Goal: Task Accomplishment & Management: Use online tool/utility

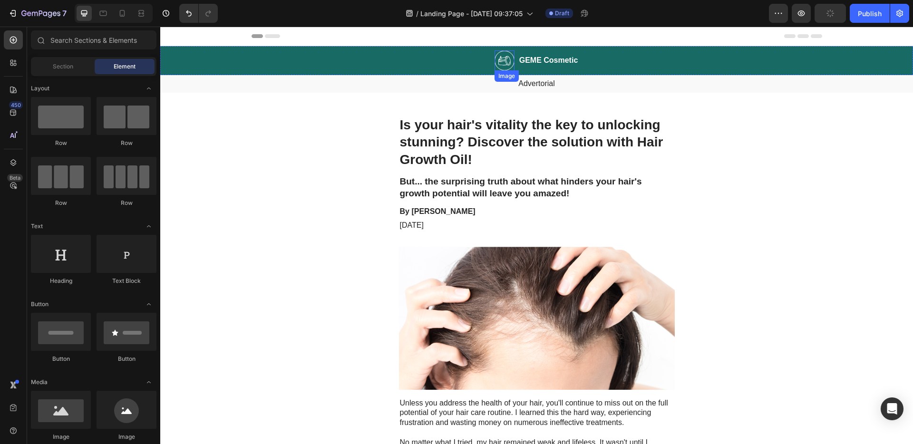
click at [504, 59] on img at bounding box center [504, 60] width 20 height 20
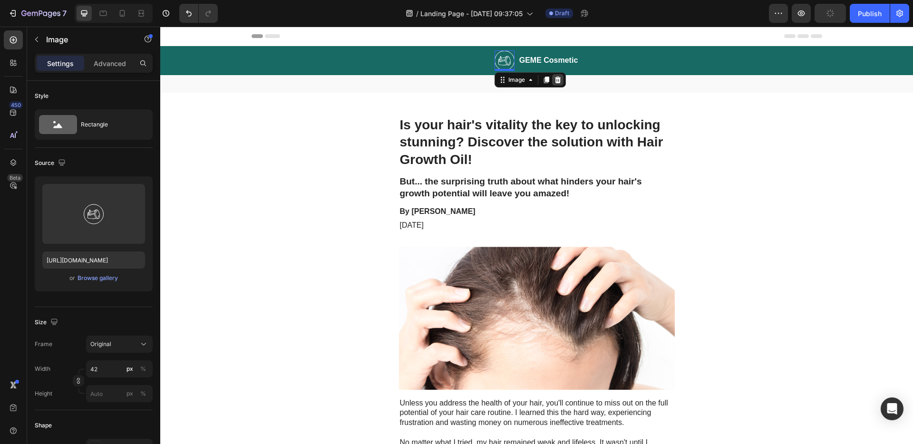
click at [556, 80] on icon at bounding box center [557, 80] width 6 height 7
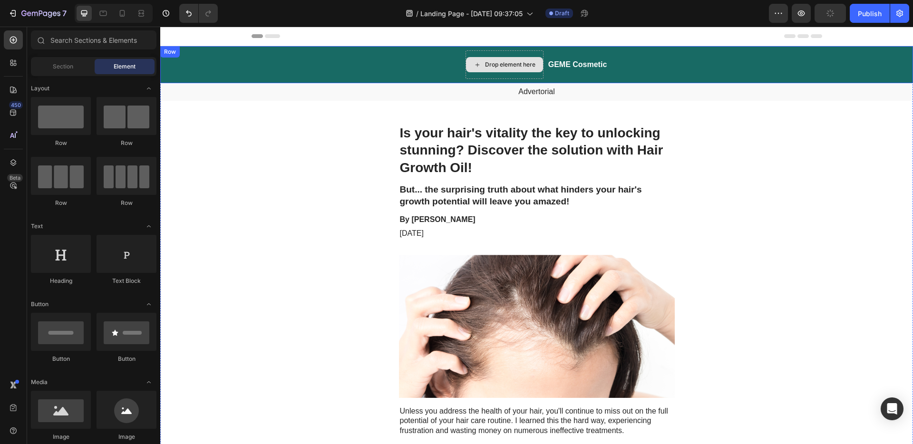
click at [488, 51] on div "Drop element here" at bounding box center [504, 64] width 78 height 29
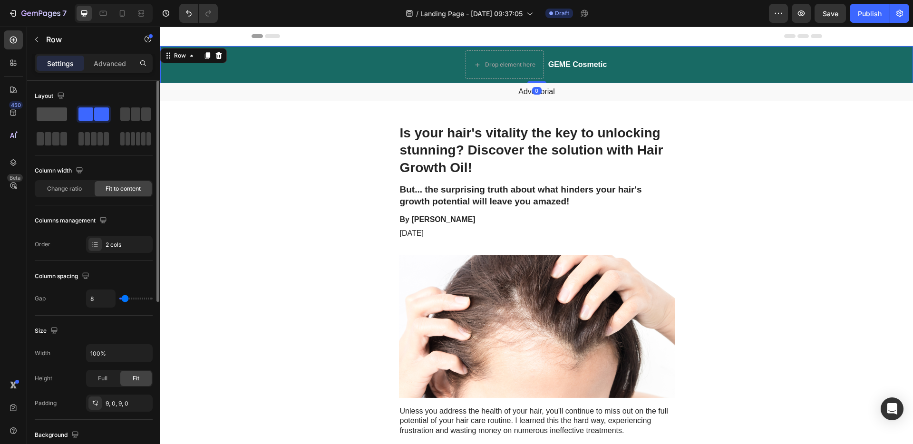
click at [65, 115] on span at bounding box center [52, 113] width 30 height 13
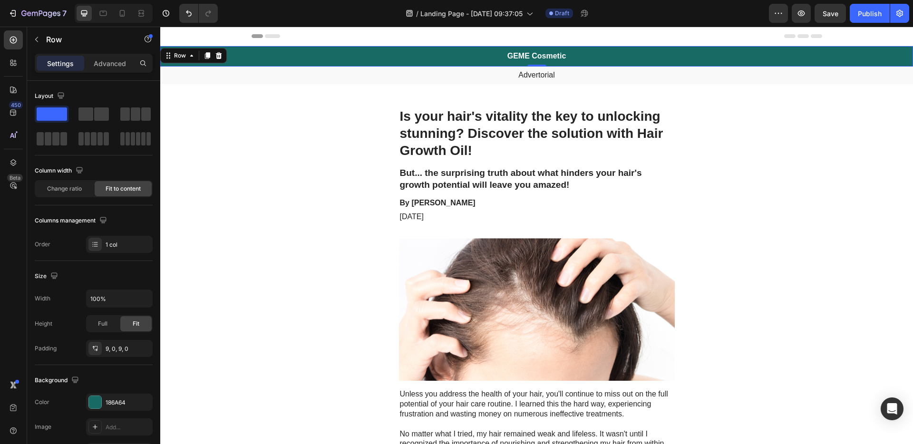
click at [542, 58] on h2 "GEME Cosmetic" at bounding box center [536, 56] width 61 height 12
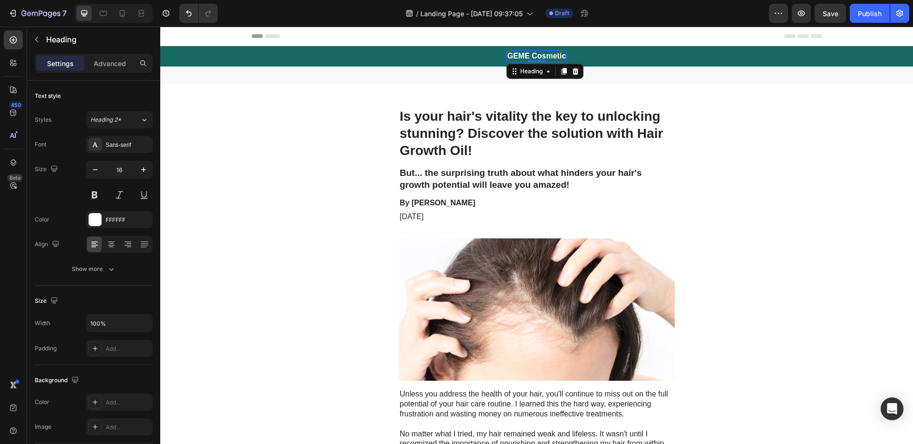
click at [554, 56] on h2 "GEME Cosmetic" at bounding box center [536, 56] width 61 height 12
click at [557, 56] on p "GEME Cosmetic" at bounding box center [536, 56] width 59 height 10
click at [559, 56] on p "GEME Cosmetic" at bounding box center [536, 56] width 59 height 10
click at [560, 56] on p "GEME Cosmetic" at bounding box center [536, 56] width 59 height 10
drag, startPoint x: 560, startPoint y: 56, endPoint x: 501, endPoint y: 54, distance: 59.4
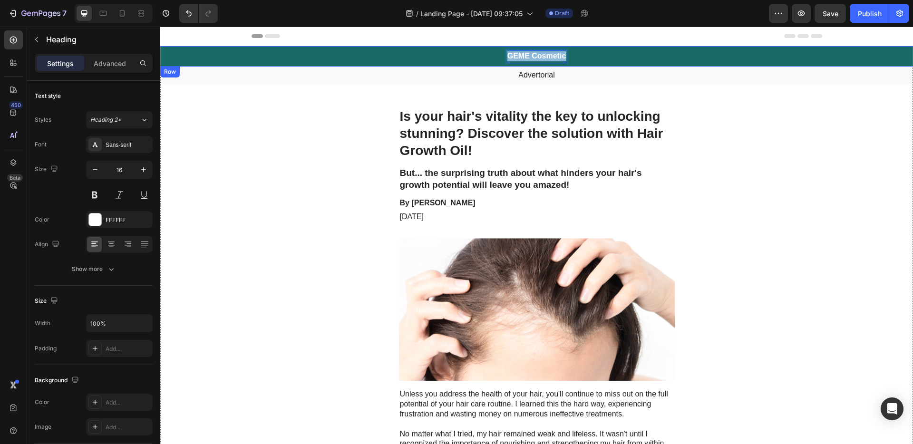
click at [501, 54] on div "GEME Cosmetic Heading 0 Row" at bounding box center [536, 56] width 752 height 20
click at [540, 78] on p "Advertorial" at bounding box center [536, 75] width 750 height 10
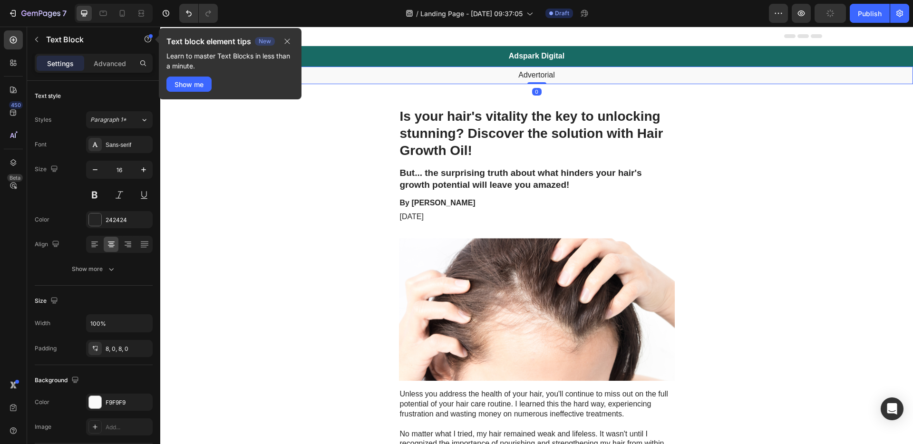
click at [540, 77] on p "Advertorial" at bounding box center [536, 75] width 750 height 10
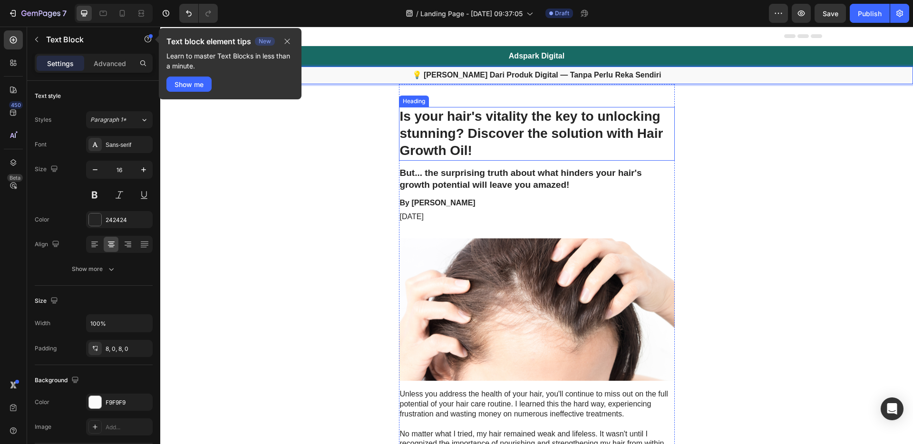
click at [509, 139] on h1 "Is your hair's vitality the key to unlocking stunning? Discover the solution wi…" at bounding box center [537, 134] width 276 height 54
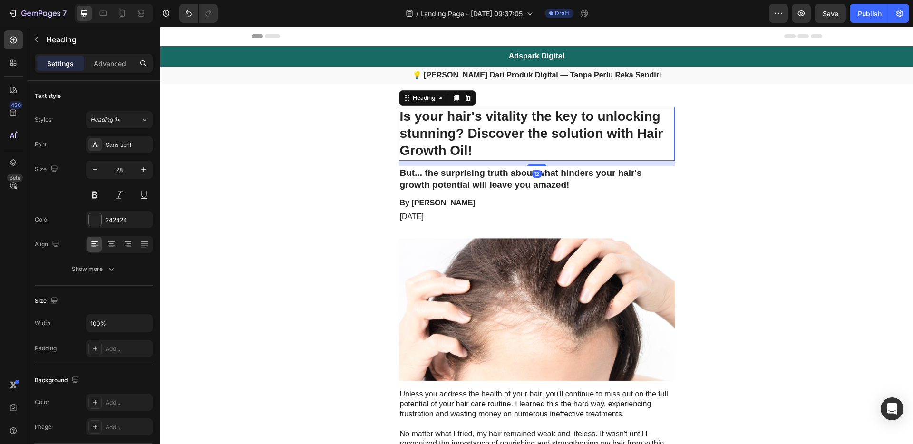
click at [507, 143] on h1 "Is your hair's vitality the key to unlocking stunning? Discover the solution wi…" at bounding box center [537, 134] width 276 height 54
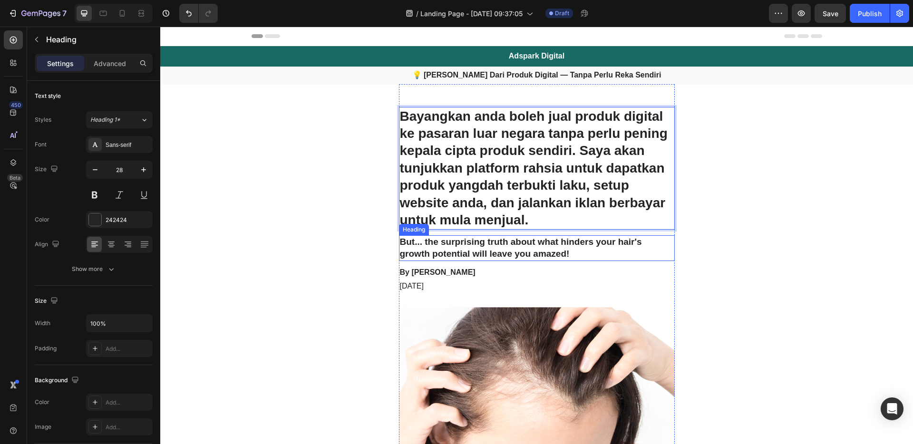
click at [538, 249] on h2 "But... the surprising truth about what hinders your hair's growth potential wil…" at bounding box center [537, 247] width 276 height 25
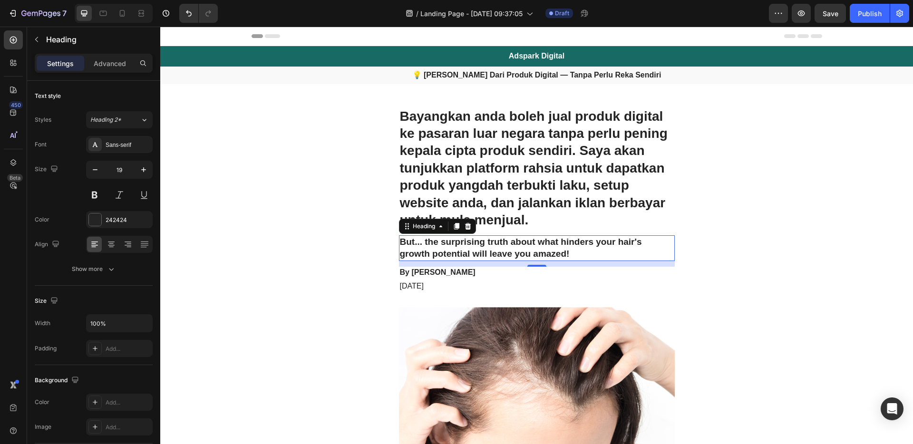
click at [530, 252] on h2 "But... the surprising truth about what hinders your hair's growth potential wil…" at bounding box center [537, 247] width 276 height 25
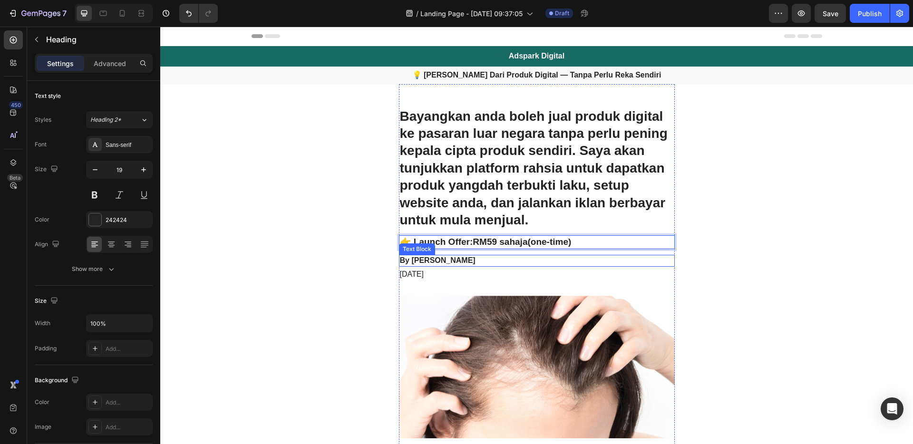
click at [521, 260] on p "By Victoria Miller" at bounding box center [537, 261] width 274 height 10
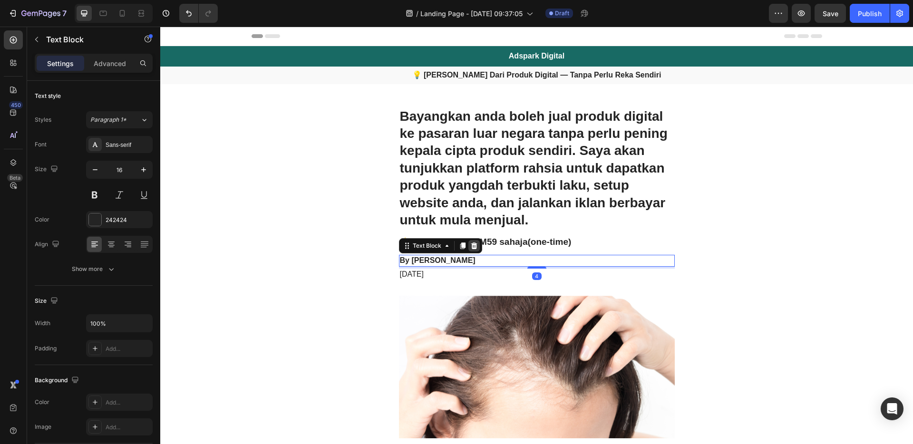
click at [471, 246] on icon at bounding box center [474, 245] width 6 height 7
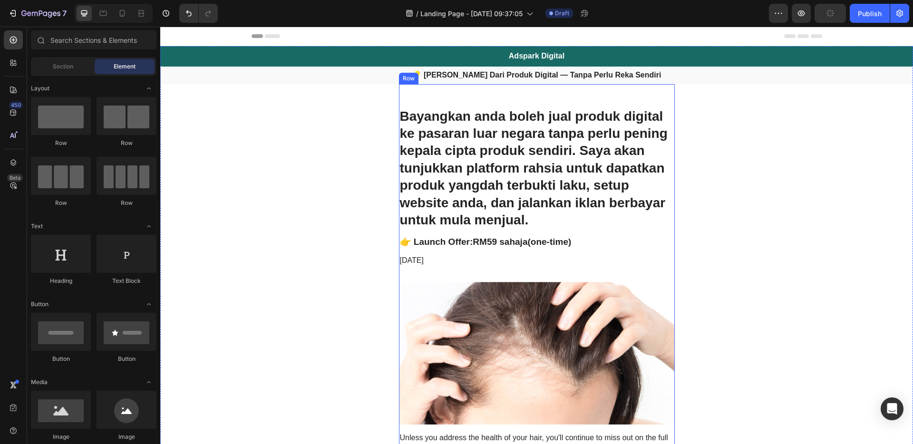
click at [455, 261] on p "November 6, 2023" at bounding box center [537, 261] width 274 height 10
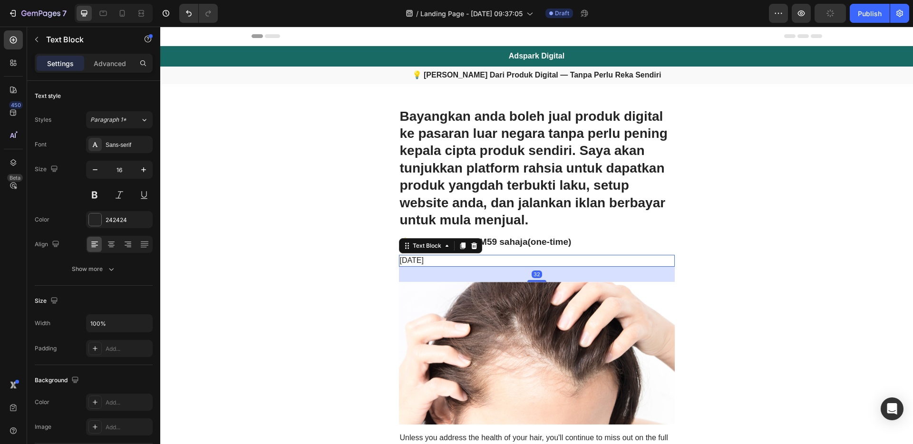
click at [455, 259] on p "November 6, 2023" at bounding box center [537, 261] width 274 height 10
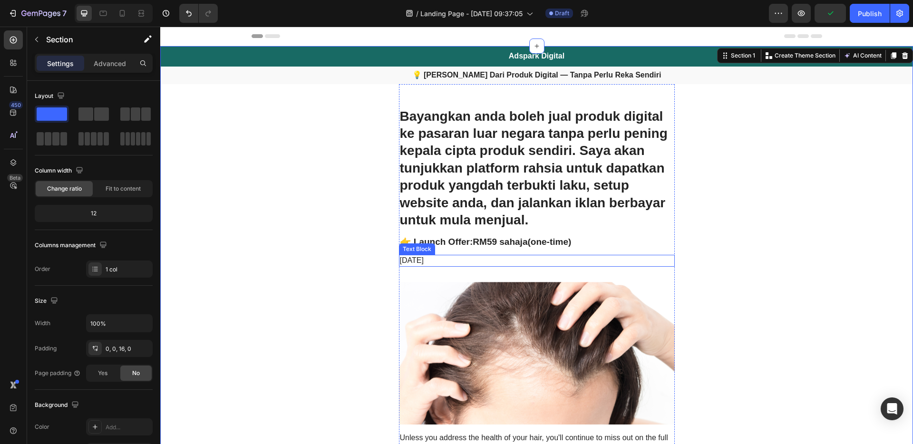
click at [418, 261] on p "November 6, 2023" at bounding box center [537, 261] width 274 height 10
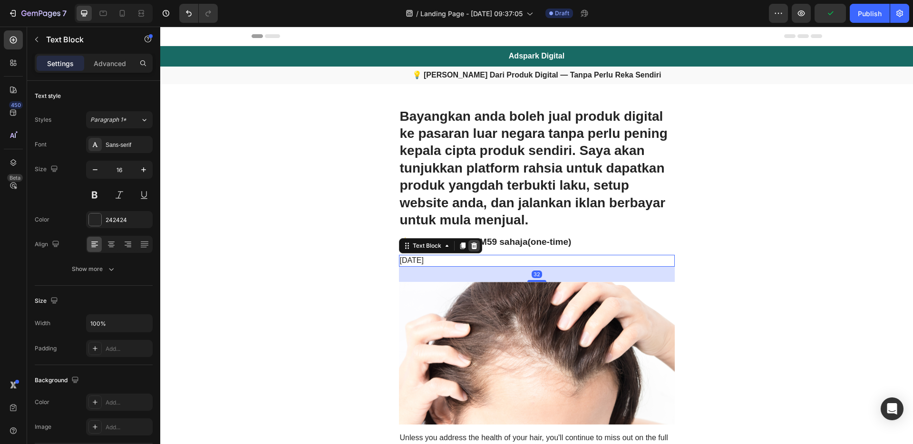
click at [468, 244] on div at bounding box center [473, 245] width 11 height 11
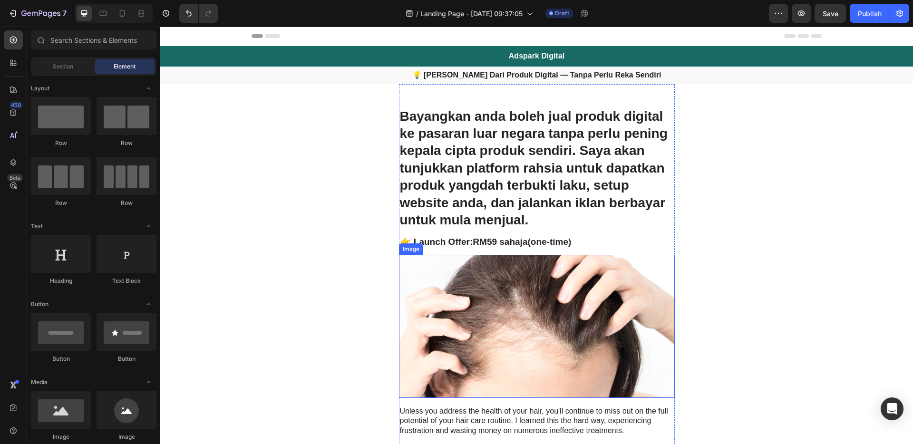
click at [501, 346] on img at bounding box center [537, 326] width 276 height 143
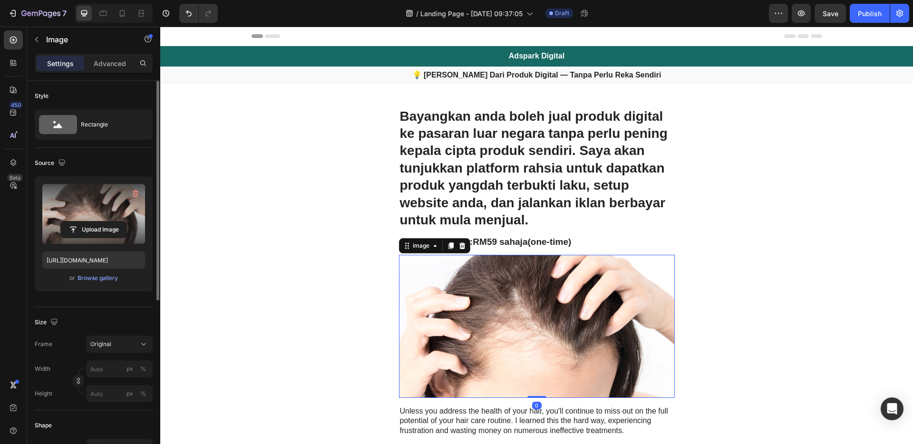
click at [86, 213] on label at bounding box center [93, 214] width 103 height 60
click at [86, 221] on input "file" at bounding box center [94, 229] width 66 height 16
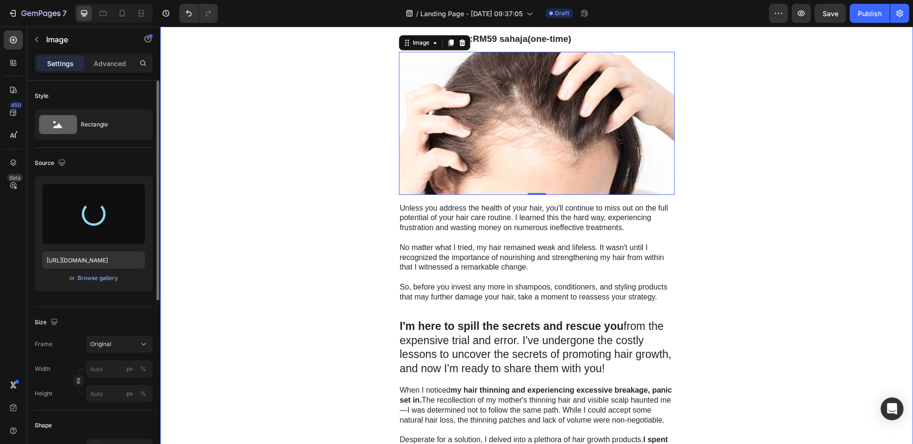
scroll to position [327, 0]
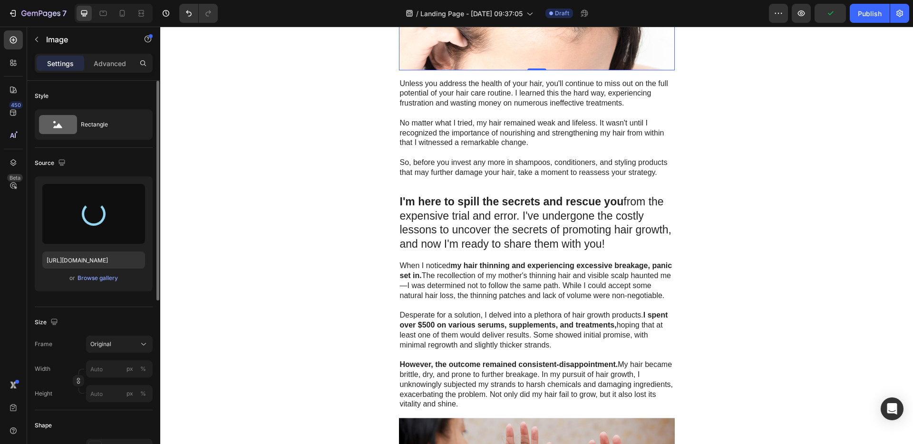
type input "https://cdn.shopify.com/s/files/1/0774/6030/8216/files/gempages_581859448700535…"
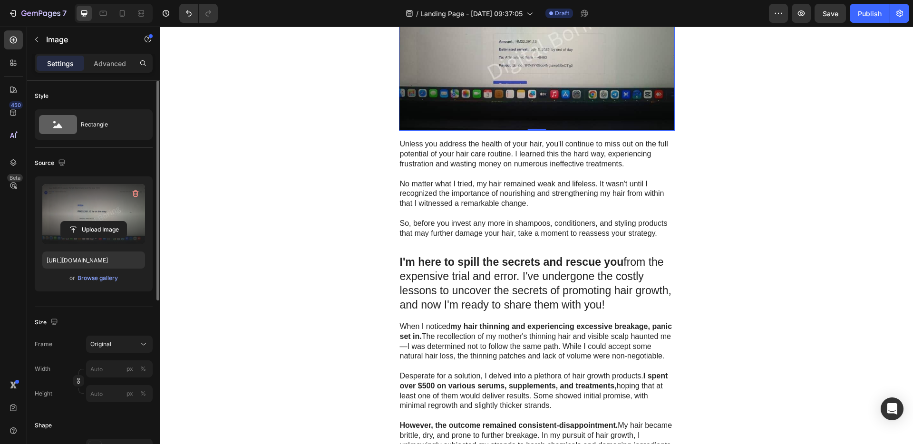
click at [547, 187] on p "No matter what I tried, my hair remained weak and lifeless. It wasn't until I r…" at bounding box center [537, 193] width 274 height 29
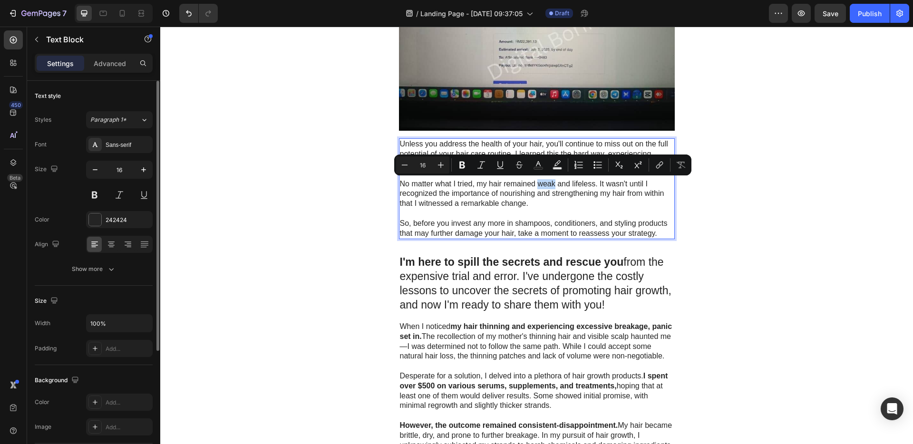
click at [548, 186] on p "No matter what I tried, my hair remained weak and lifeless. It wasn't until I r…" at bounding box center [537, 193] width 274 height 29
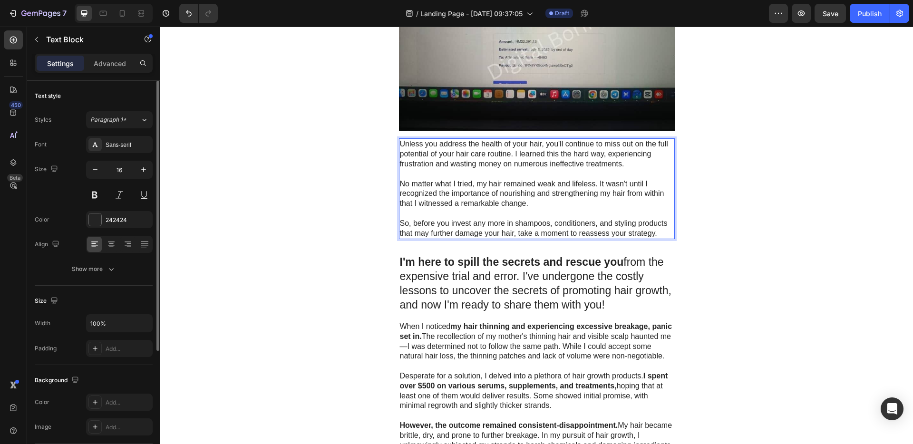
click at [580, 202] on p "No matter what I tried, my hair remained weak and lifeless. It wasn't until I r…" at bounding box center [537, 193] width 274 height 29
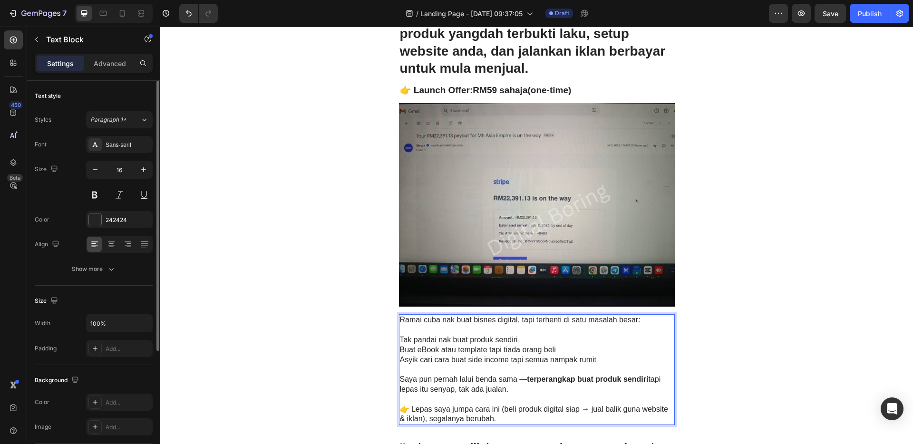
scroll to position [125, 0]
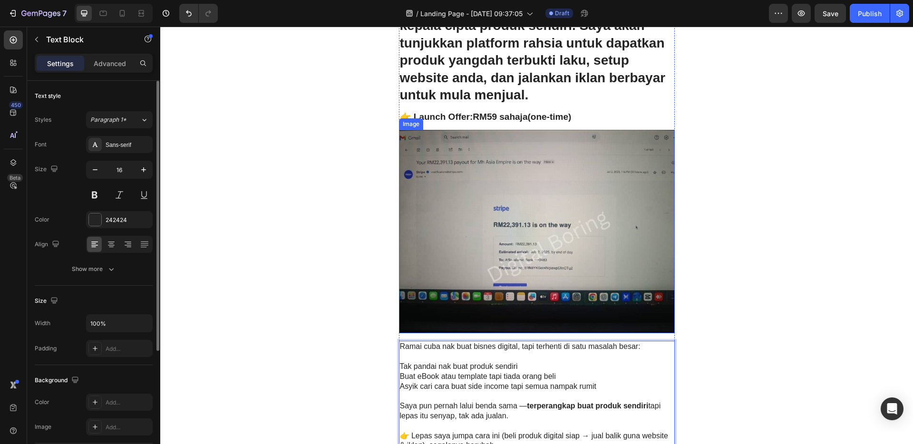
click at [572, 176] on img at bounding box center [537, 231] width 276 height 203
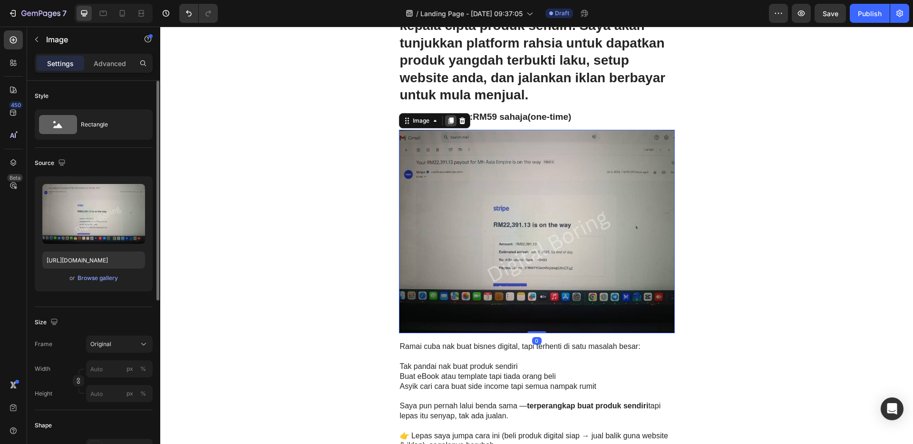
click at [448, 121] on icon at bounding box center [450, 120] width 5 height 7
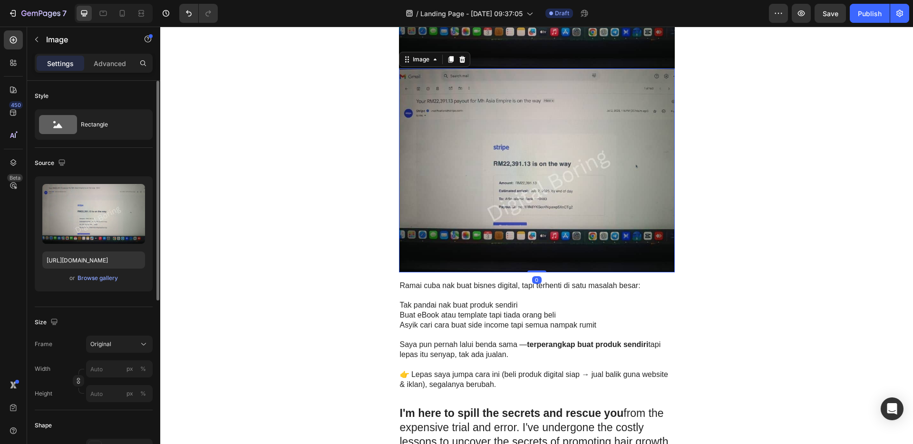
scroll to position [398, 0]
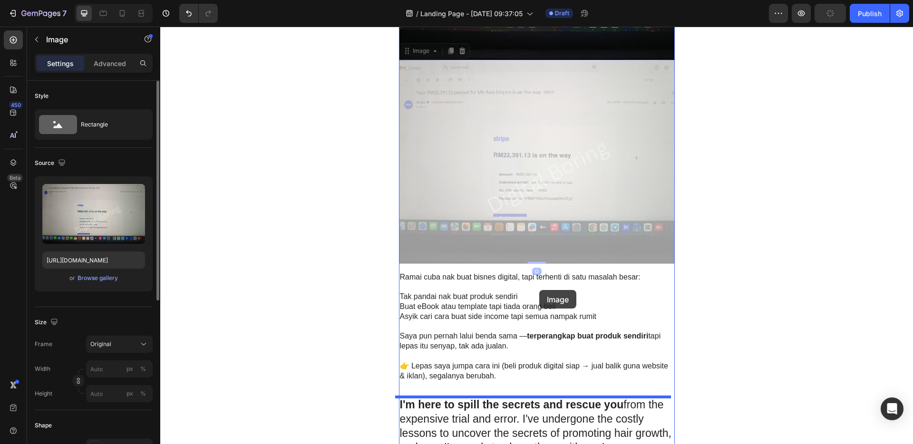
drag, startPoint x: 521, startPoint y: 119, endPoint x: 539, endPoint y: 290, distance: 171.5
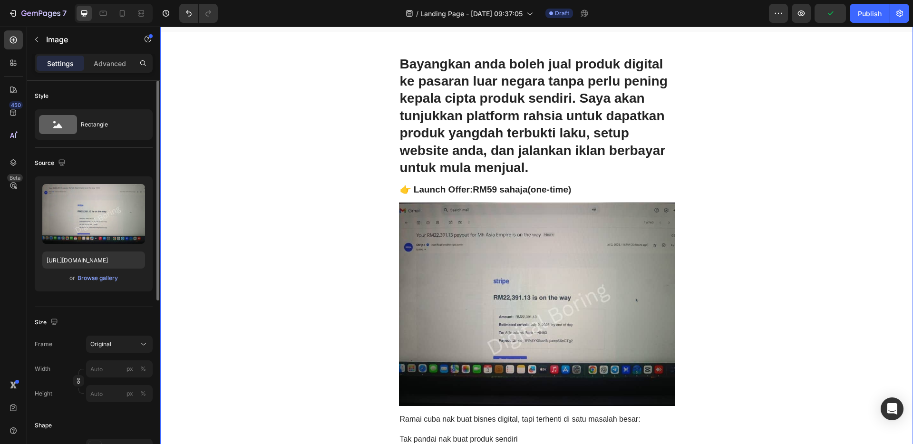
scroll to position [528, 0]
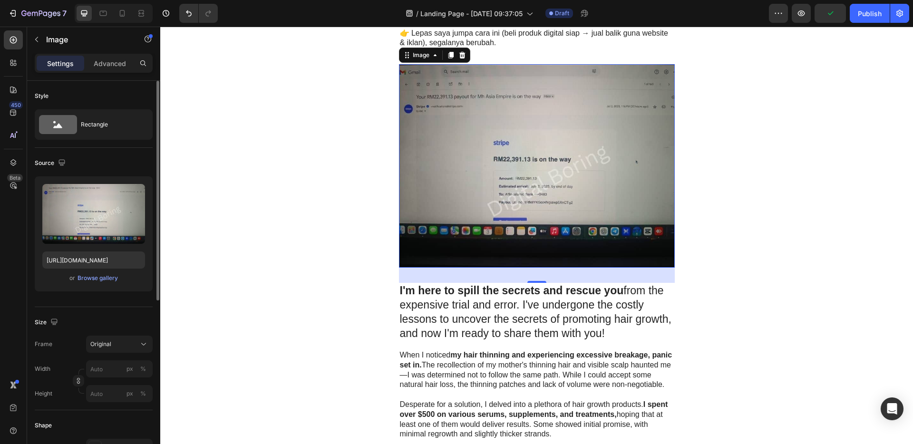
click at [542, 187] on img at bounding box center [537, 165] width 276 height 203
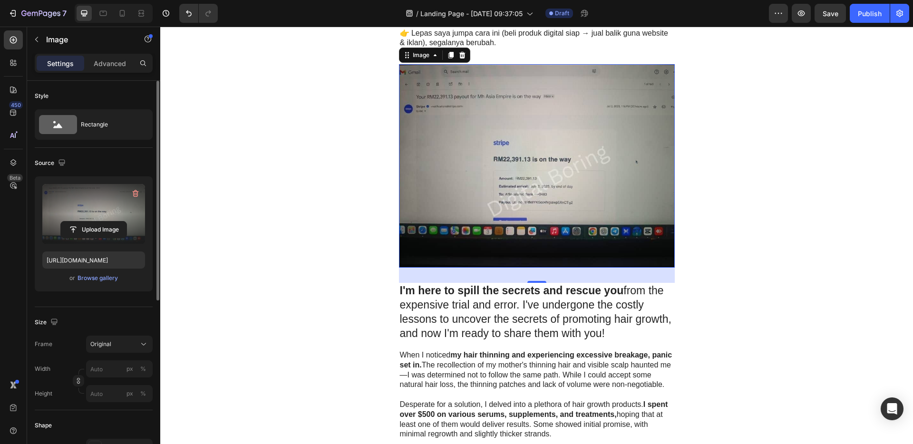
click at [100, 202] on label at bounding box center [93, 214] width 103 height 60
click at [100, 221] on input "file" at bounding box center [94, 229] width 66 height 16
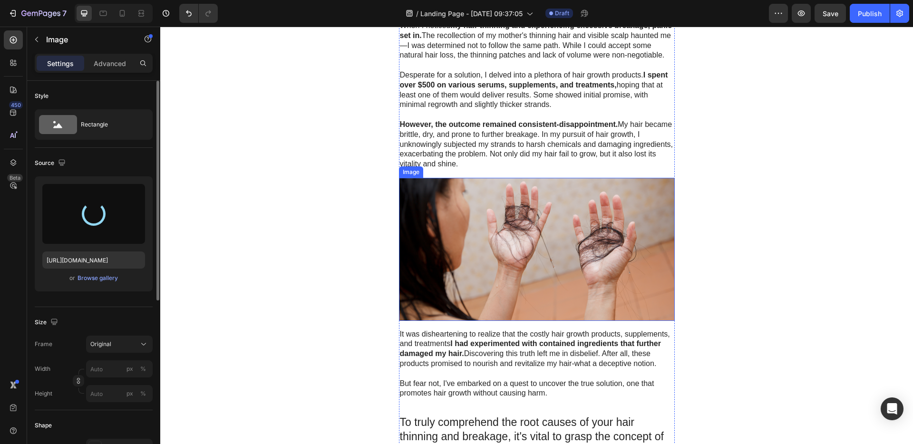
scroll to position [778, 0]
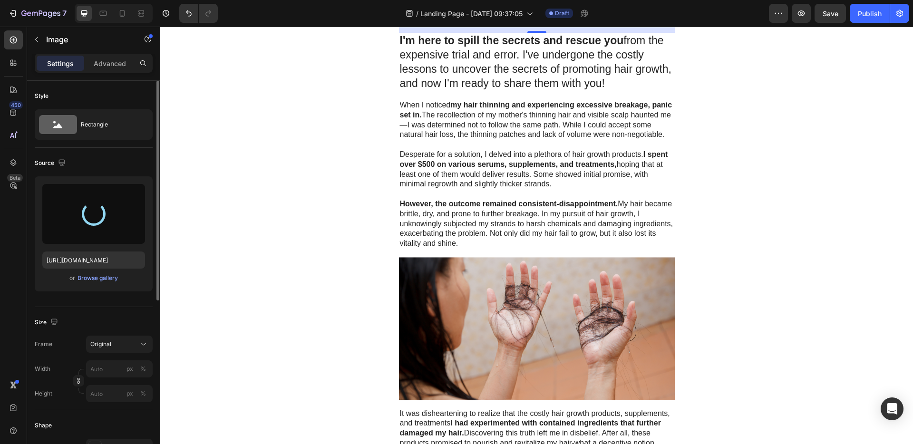
type input "https://cdn.shopify.com/s/files/1/0774/6030/8216/files/gempages_581859448700535…"
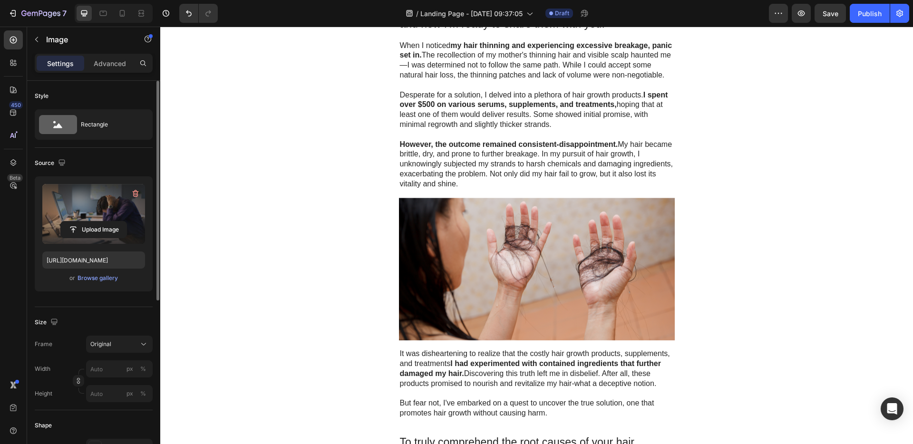
scroll to position [718, 0]
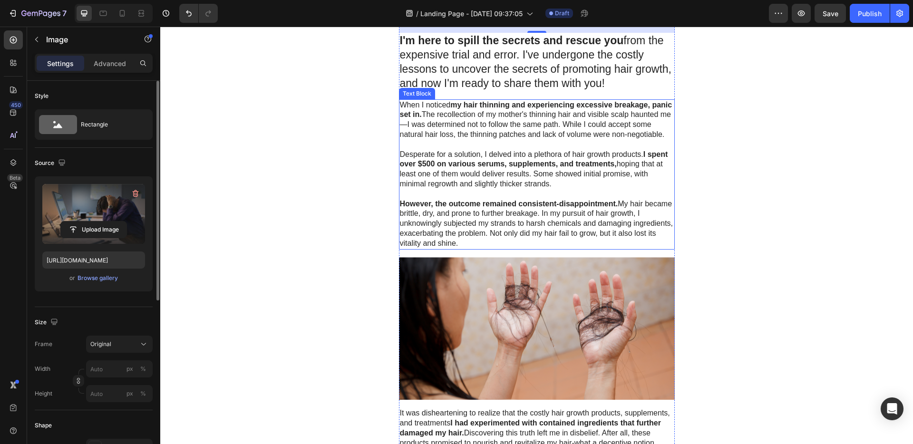
click at [564, 136] on p "When I noticed my hair thinning and experiencing excessive breakage, panic set …" at bounding box center [537, 119] width 274 height 39
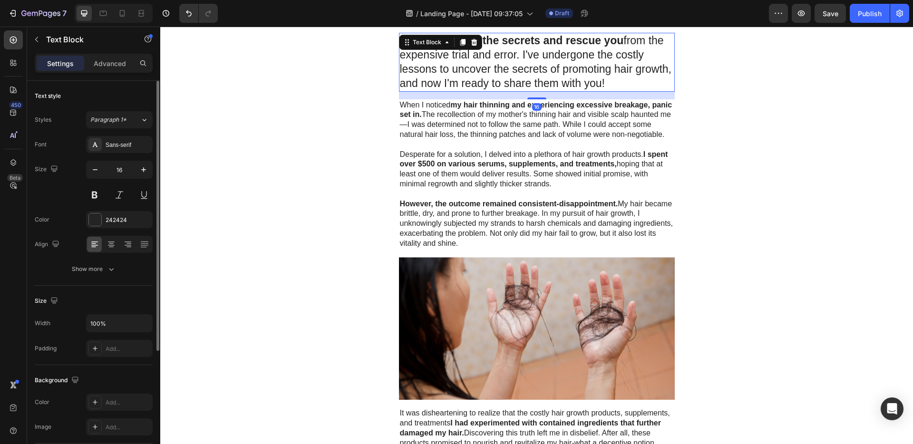
click at [562, 66] on p "I'm here to spill the secrets and rescue you from the expensive trial and error…" at bounding box center [537, 62] width 274 height 57
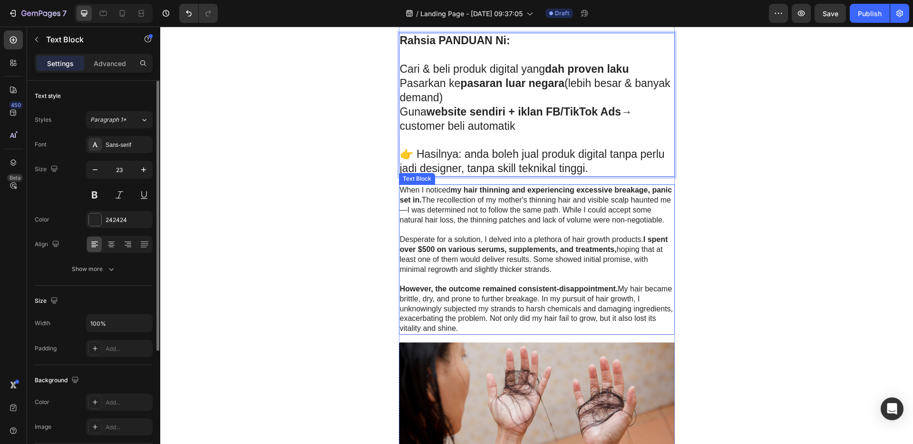
click at [590, 235] on p at bounding box center [537, 230] width 274 height 10
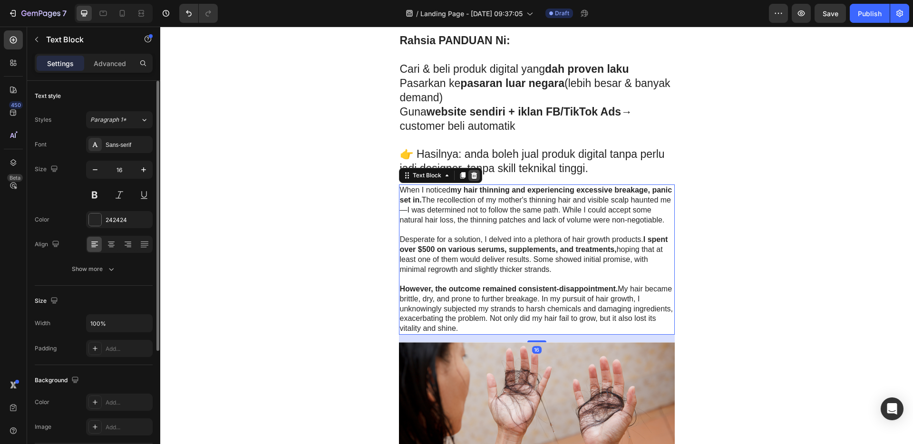
click at [473, 177] on icon at bounding box center [474, 176] width 8 height 8
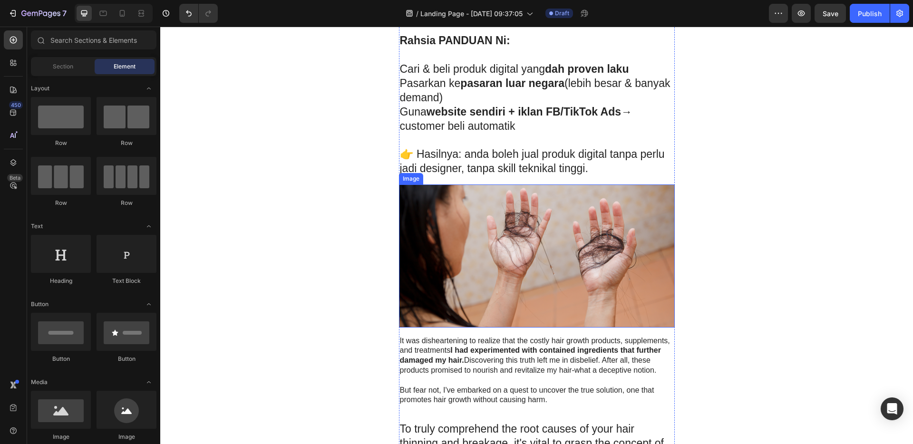
click at [541, 270] on img at bounding box center [537, 255] width 276 height 143
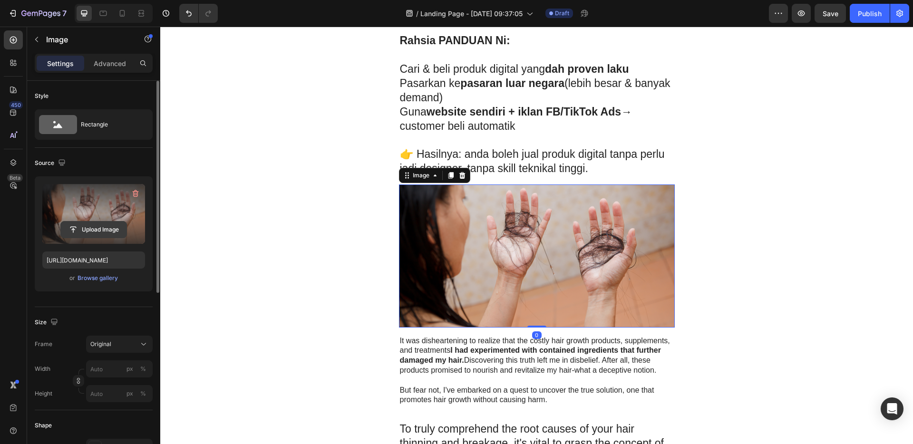
click at [98, 223] on input "file" at bounding box center [94, 229] width 66 height 16
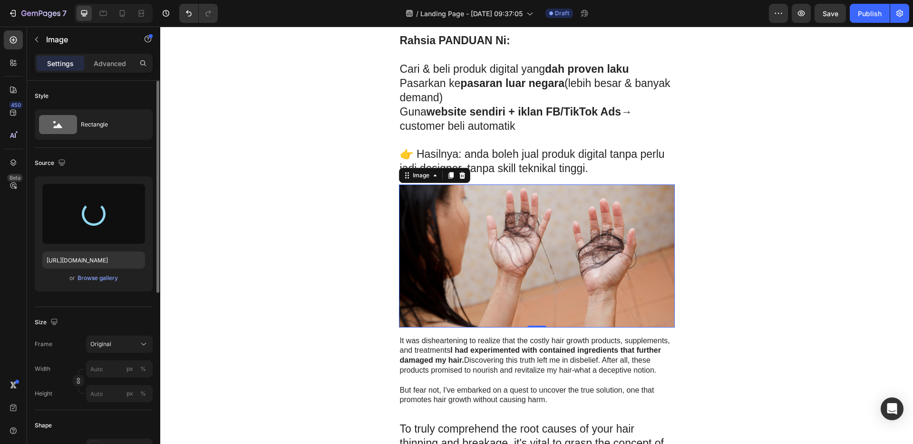
type input "https://cdn.shopify.com/s/files/1/0774/6030/8216/files/gempages_581859448700535…"
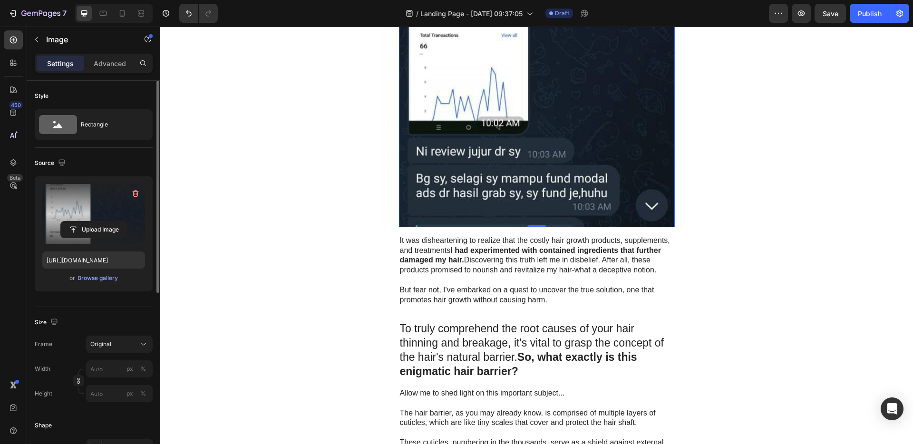
scroll to position [1156, 0]
click at [562, 264] on p "It was disheartening to realize that the costly hair growth products, supplemen…" at bounding box center [537, 254] width 274 height 39
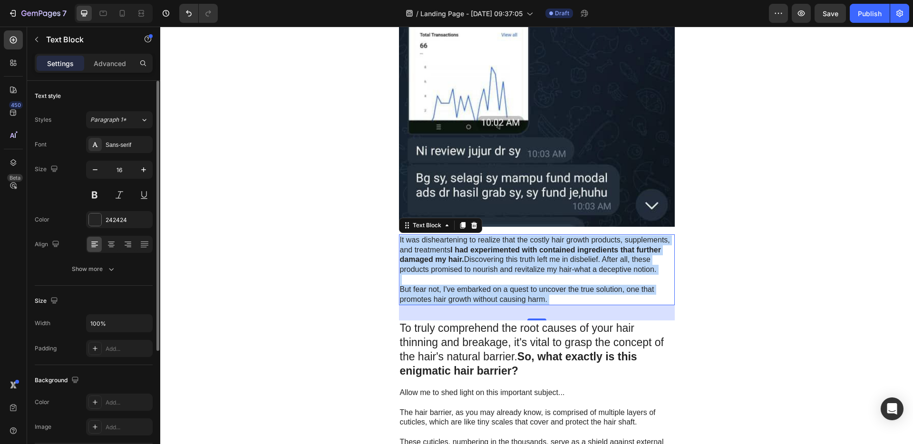
click at [561, 275] on p "Rich Text Editor. Editing area: main" at bounding box center [537, 280] width 274 height 10
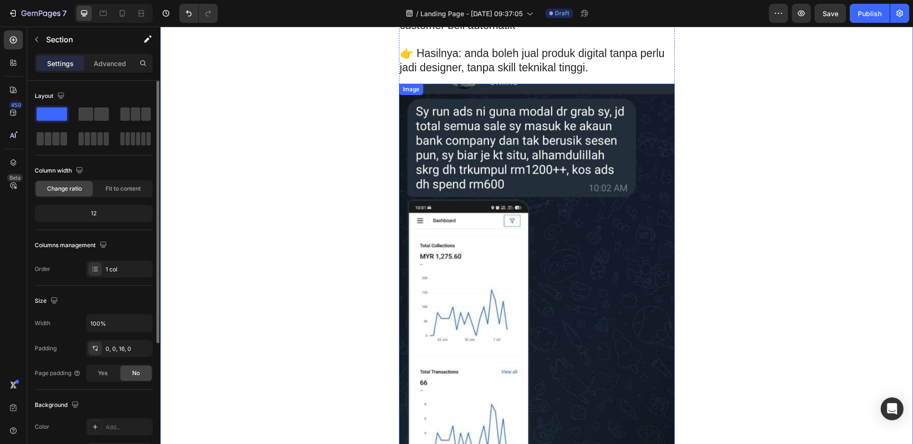
scroll to position [781, 0]
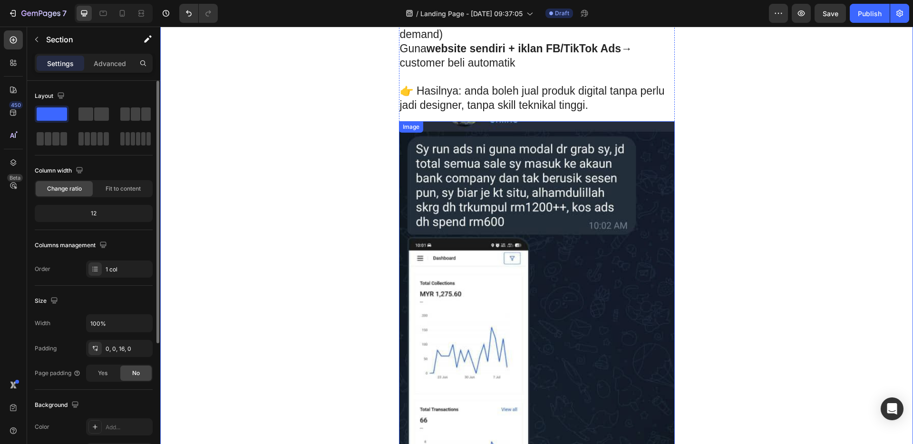
click at [563, 219] on img at bounding box center [537, 361] width 276 height 480
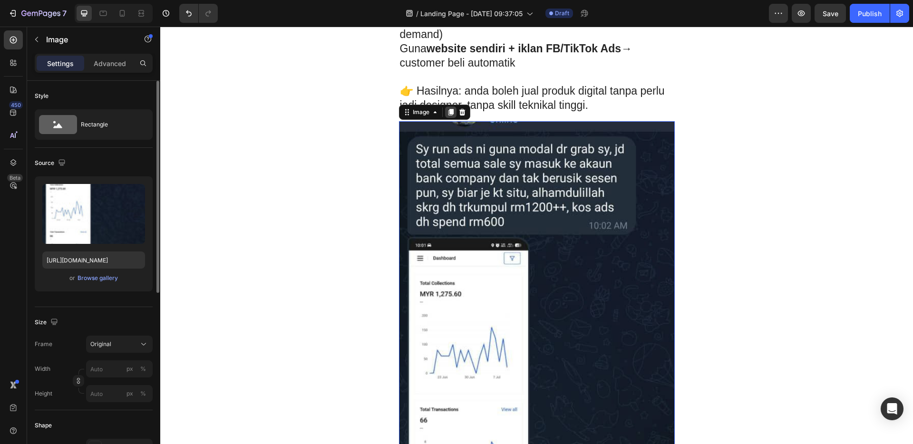
click at [447, 111] on icon at bounding box center [451, 112] width 8 height 8
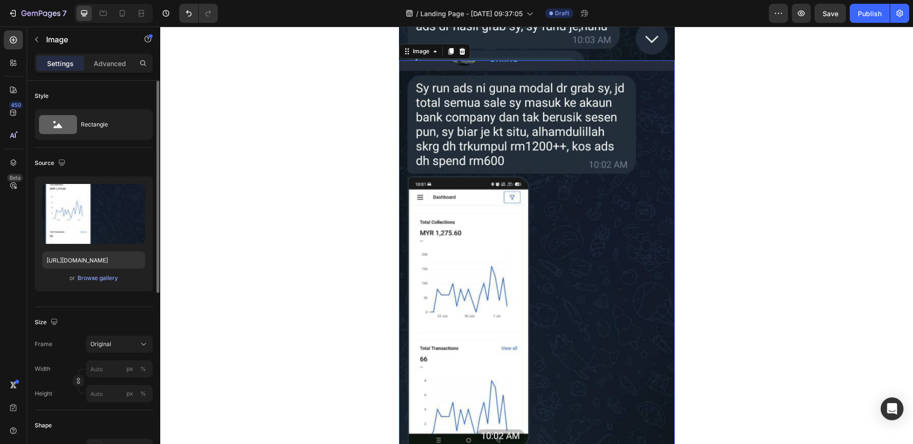
scroll to position [1323, 0]
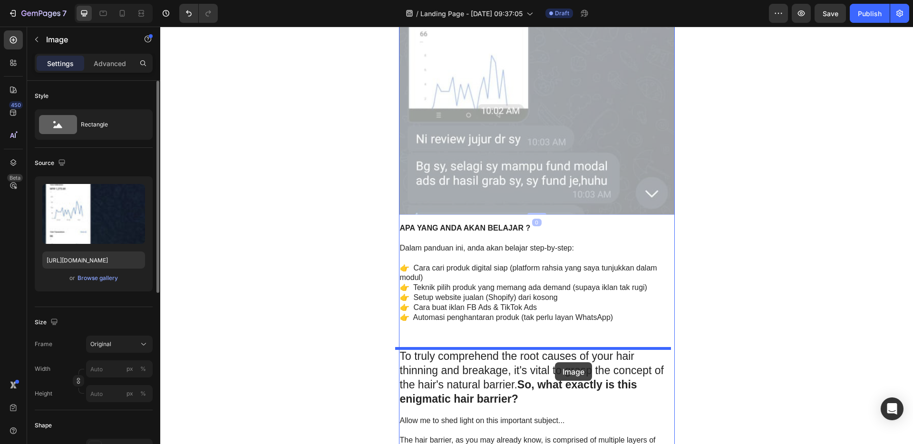
drag, startPoint x: 522, startPoint y: 243, endPoint x: 555, endPoint y: 362, distance: 123.1
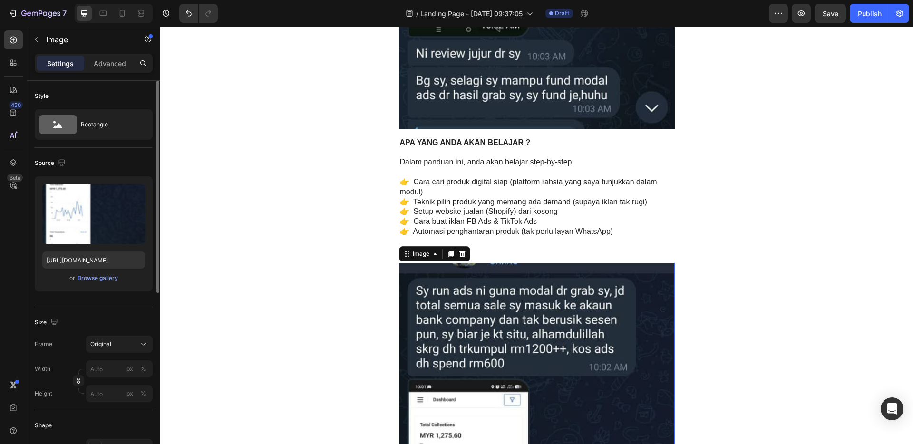
scroll to position [1335, 0]
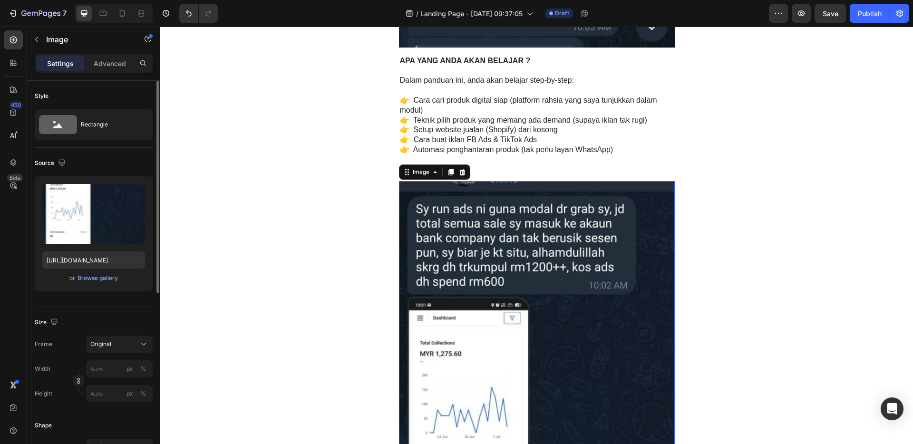
click at [542, 267] on img at bounding box center [537, 421] width 276 height 480
click at [76, 219] on label at bounding box center [93, 214] width 103 height 60
click at [76, 221] on input "file" at bounding box center [94, 229] width 66 height 16
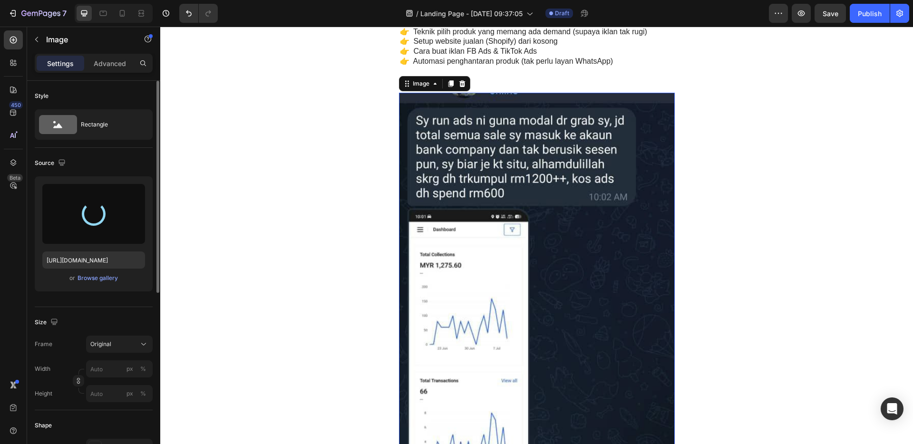
scroll to position [1426, 0]
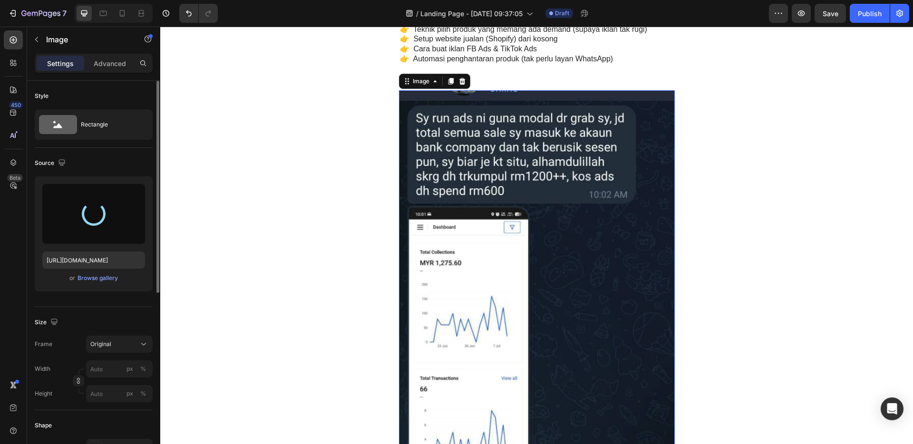
type input "https://cdn.shopify.com/s/files/1/0774/6030/8216/files/gempages_581859448700535…"
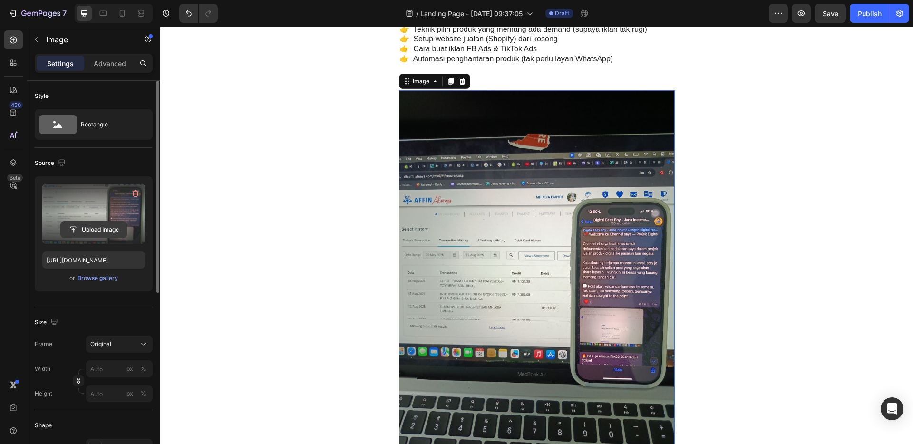
click at [97, 229] on input "file" at bounding box center [94, 229] width 66 height 16
click at [133, 193] on icon "button" at bounding box center [136, 193] width 6 height 7
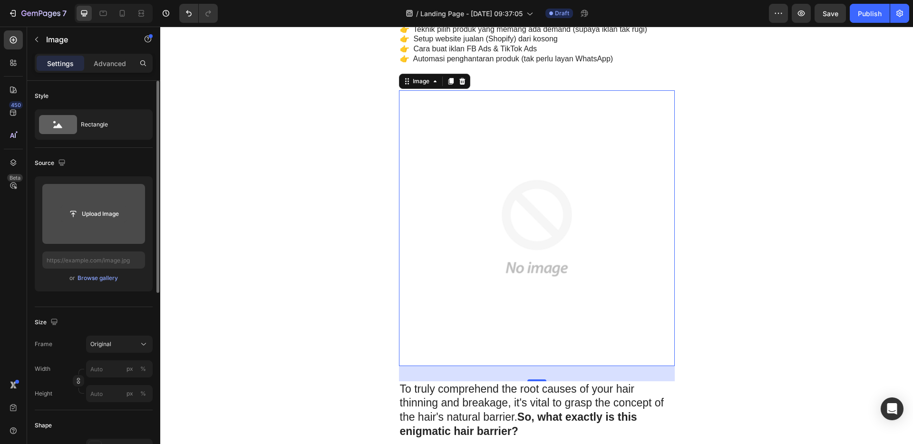
click at [108, 212] on input "file" at bounding box center [94, 214] width 66 height 16
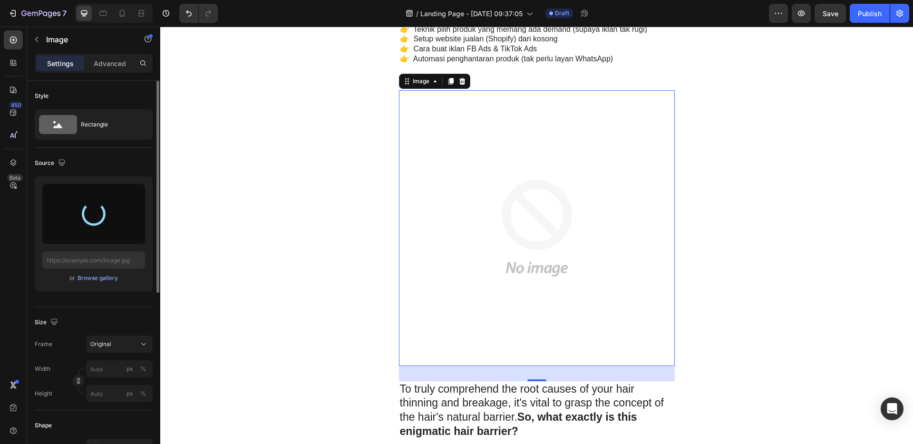
type input "https://cdn.shopify.com/s/files/1/0774/6030/8216/files/gempages_581859448700535…"
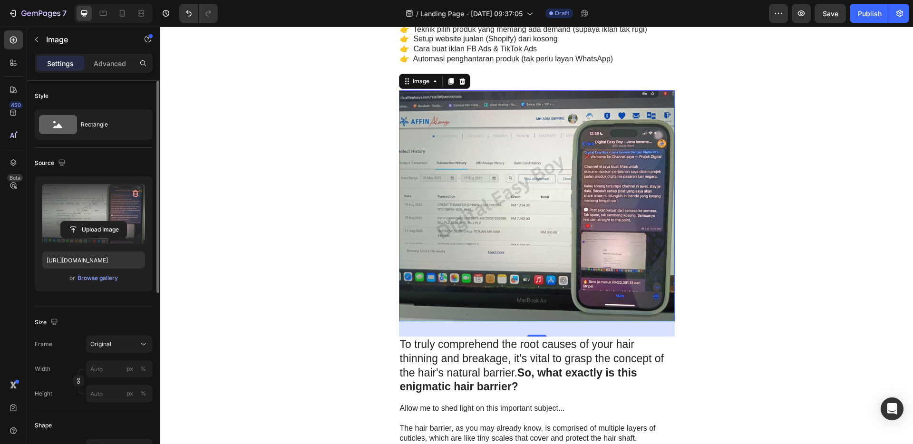
click at [554, 365] on p "To truly comprehend the root causes of your hair thinning and breakage, it's vi…" at bounding box center [537, 365] width 274 height 57
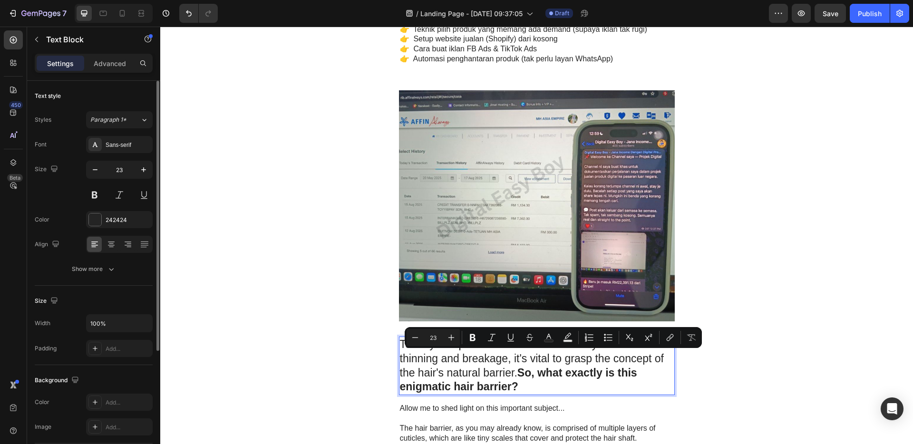
click at [568, 384] on p "To truly comprehend the root causes of your hair thinning and breakage, it's vi…" at bounding box center [537, 365] width 274 height 57
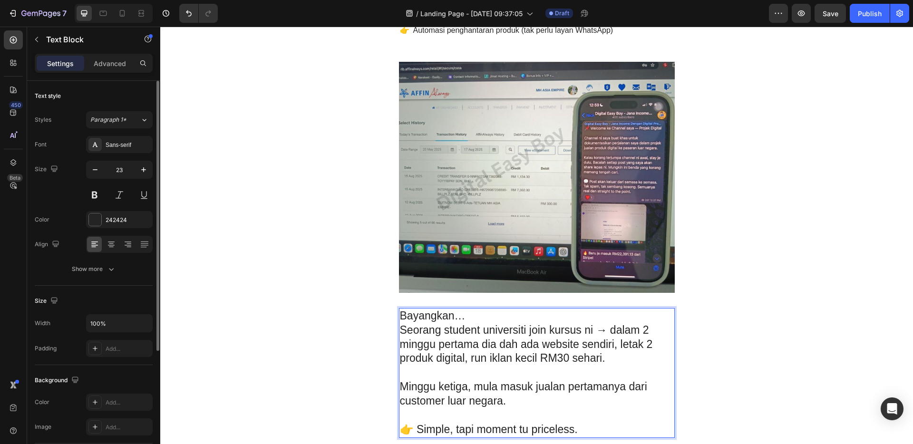
scroll to position [1455, 0]
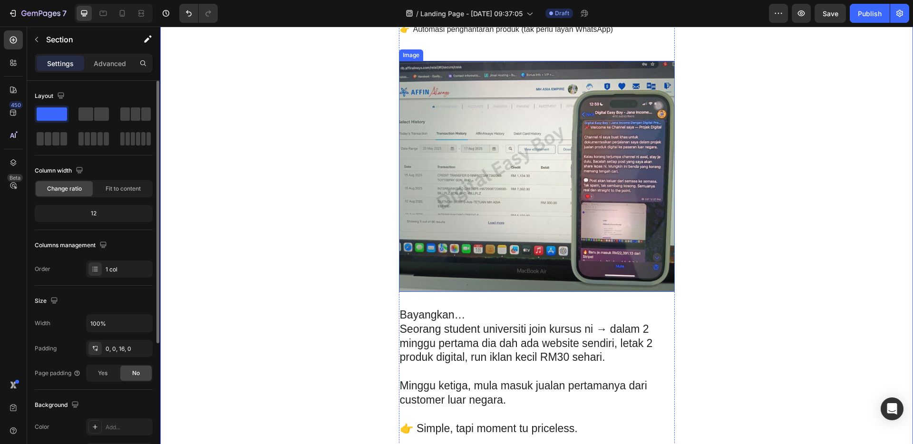
click at [582, 214] on img at bounding box center [537, 176] width 276 height 231
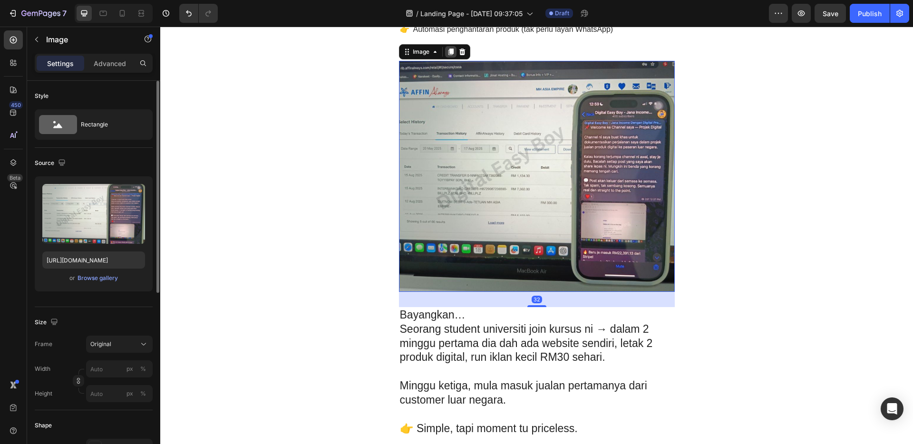
click at [448, 50] on icon at bounding box center [450, 51] width 5 height 7
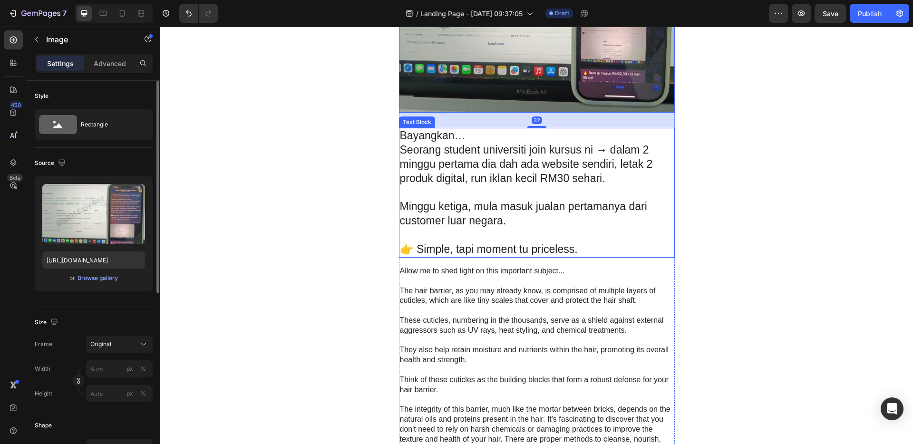
scroll to position [1905, 0]
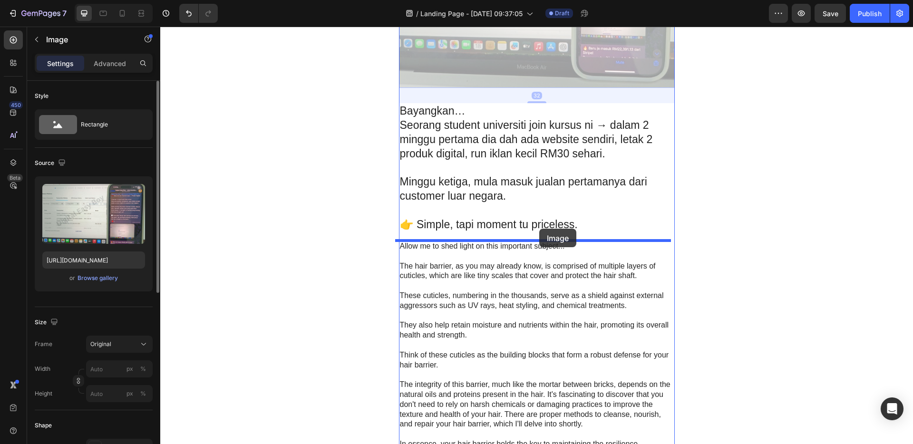
drag, startPoint x: 536, startPoint y: 34, endPoint x: 539, endPoint y: 229, distance: 194.4
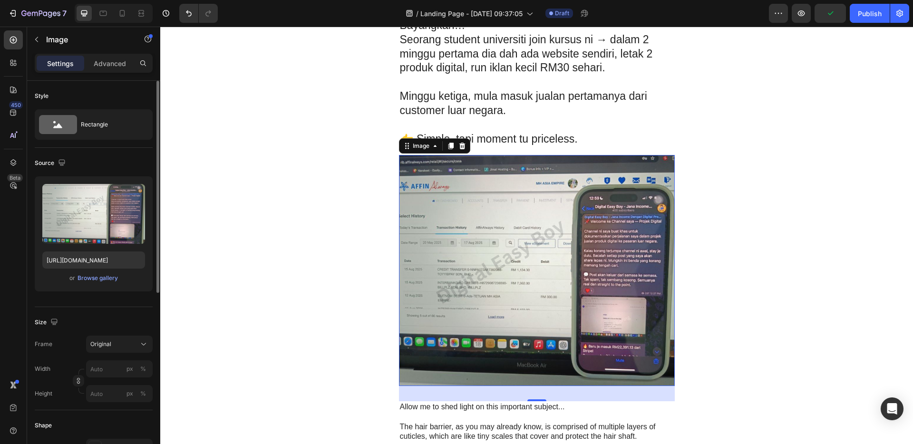
scroll to position [1834, 0]
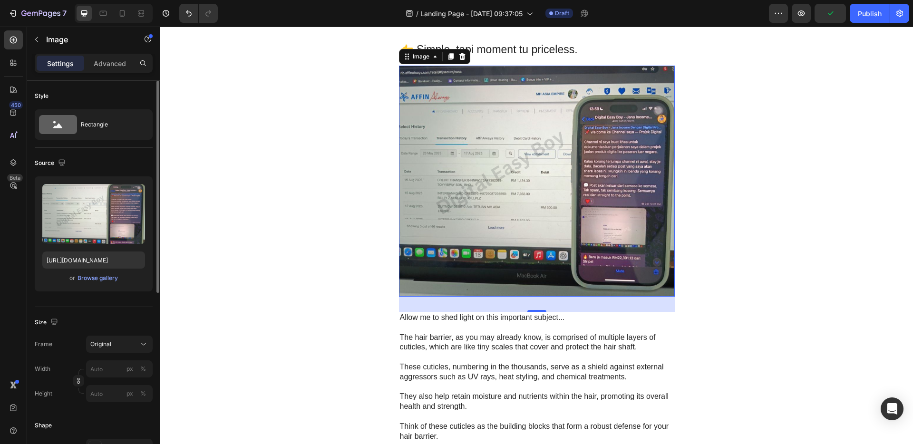
click at [546, 173] on img at bounding box center [537, 181] width 276 height 231
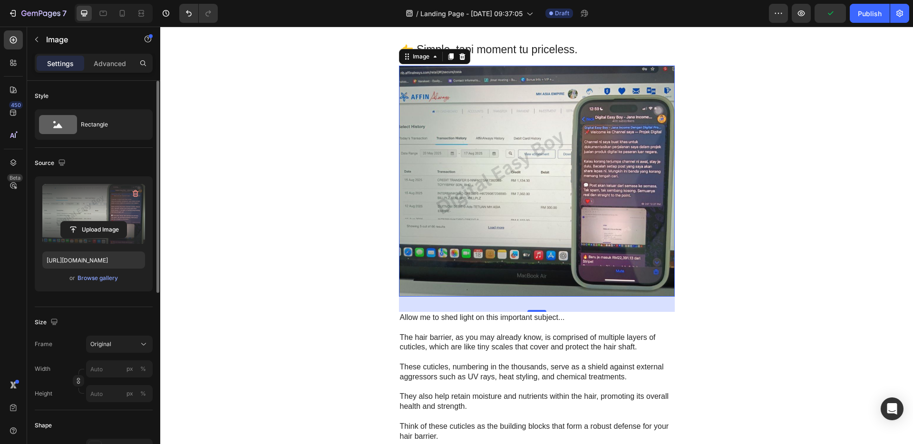
click at [111, 203] on label at bounding box center [93, 214] width 103 height 60
click at [111, 221] on input "file" at bounding box center [94, 229] width 66 height 16
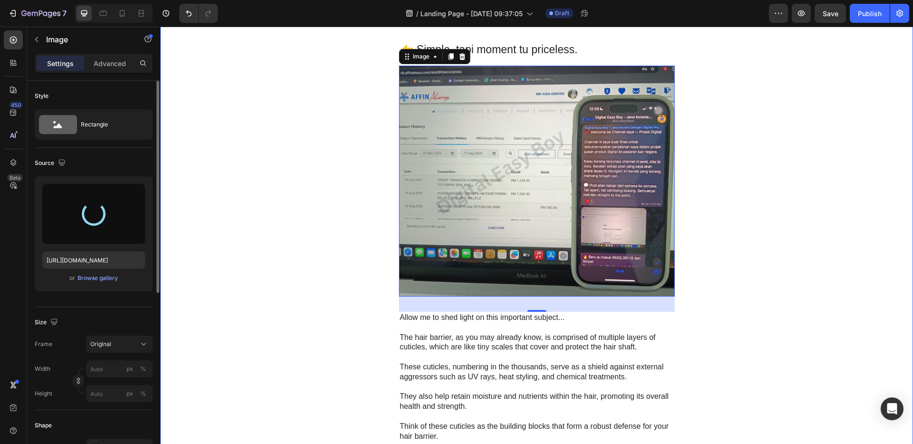
scroll to position [2045, 0]
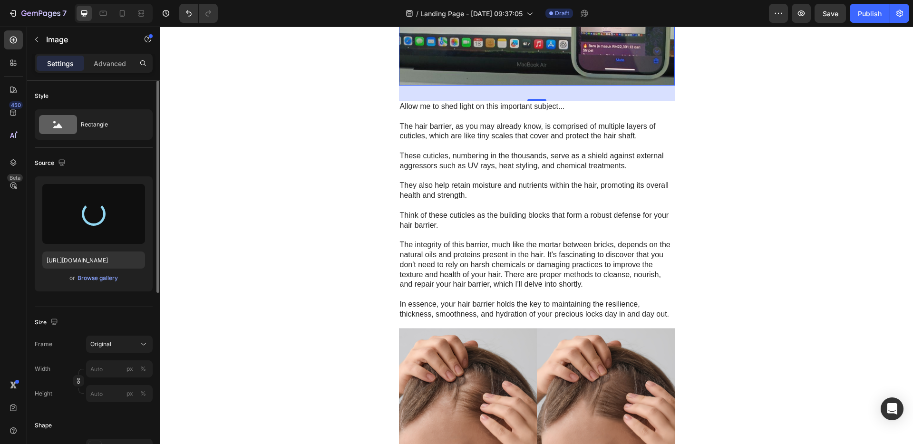
type input "https://cdn.shopify.com/s/files/1/0774/6030/8216/files/gempages_581859448700535…"
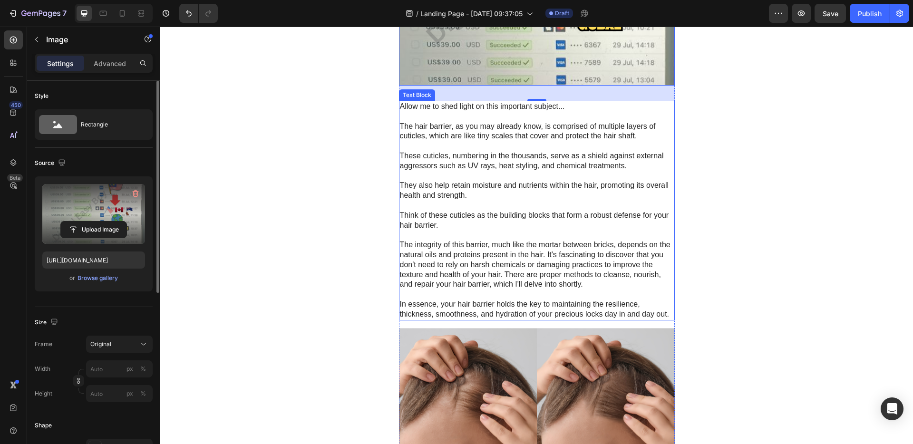
click at [552, 233] on p at bounding box center [537, 235] width 274 height 10
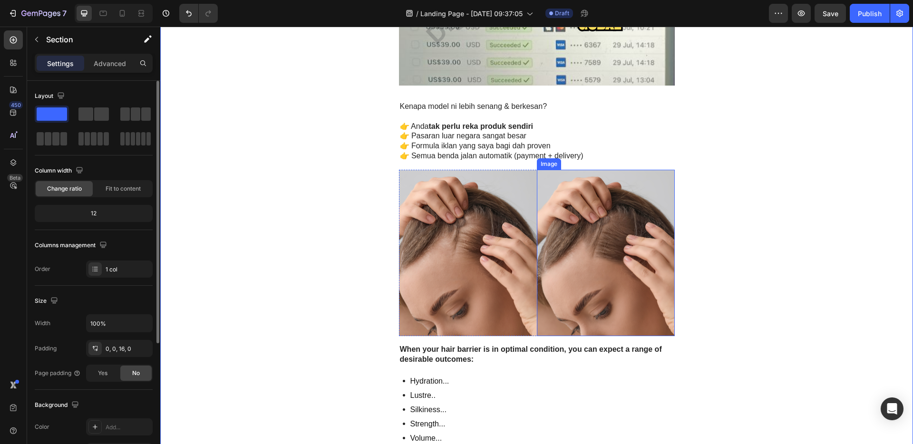
click at [649, 229] on img at bounding box center [606, 253] width 138 height 167
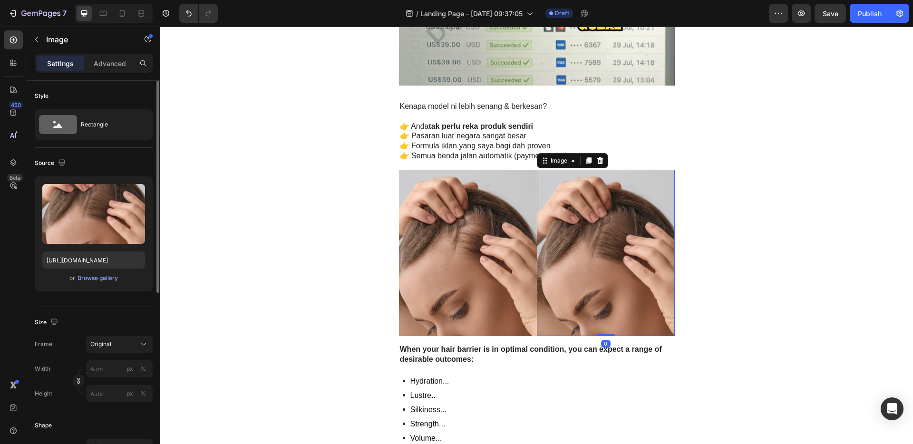
click at [594, 154] on div "Image" at bounding box center [572, 160] width 71 height 15
click at [596, 160] on icon at bounding box center [599, 160] width 6 height 7
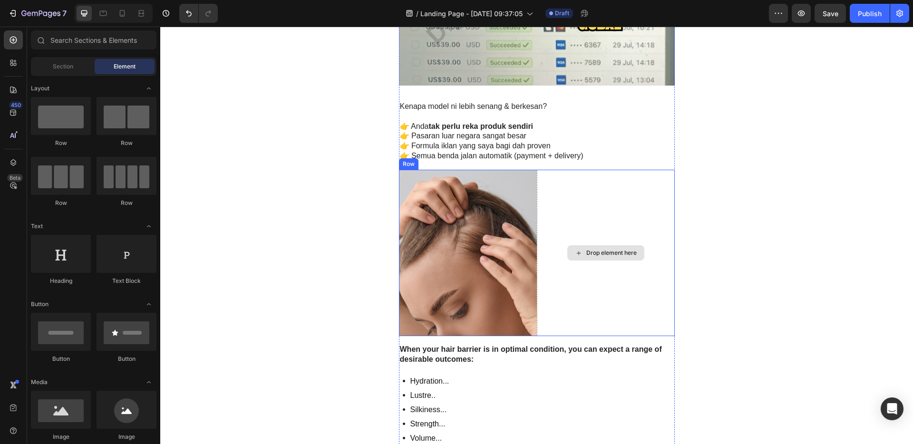
click at [518, 193] on img at bounding box center [468, 253] width 138 height 167
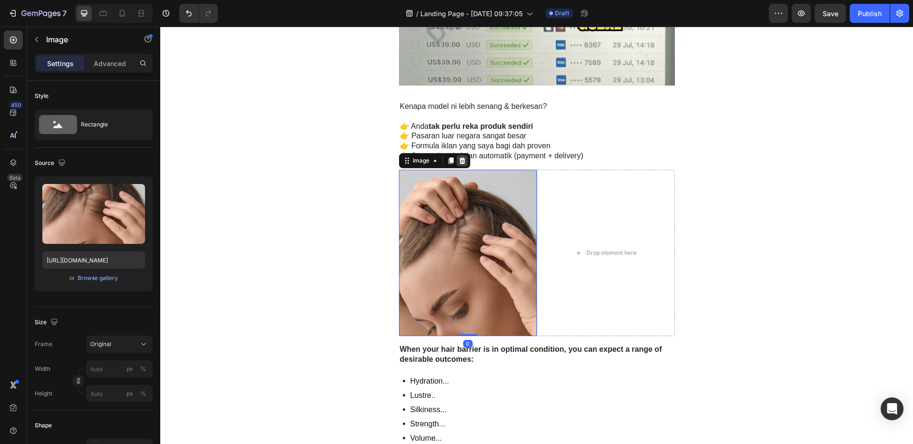
click at [460, 163] on icon at bounding box center [462, 160] width 6 height 7
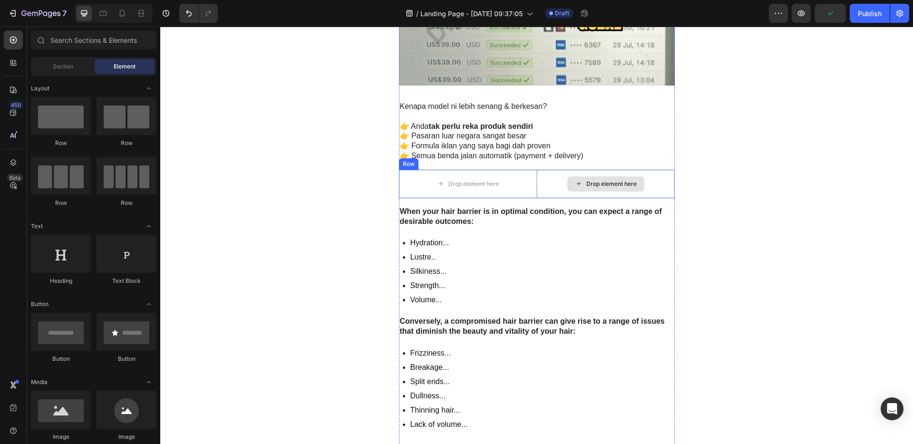
click at [662, 176] on div "Drop element here" at bounding box center [606, 184] width 138 height 29
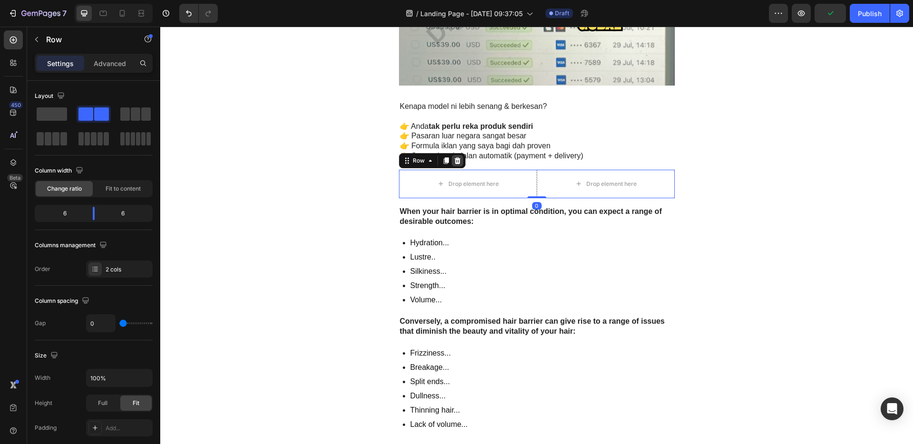
click at [455, 164] on icon at bounding box center [457, 161] width 8 height 8
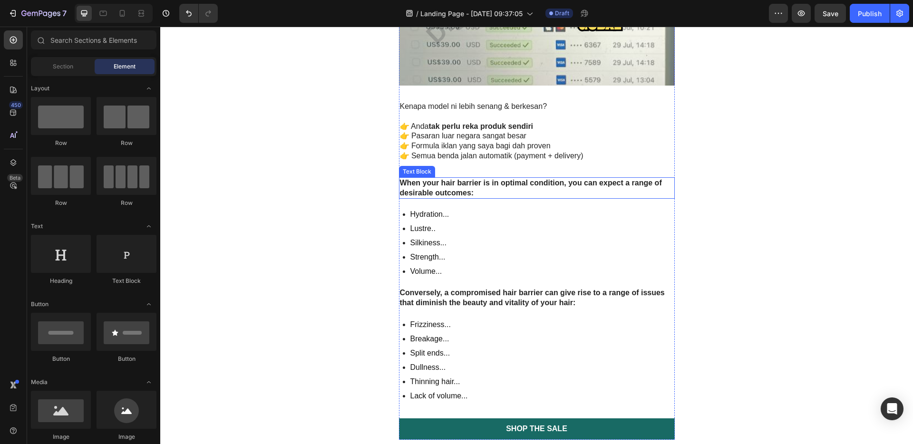
click at [510, 191] on p "When your hair barrier is in optimal condition, you can expect a range of desir…" at bounding box center [537, 188] width 274 height 20
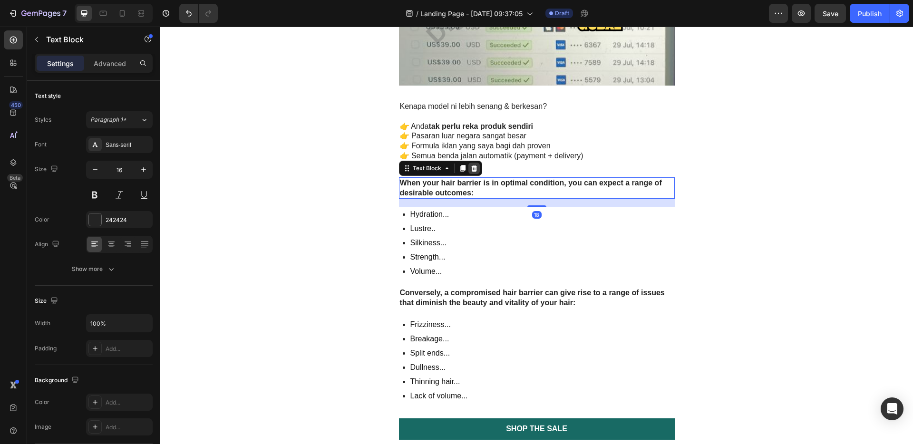
click at [470, 165] on icon at bounding box center [474, 168] width 8 height 8
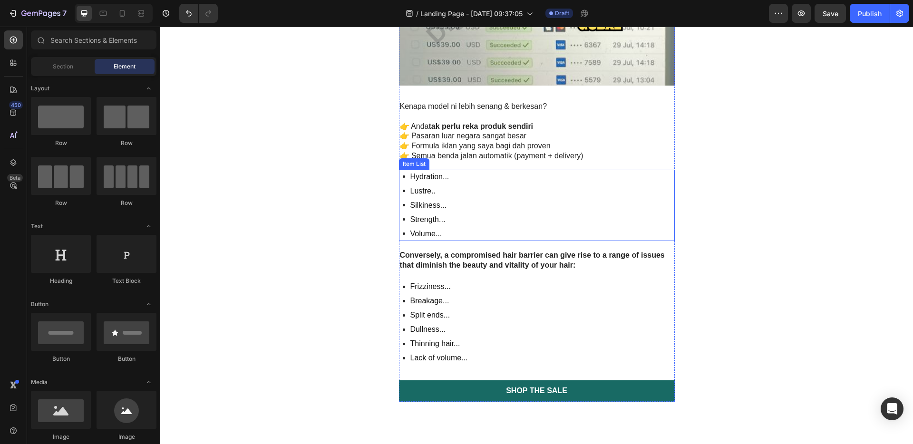
click at [504, 203] on div "Hydration... Lustre.. Silkiness... Strength... Volume..." at bounding box center [537, 205] width 276 height 71
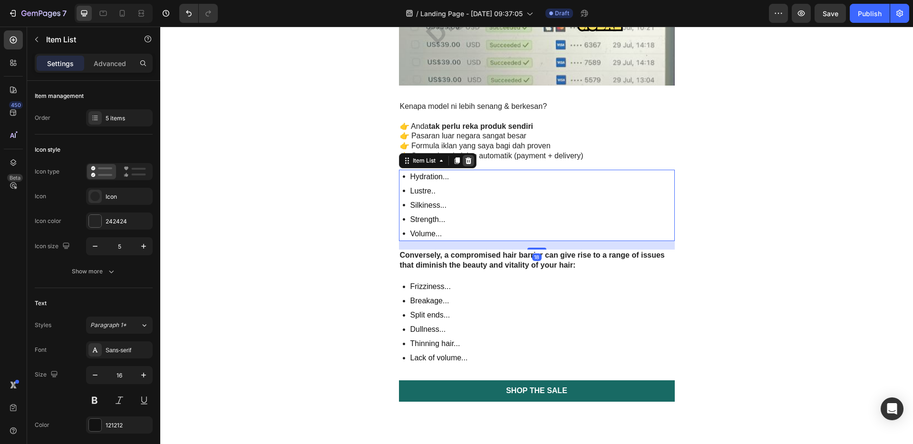
click at [467, 164] on div at bounding box center [467, 160] width 11 height 11
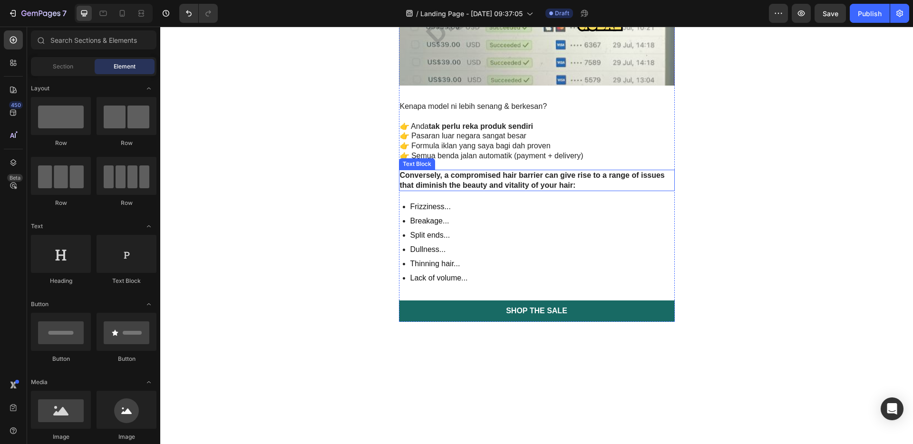
click at [508, 187] on strong "Conversely, a compromised hair barrier can give rise to a range of issues that …" at bounding box center [532, 180] width 265 height 18
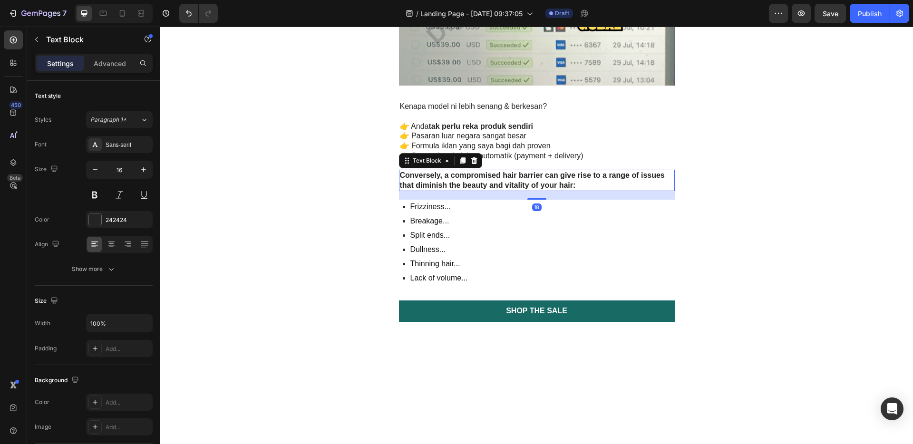
click at [471, 161] on icon at bounding box center [474, 161] width 8 height 8
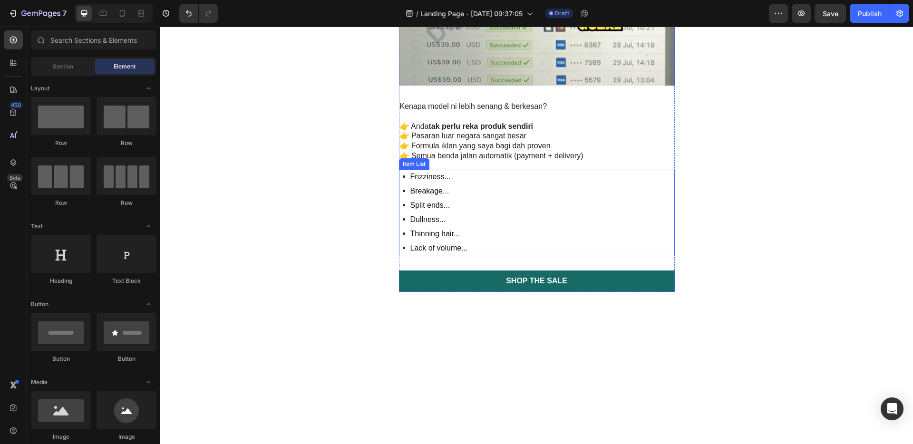
click at [489, 195] on div "Frizziness... Breakage... Split ends... Dullness... Thinning hair... Lack of vo…" at bounding box center [537, 213] width 276 height 86
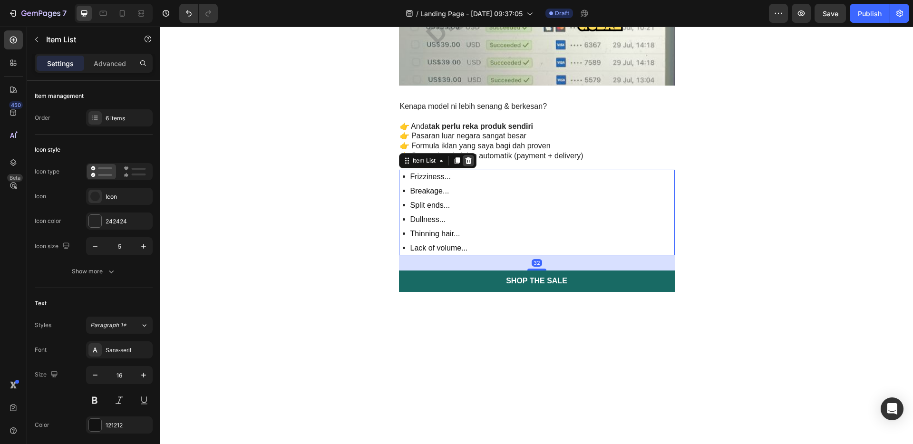
click at [465, 162] on icon at bounding box center [468, 160] width 6 height 7
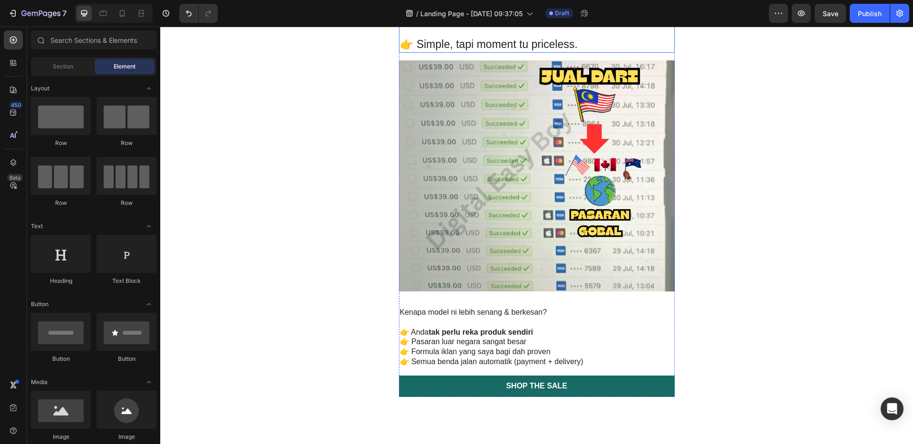
scroll to position [1890, 0]
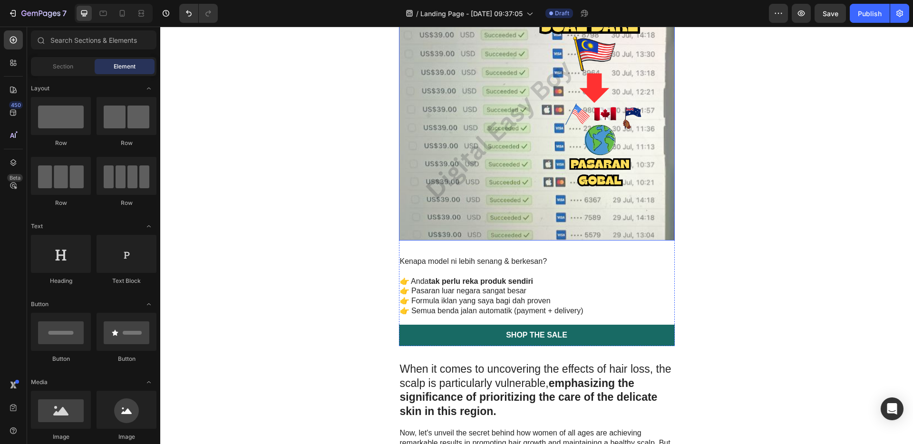
click at [544, 162] on img at bounding box center [537, 125] width 276 height 231
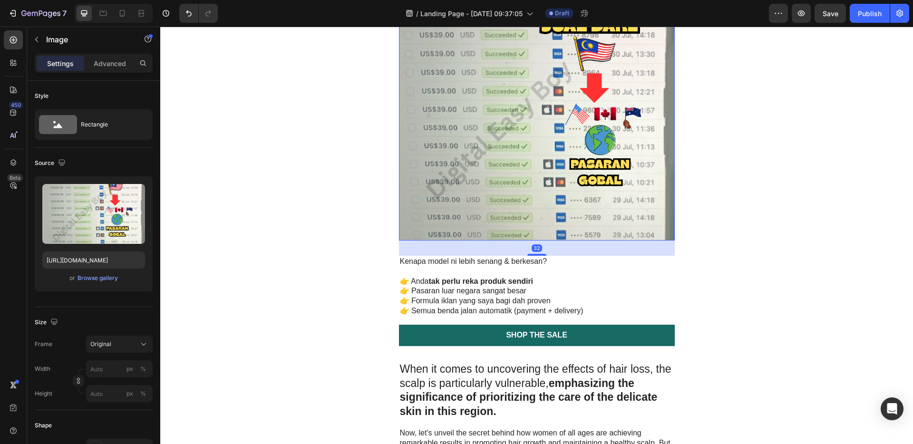
scroll to position [1688, 0]
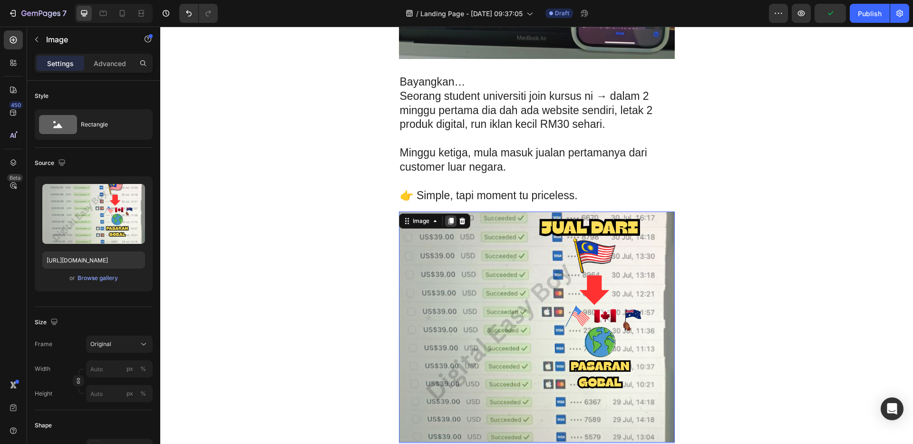
click at [448, 221] on icon at bounding box center [450, 221] width 5 height 7
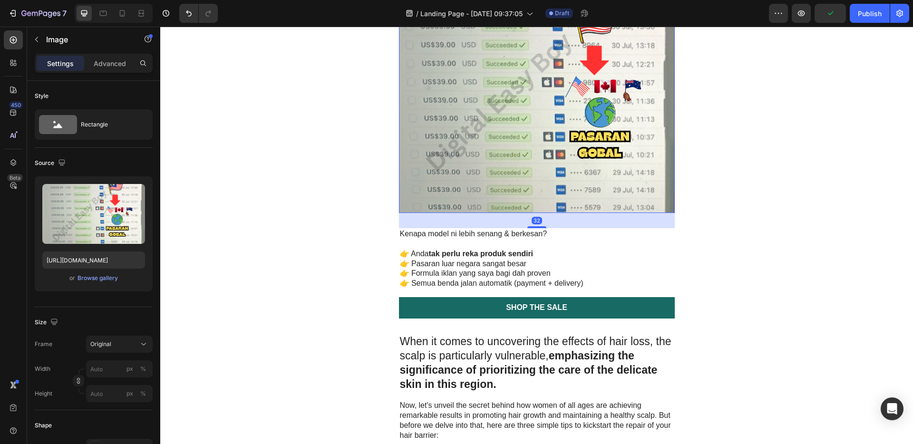
scroll to position [2166, 0]
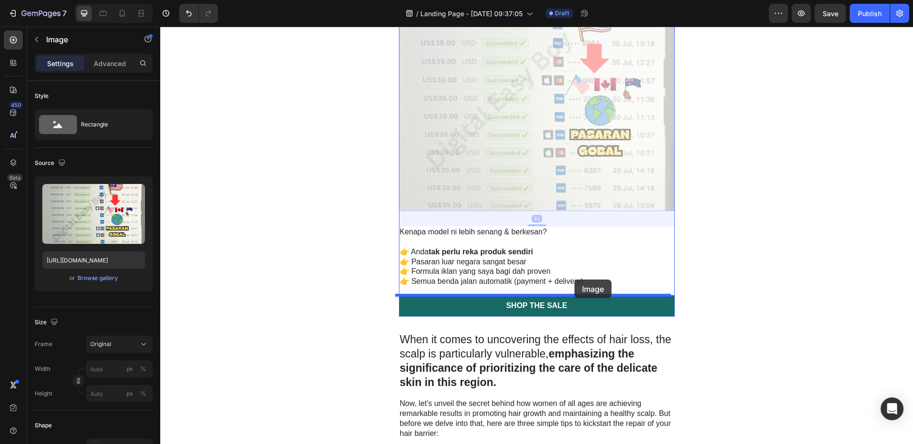
drag, startPoint x: 548, startPoint y: 132, endPoint x: 574, endPoint y: 279, distance: 150.1
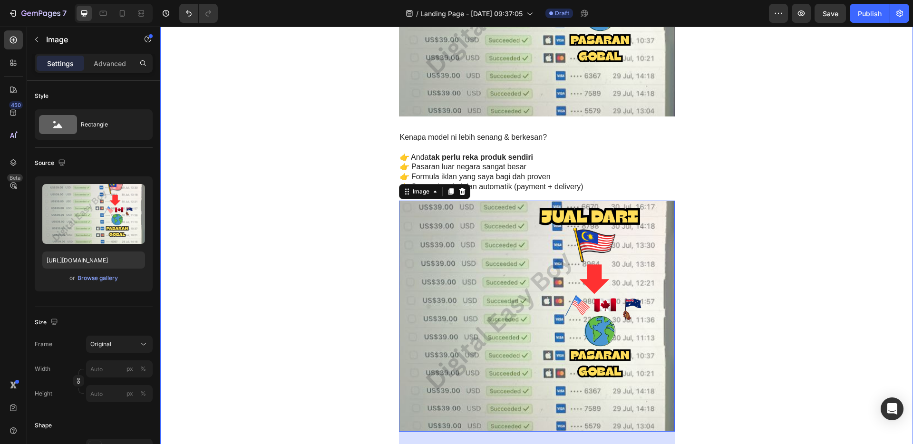
scroll to position [2113, 0]
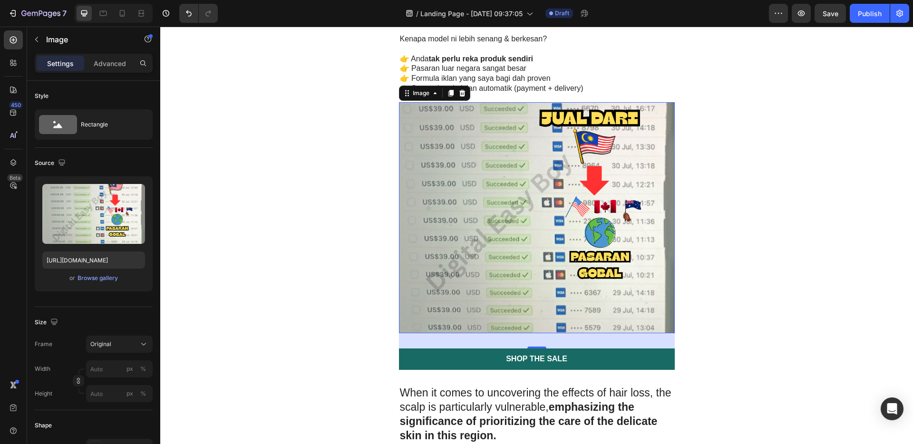
click at [586, 238] on img at bounding box center [537, 217] width 276 height 231
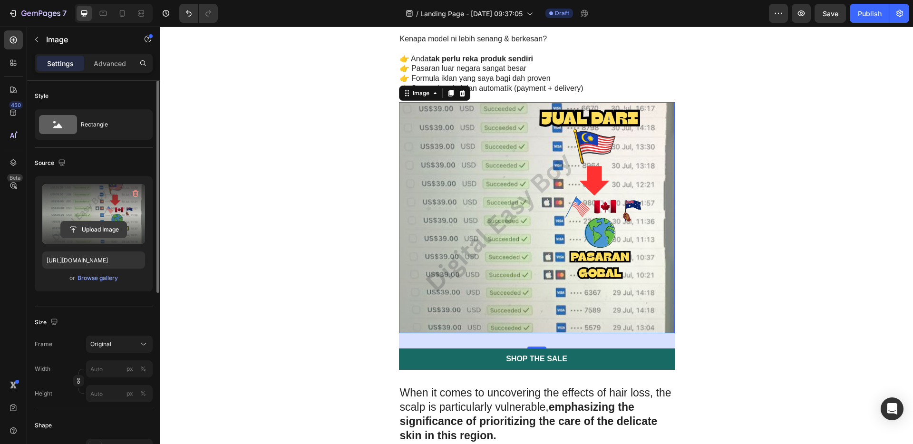
click at [81, 229] on input "file" at bounding box center [94, 229] width 66 height 16
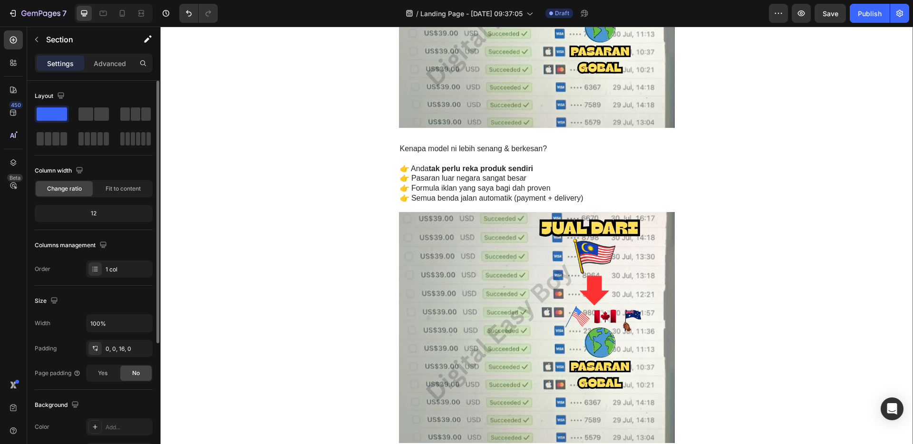
scroll to position [1978, 0]
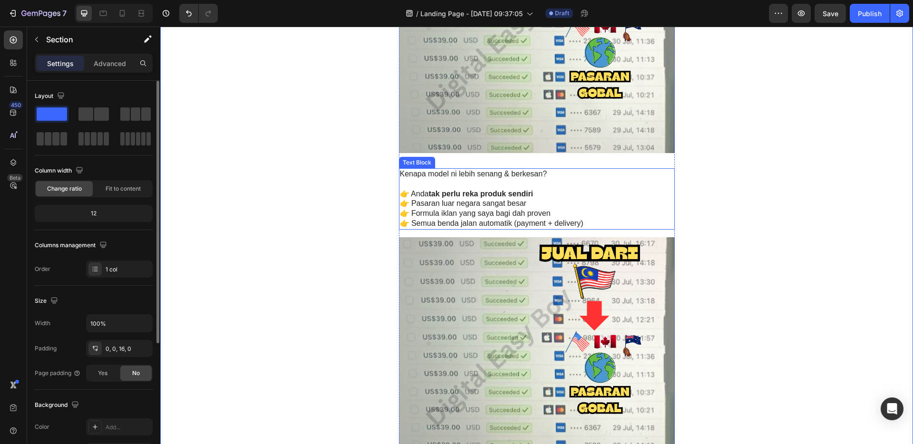
click at [509, 199] on p "👉 Pasaran luar negara sangat besar" at bounding box center [537, 204] width 274 height 10
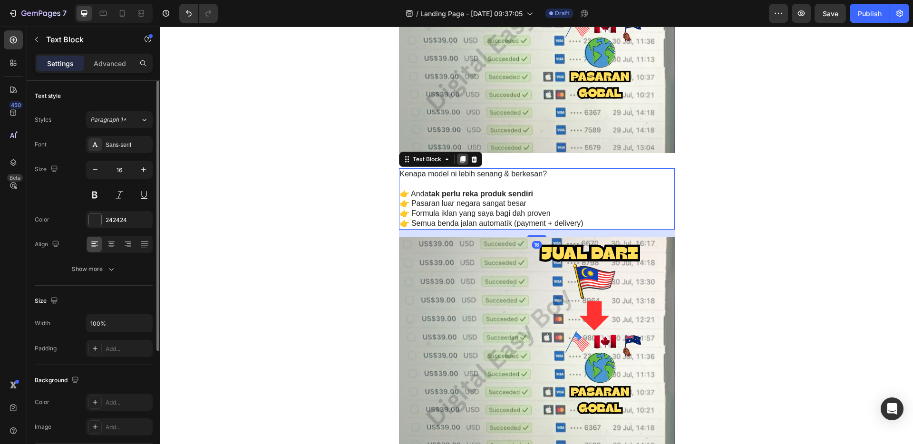
click at [460, 161] on icon at bounding box center [462, 159] width 5 height 7
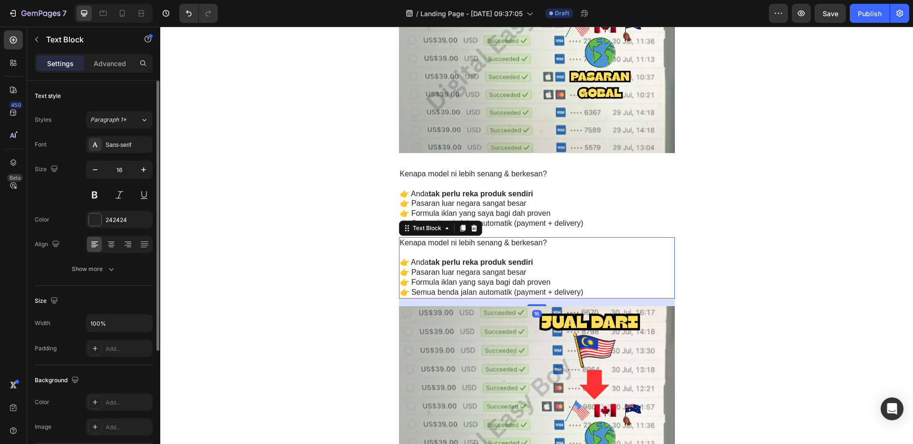
click at [539, 273] on p "👉 Pasaran luar negara sangat besar" at bounding box center [537, 273] width 274 height 10
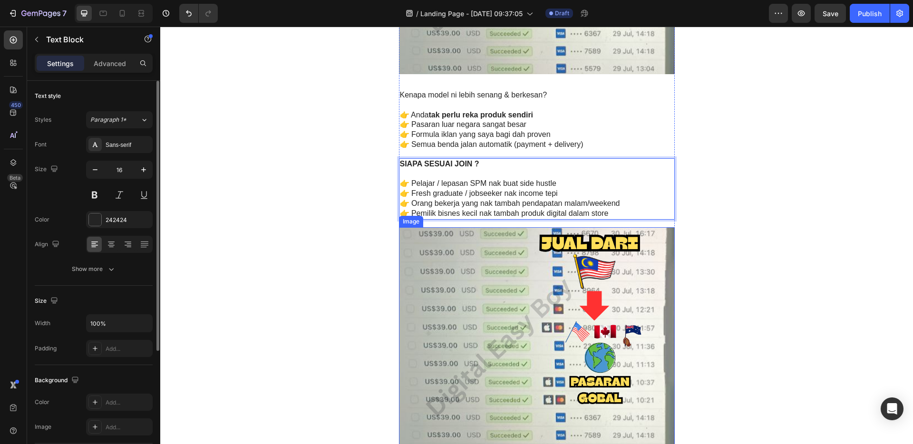
scroll to position [2167, 0]
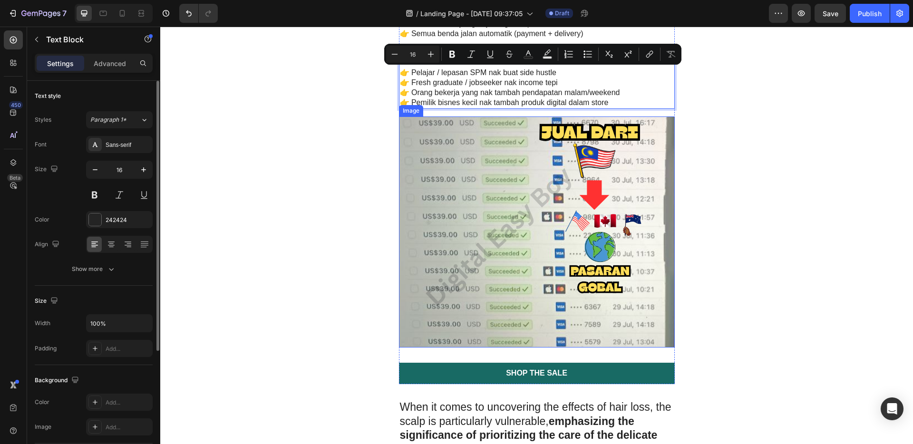
drag, startPoint x: 590, startPoint y: 74, endPoint x: 615, endPoint y: 221, distance: 149.4
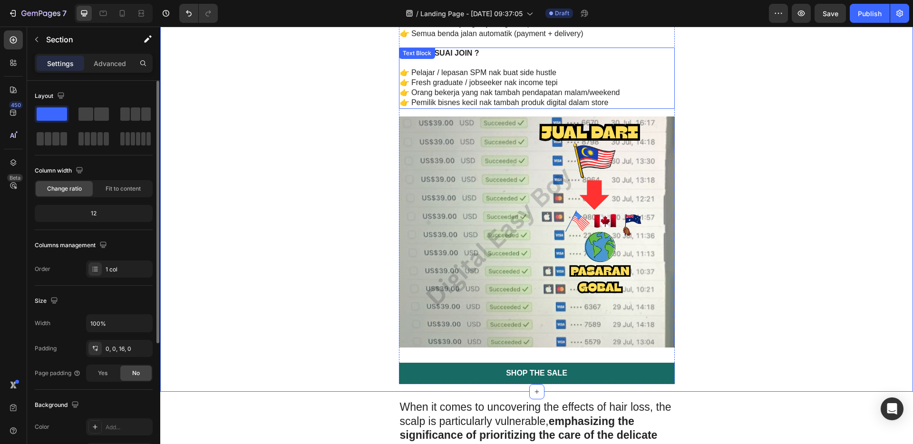
click at [587, 72] on p "👉 Pelajar / lepasan SPM nak buat side hustle" at bounding box center [537, 73] width 274 height 10
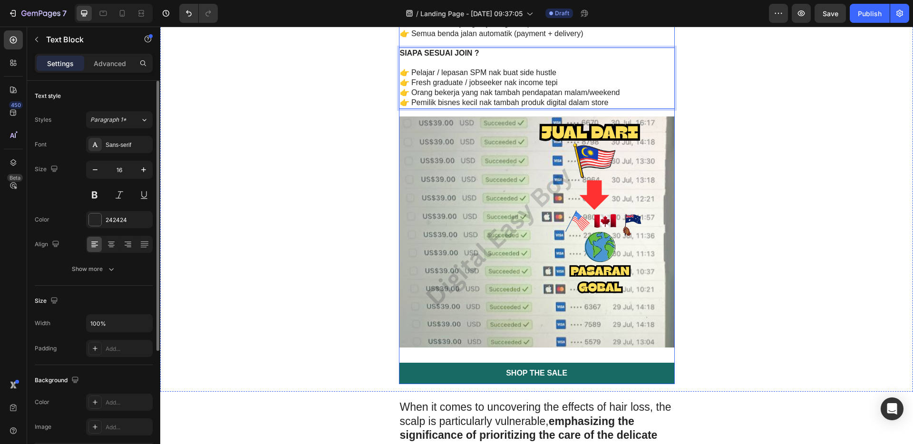
drag, startPoint x: 587, startPoint y: 62, endPoint x: 603, endPoint y: 105, distance: 46.0
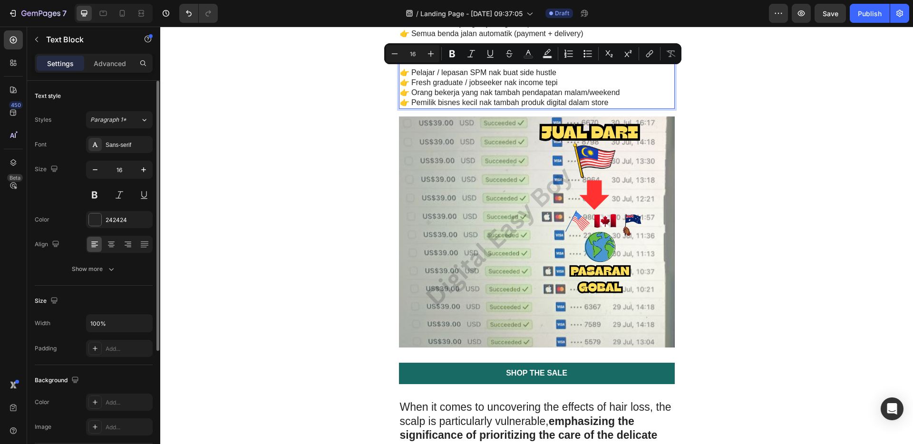
click at [604, 63] on div "Minus 16 Plus Bold Italic Underline Strikethrough Text Color Text Background Co…" at bounding box center [532, 53] width 297 height 21
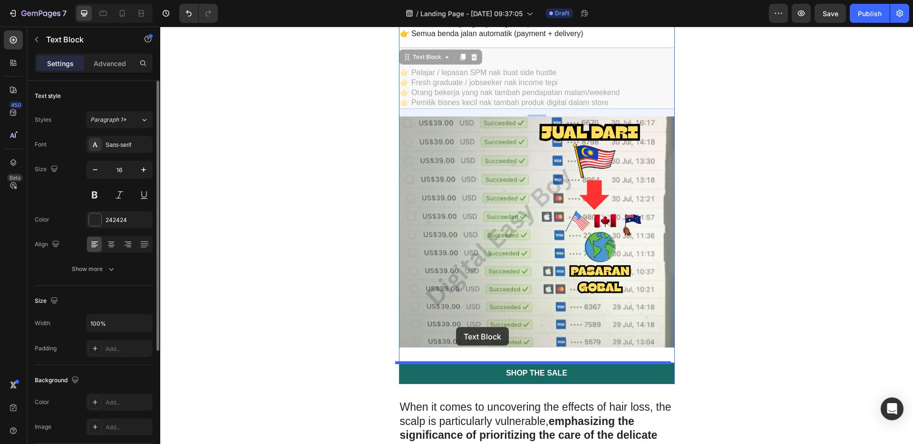
drag, startPoint x: 425, startPoint y: 55, endPoint x: 457, endPoint y: 327, distance: 274.7
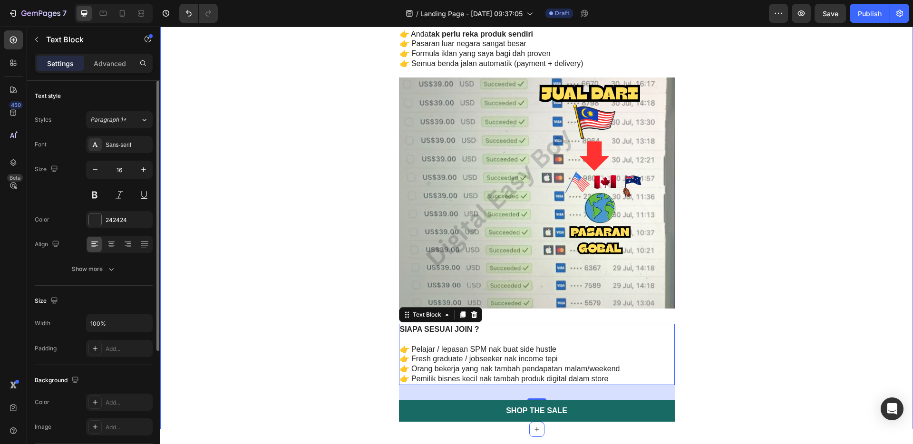
scroll to position [2102, 0]
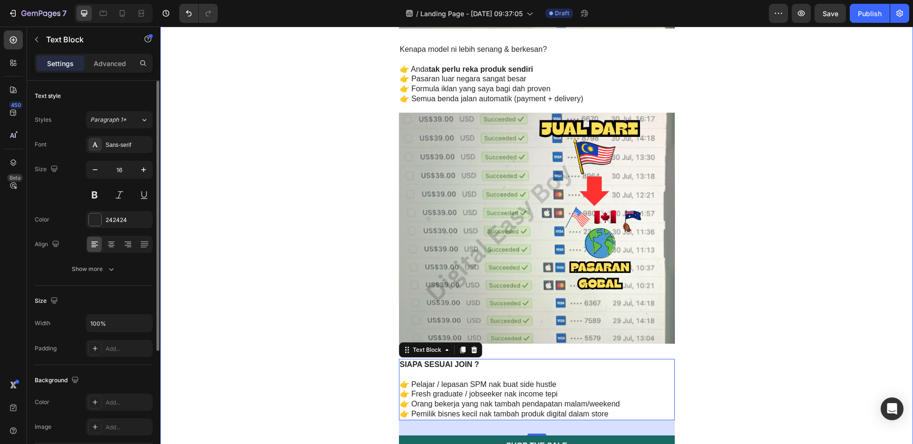
click at [577, 213] on img at bounding box center [537, 228] width 276 height 231
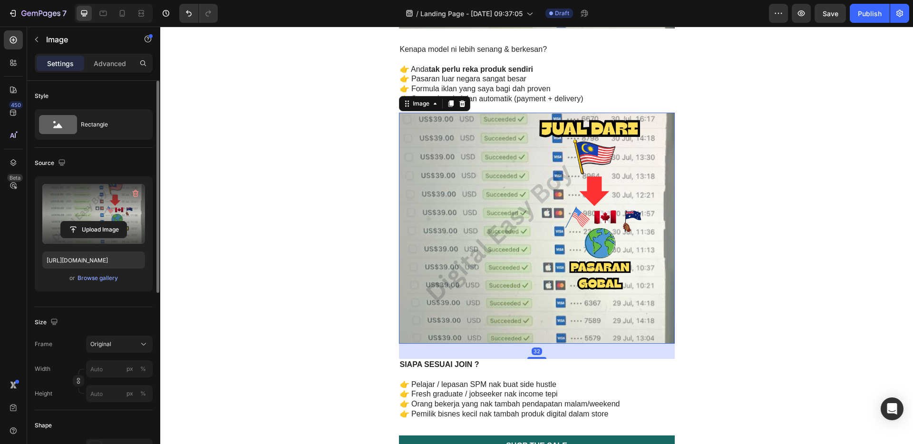
click at [118, 218] on label at bounding box center [93, 214] width 103 height 60
click at [118, 221] on input "file" at bounding box center [94, 229] width 66 height 16
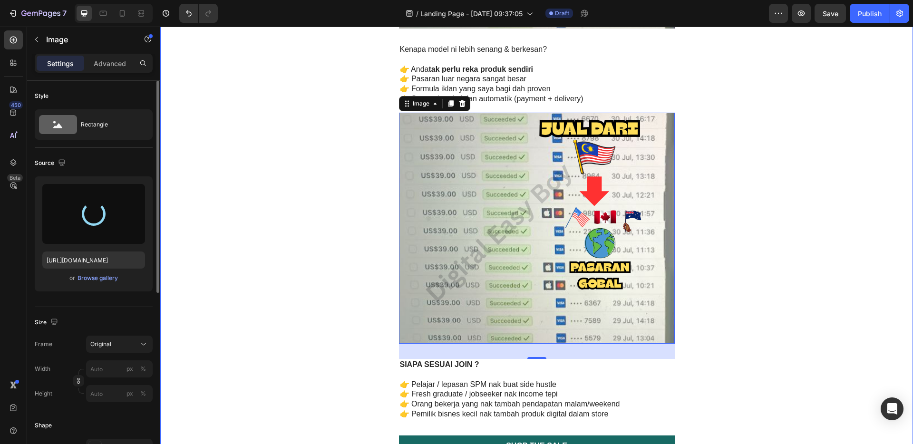
type input "https://cdn.shopify.com/s/files/1/0774/6030/8216/files/gempages_581859448700535…"
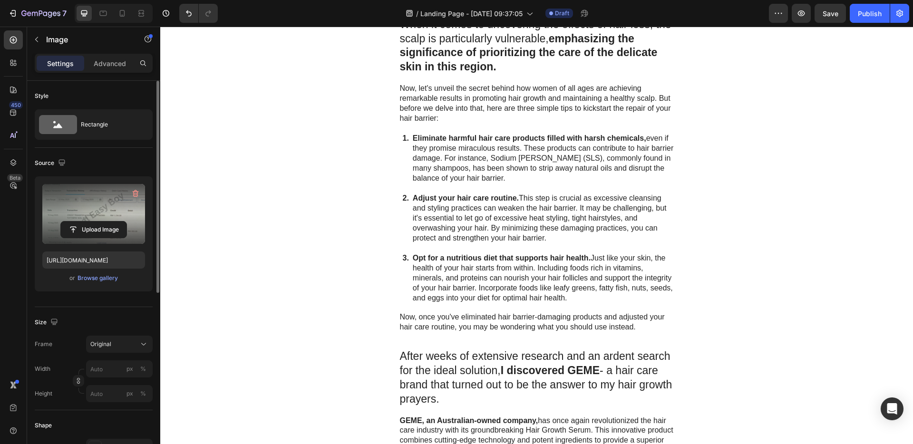
scroll to position [2208, 0]
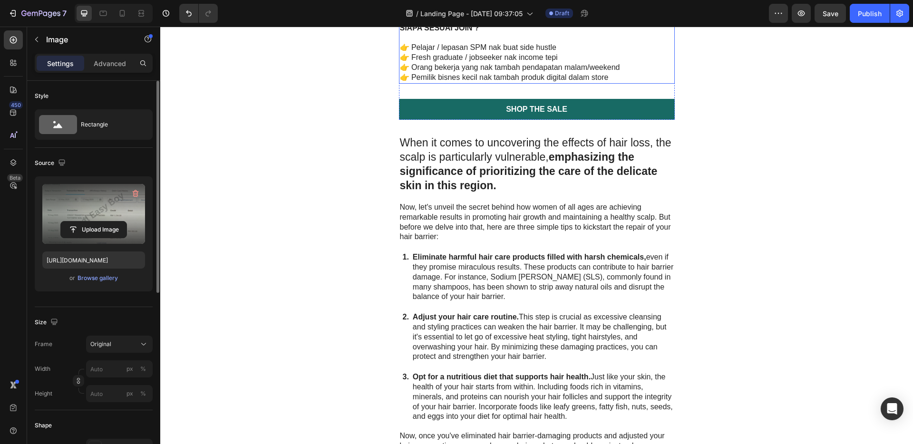
click at [611, 73] on p "👉 Orang bekerja yang nak tambah pendapatan malam/weekend" at bounding box center [537, 68] width 274 height 10
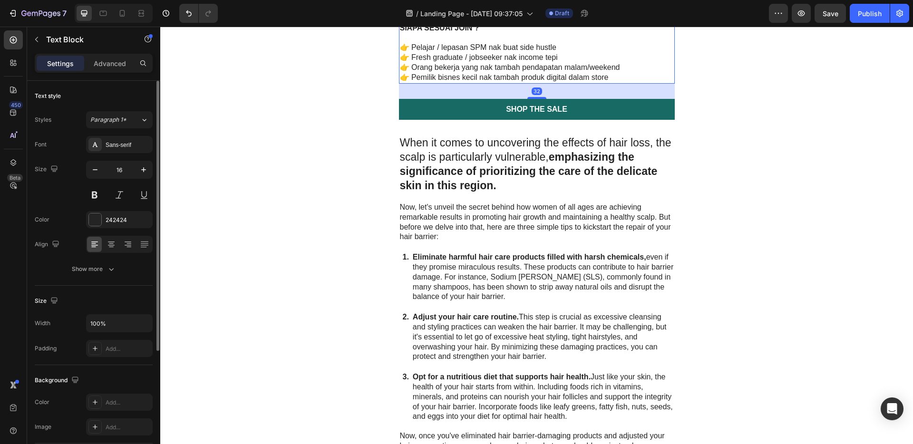
click at [459, 17] on icon at bounding box center [463, 14] width 8 height 8
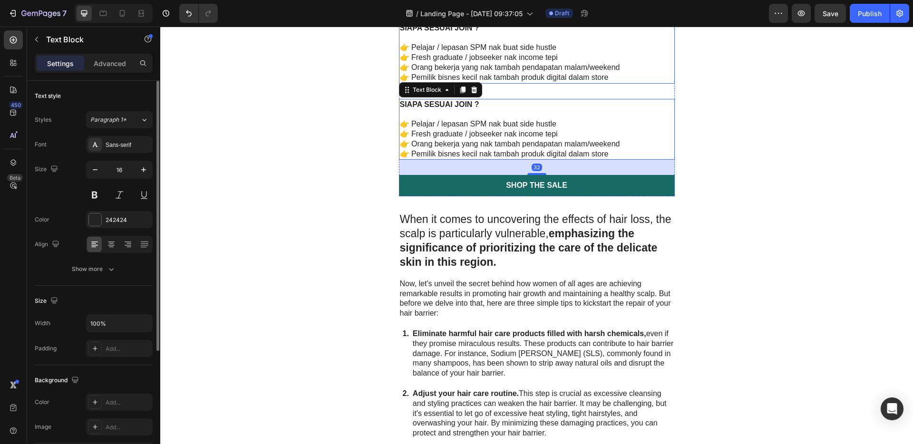
scroll to position [2401, 0]
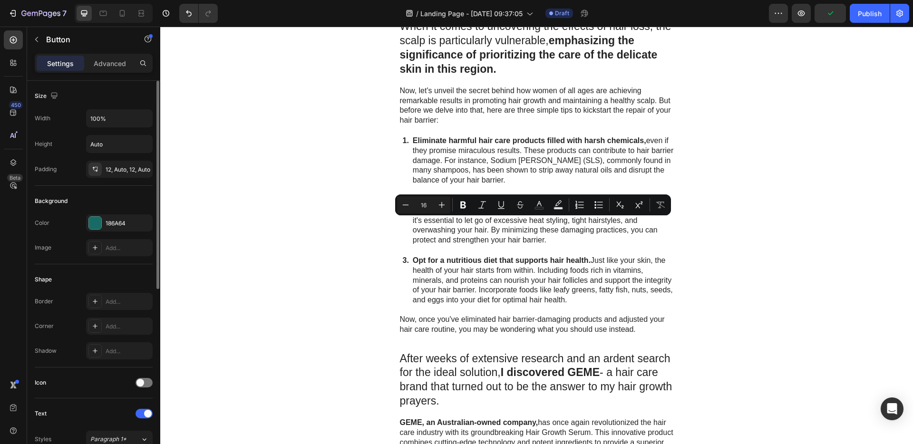
drag, startPoint x: 563, startPoint y: 222, endPoint x: 488, endPoint y: 221, distance: 75.1
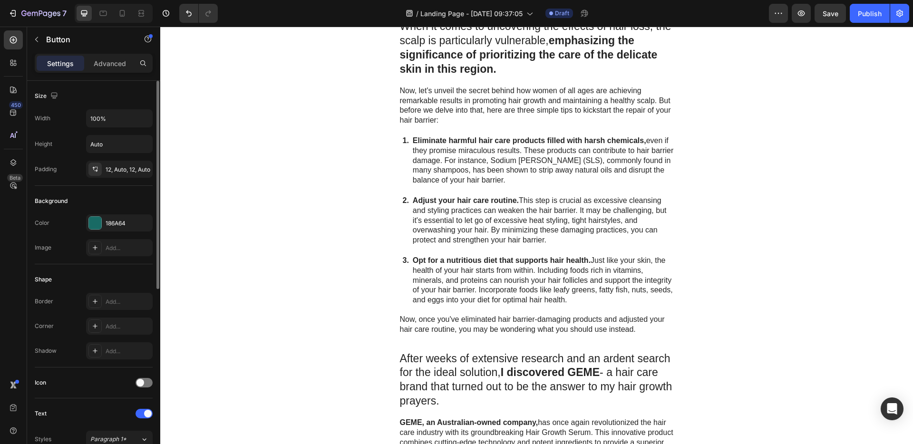
click at [91, 225] on div at bounding box center [95, 223] width 12 height 12
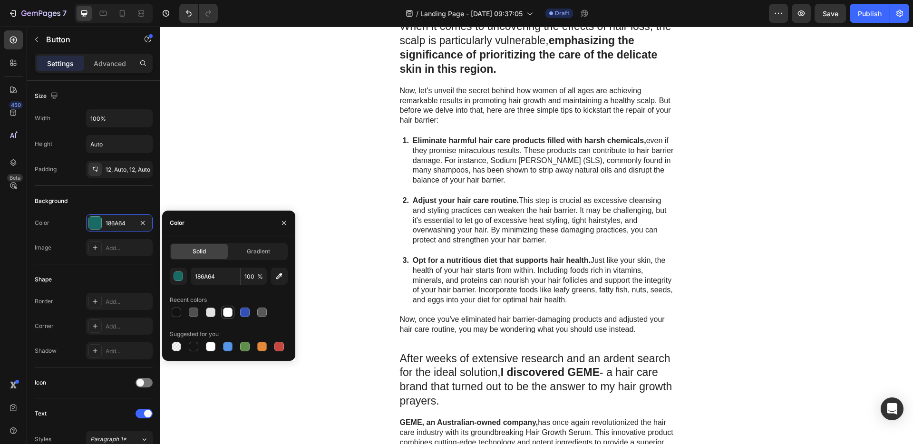
click at [242, 310] on div at bounding box center [245, 312] width 10 height 10
type input "334FB4"
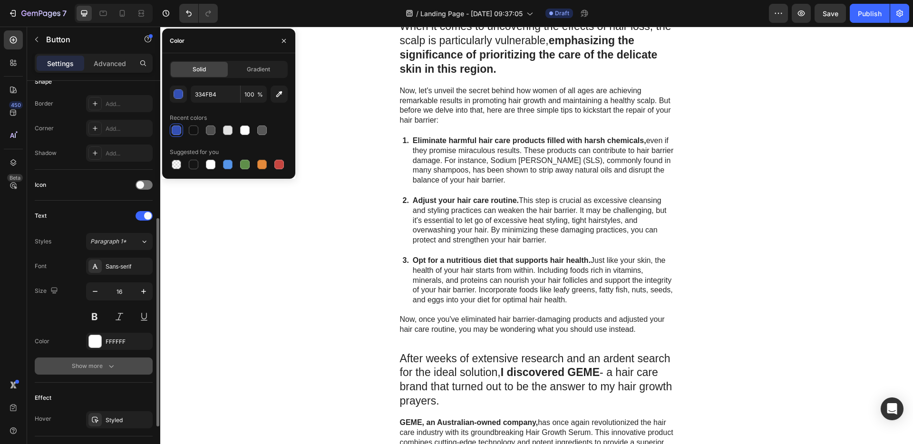
scroll to position [341, 0]
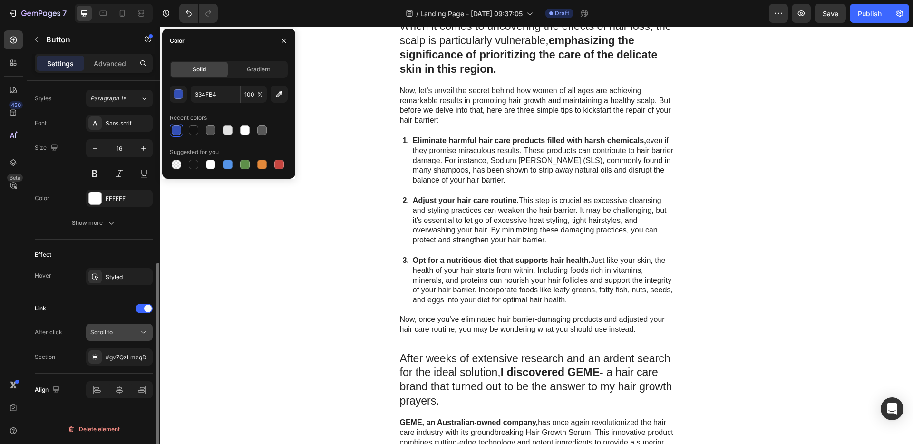
click at [123, 332] on div "Scroll to" at bounding box center [114, 332] width 48 height 9
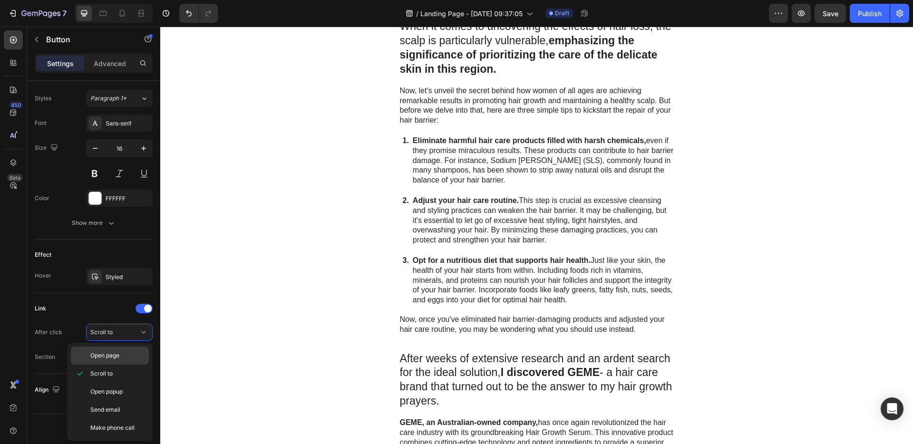
click at [122, 359] on p "Open page" at bounding box center [117, 355] width 54 height 9
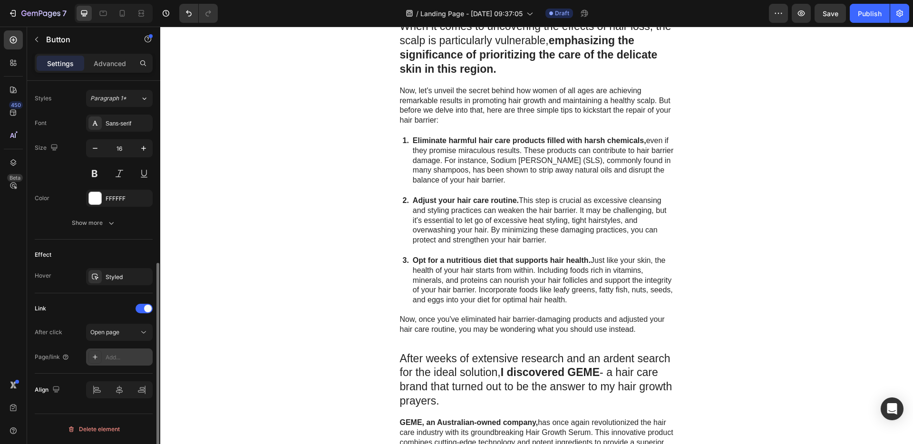
click at [124, 358] on div "Add..." at bounding box center [128, 357] width 45 height 9
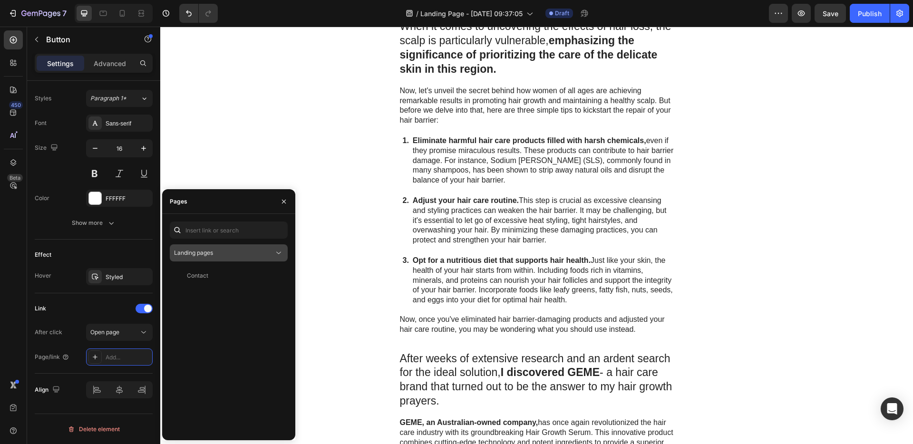
click at [217, 246] on button "Landing pages" at bounding box center [229, 252] width 118 height 17
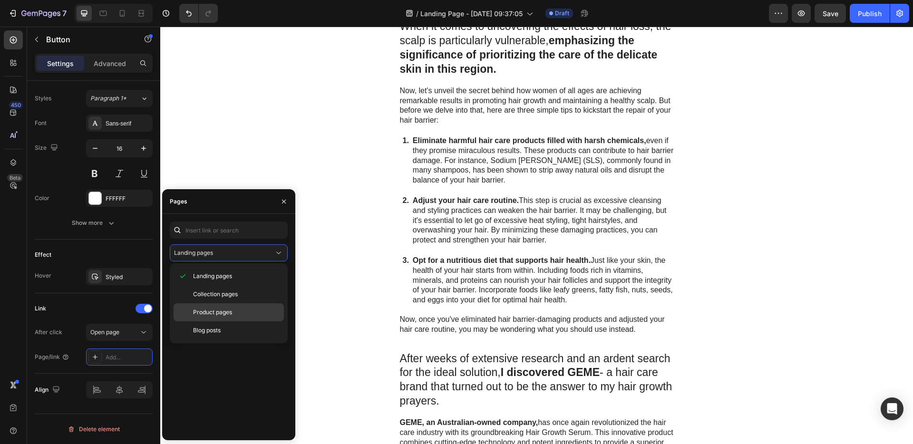
click at [229, 309] on span "Product pages" at bounding box center [212, 312] width 39 height 9
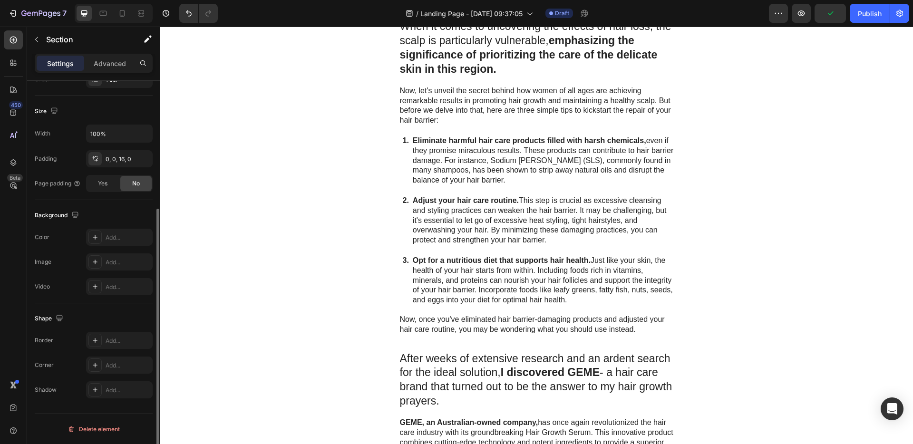
scroll to position [0, 0]
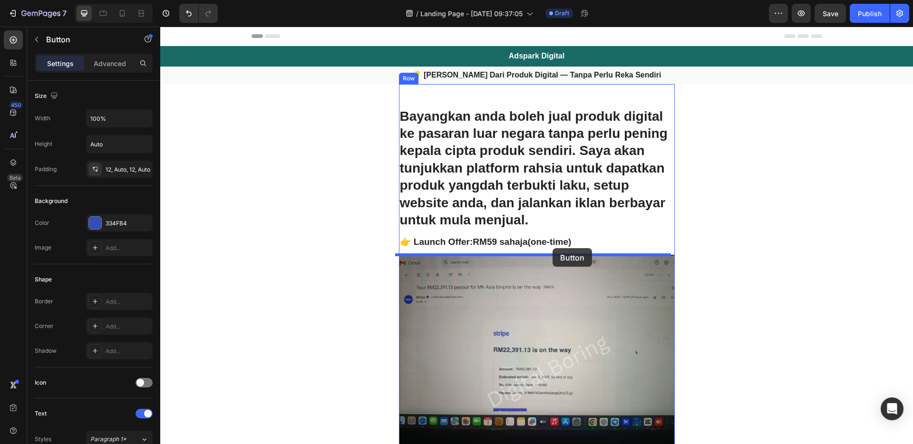
drag, startPoint x: 604, startPoint y: 224, endPoint x: 552, endPoint y: 248, distance: 56.6
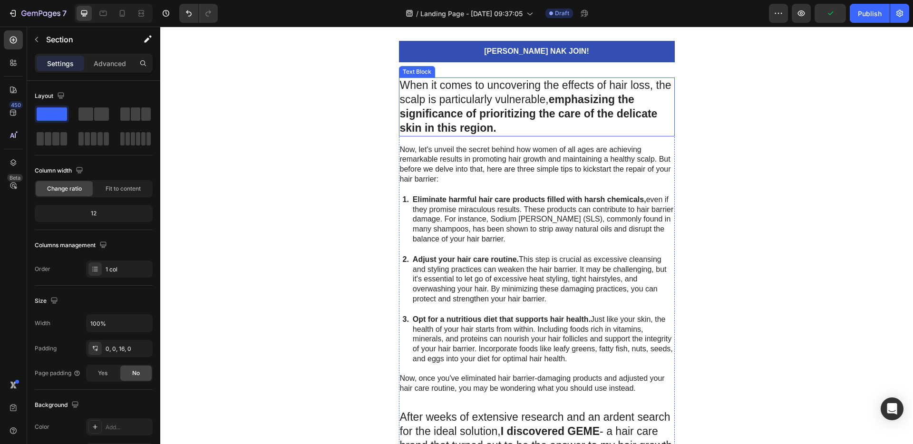
scroll to position [2310, 0]
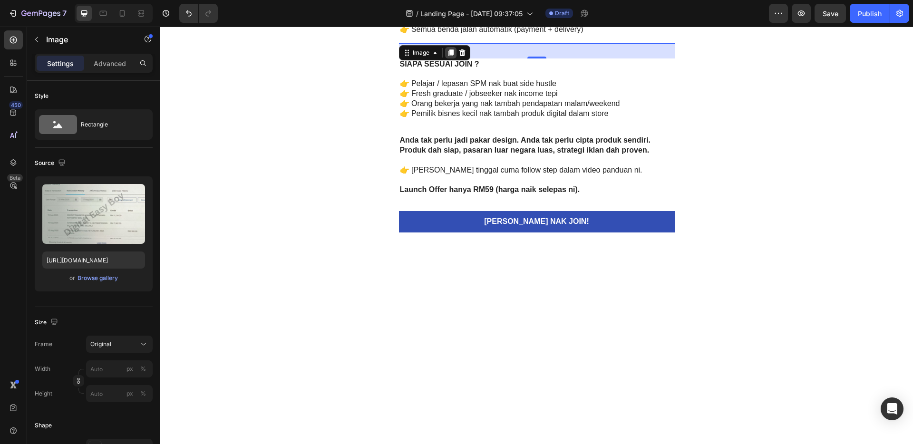
click at [448, 51] on icon at bounding box center [450, 52] width 5 height 7
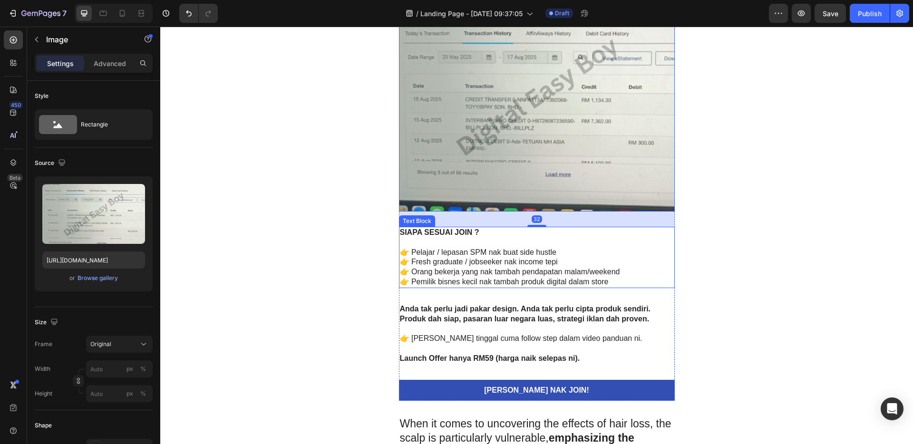
scroll to position [2552, 0]
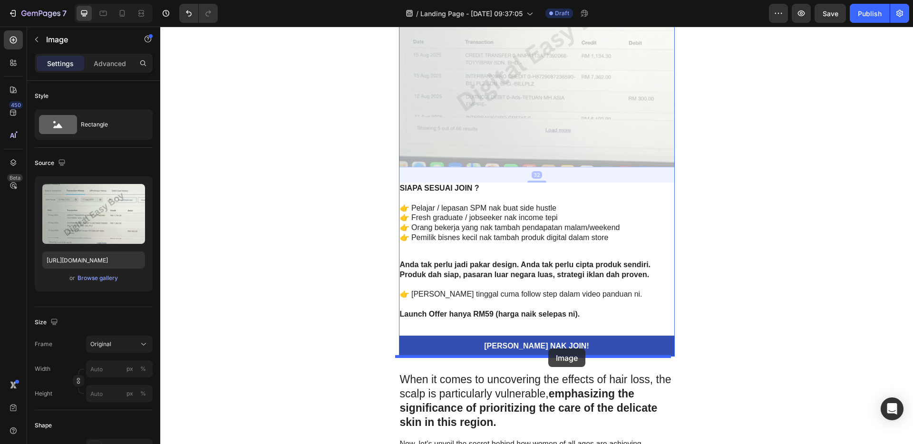
drag, startPoint x: 543, startPoint y: 100, endPoint x: 548, endPoint y: 348, distance: 248.6
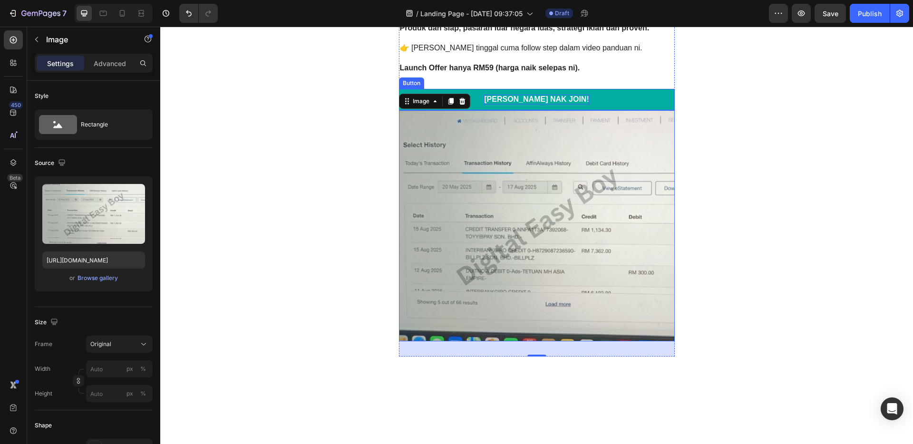
scroll to position [2306, 0]
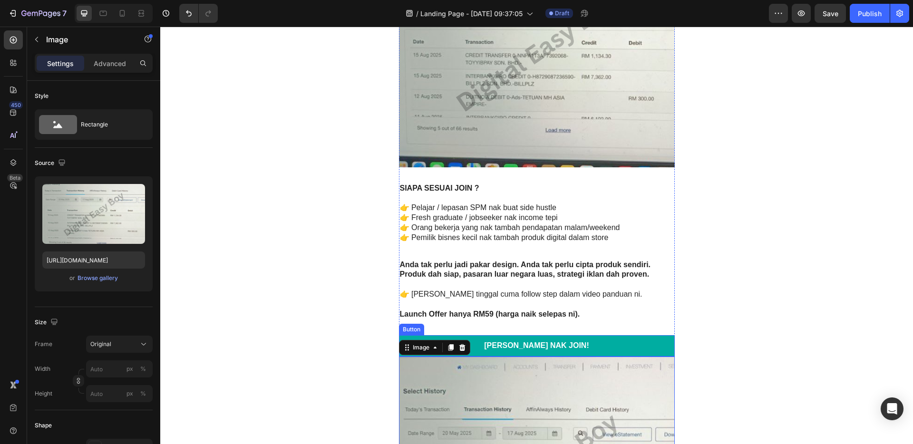
click at [636, 343] on button "SAYA NAK JOIN!" at bounding box center [537, 345] width 276 height 21
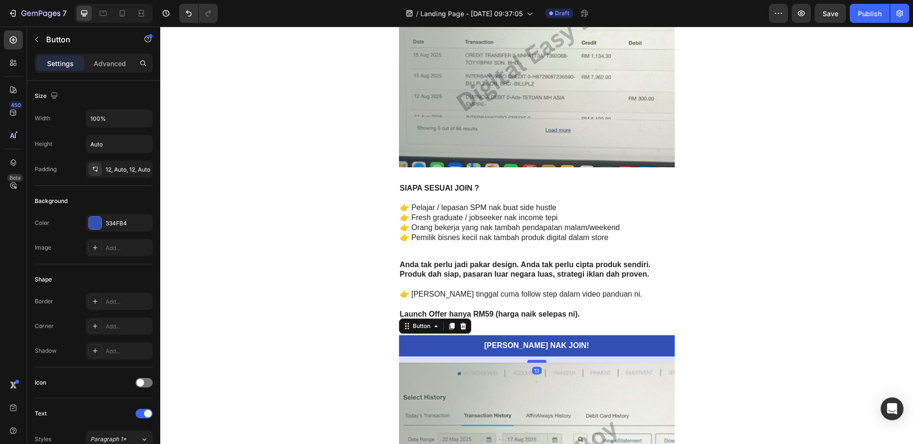
drag, startPoint x: 531, startPoint y: 356, endPoint x: 533, endPoint y: 362, distance: 6.6
click at [533, 362] on div at bounding box center [536, 361] width 19 height 3
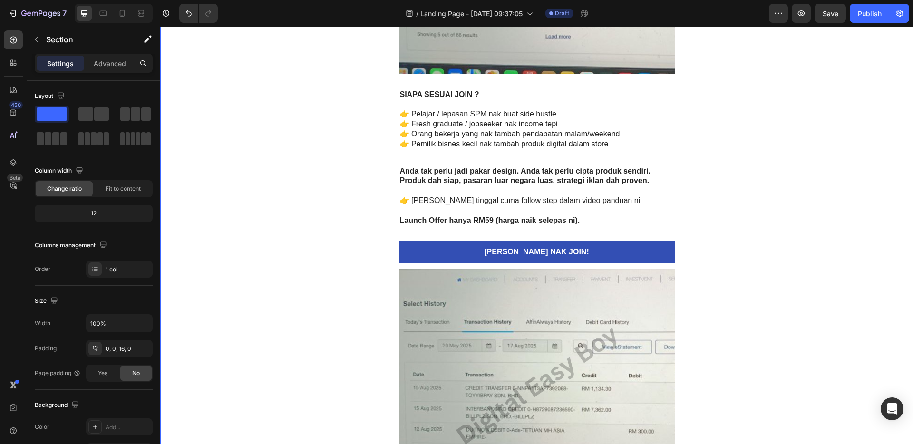
scroll to position [2488, 0]
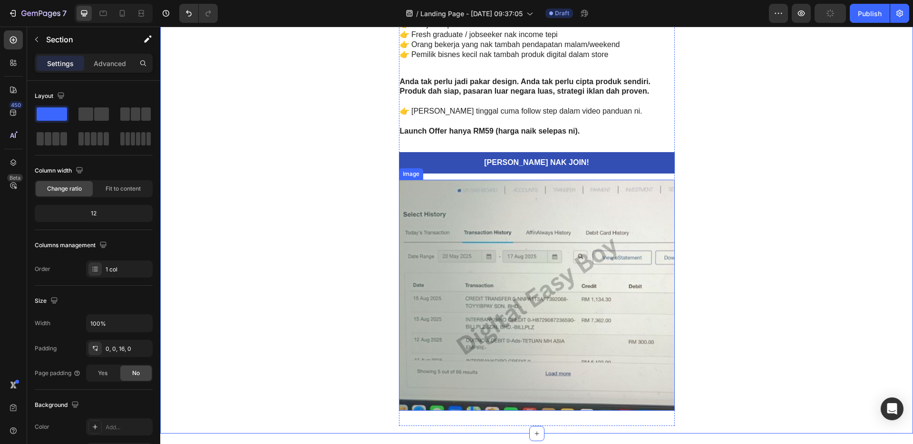
click at [585, 323] on img at bounding box center [537, 295] width 276 height 231
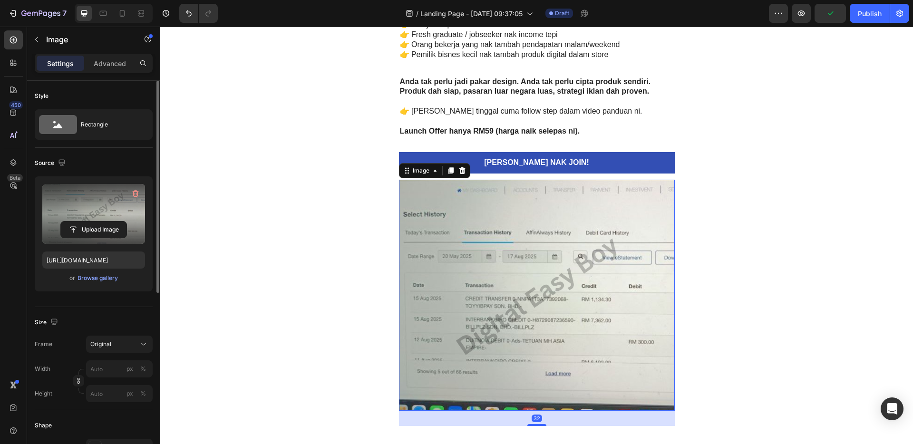
click at [83, 213] on label at bounding box center [93, 214] width 103 height 60
click at [83, 221] on input "file" at bounding box center [94, 229] width 66 height 16
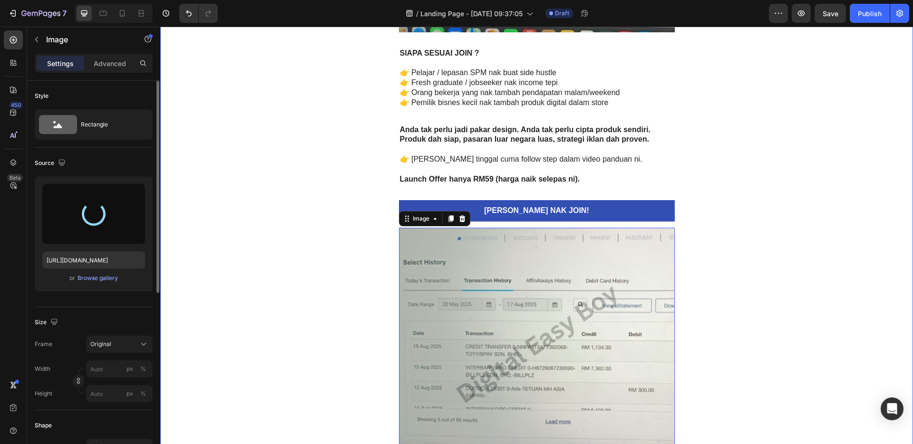
scroll to position [2393, 0]
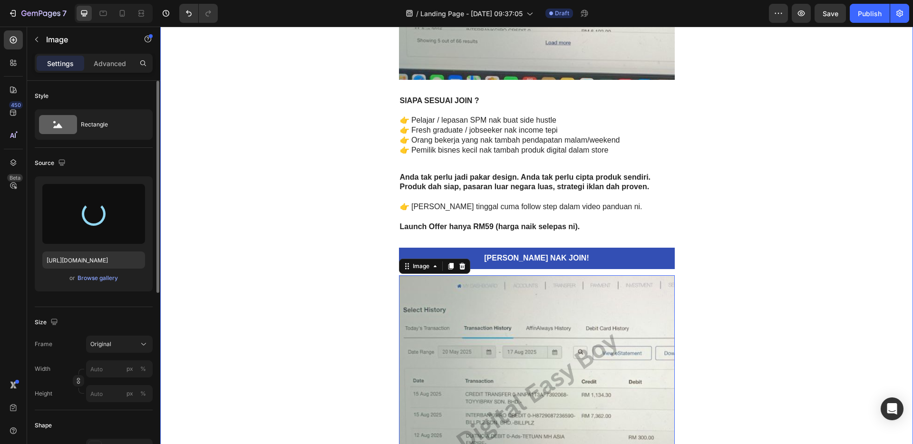
type input "https://cdn.shopify.com/s/files/1/0774/6030/8216/files/gempages_581859448700535…"
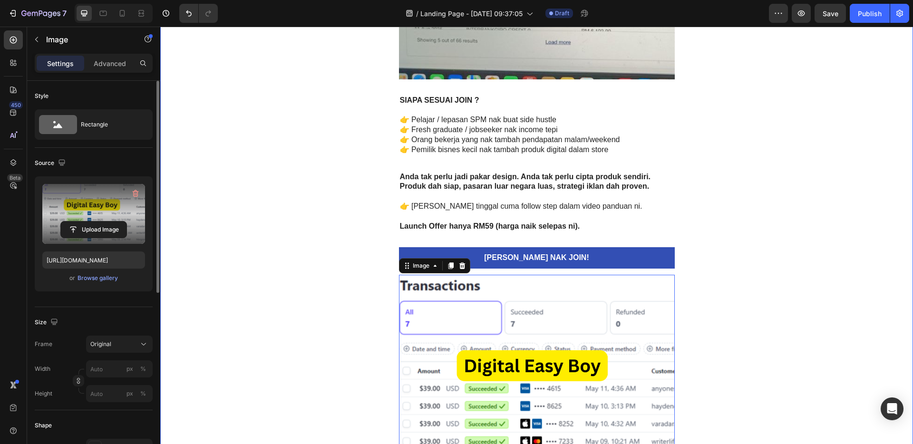
scroll to position [2593, 0]
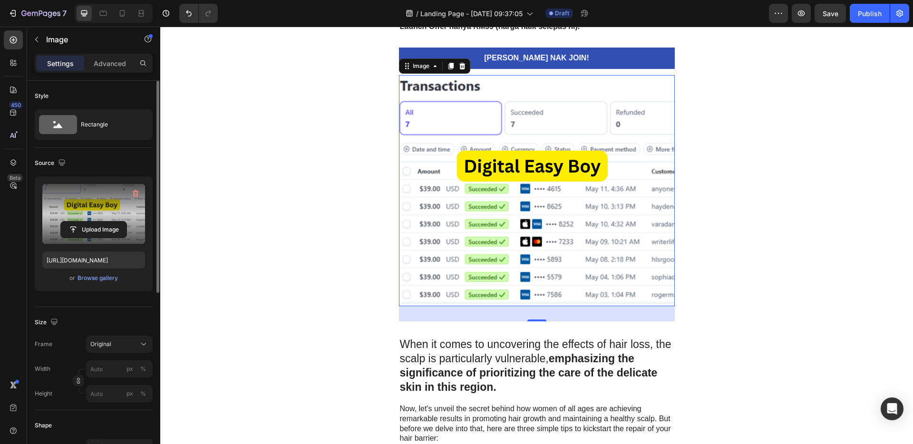
click at [576, 367] on strong "emphasizing the significance of prioritizing the care of the delicate skin in t…" at bounding box center [529, 372] width 258 height 41
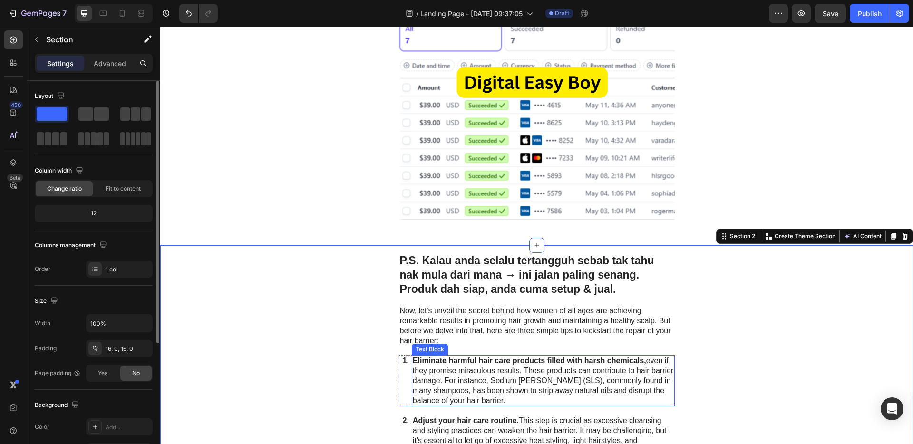
scroll to position [2678, 0]
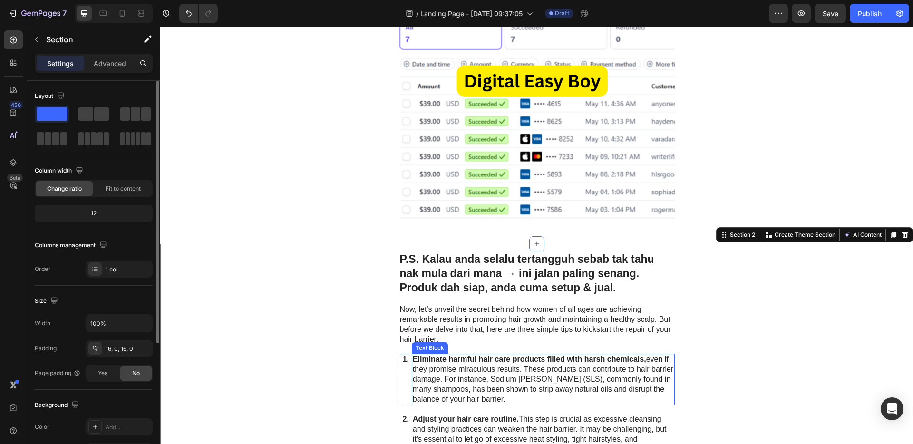
click at [597, 368] on p "Eliminate harmful hair care products filled with harsh chemicals, even if they …" at bounding box center [543, 379] width 261 height 49
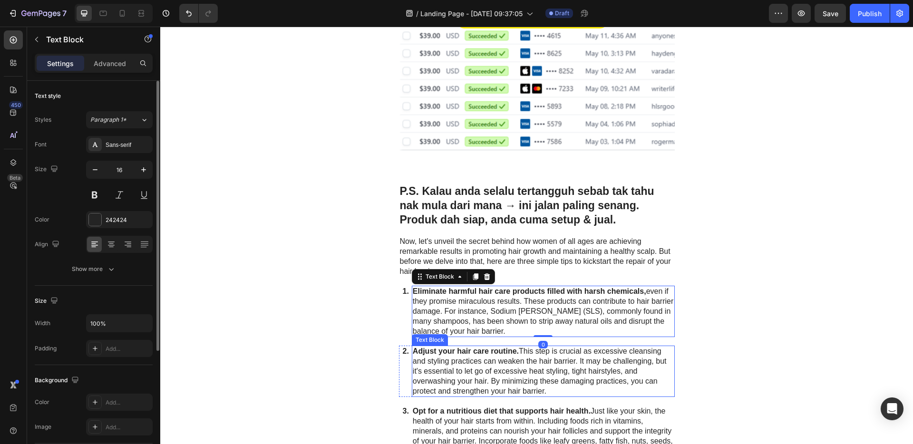
scroll to position [2773, 0]
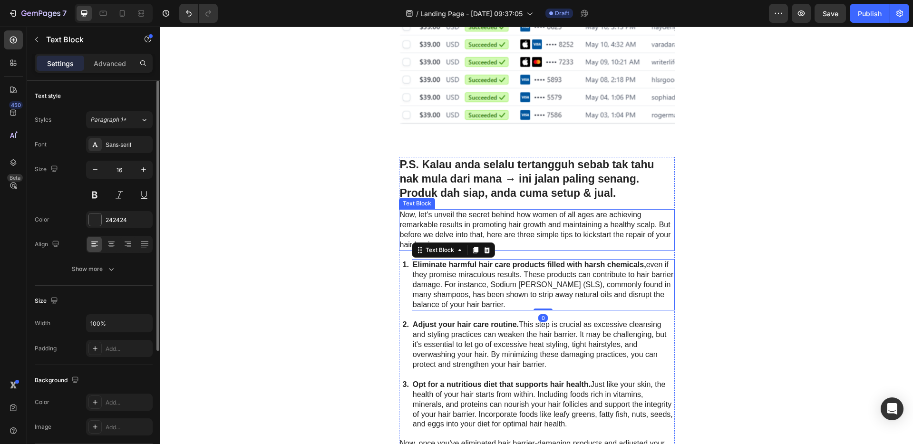
click at [549, 216] on p "Now, let's unveil the secret behind how women of all ages are achieving remarka…" at bounding box center [537, 229] width 274 height 39
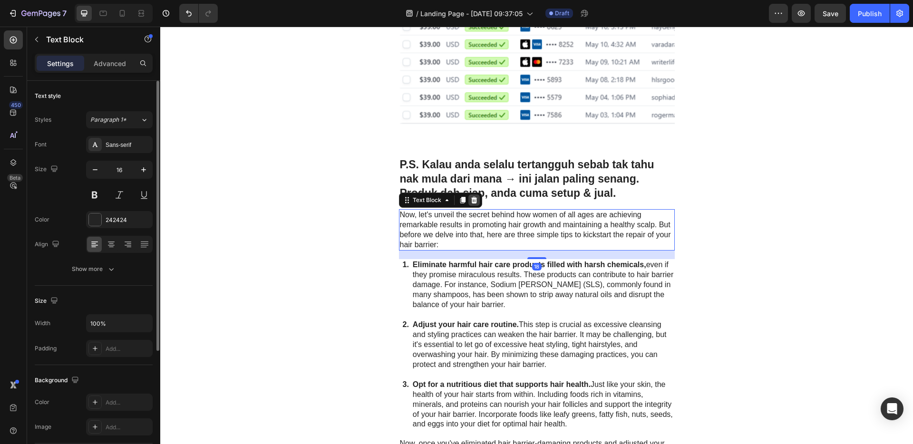
click at [470, 201] on icon at bounding box center [474, 200] width 8 height 8
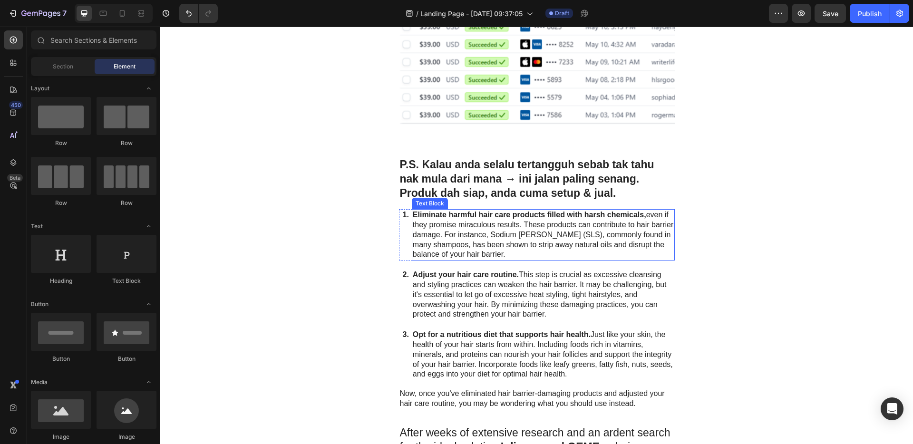
click at [483, 249] on p "Eliminate harmful hair care products filled with harsh chemicals, even if they …" at bounding box center [543, 234] width 261 height 49
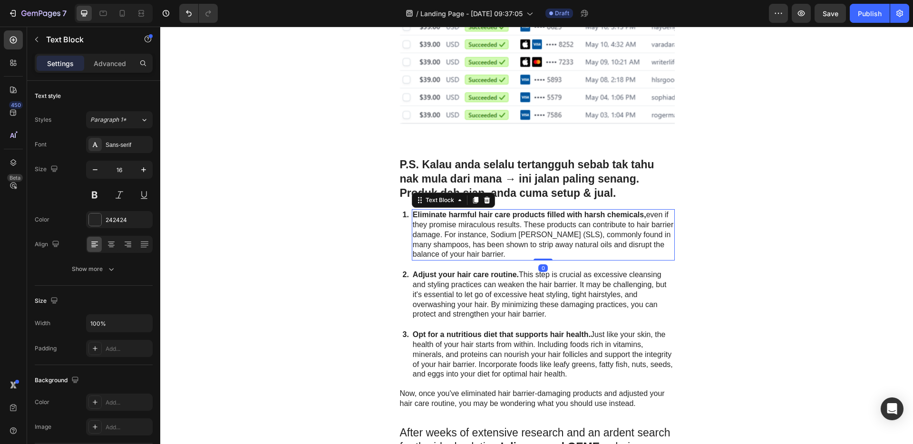
click at [483, 202] on icon at bounding box center [487, 200] width 8 height 8
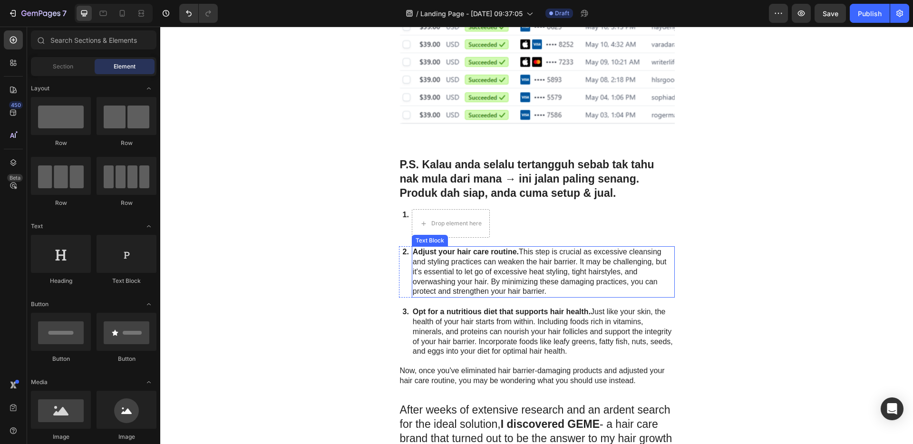
click at [502, 266] on p "Adjust your hair care routine. This step is crucial as excessive cleansing and …" at bounding box center [543, 271] width 261 height 49
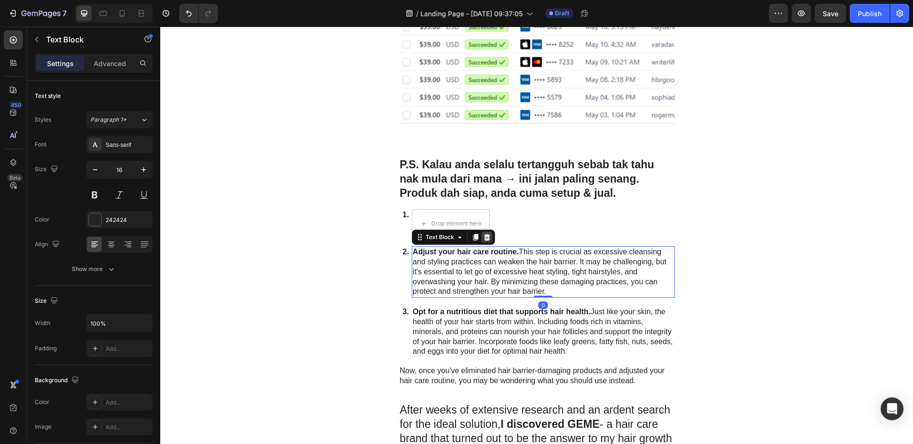
click at [484, 241] on div at bounding box center [486, 236] width 11 height 11
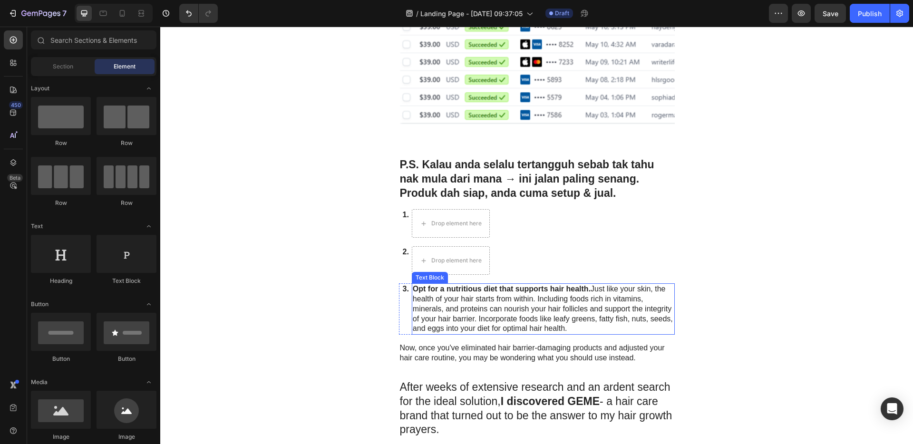
click at [531, 300] on p "Opt for a nutritious diet that supports hair health. Just like your skin, the h…" at bounding box center [543, 308] width 261 height 49
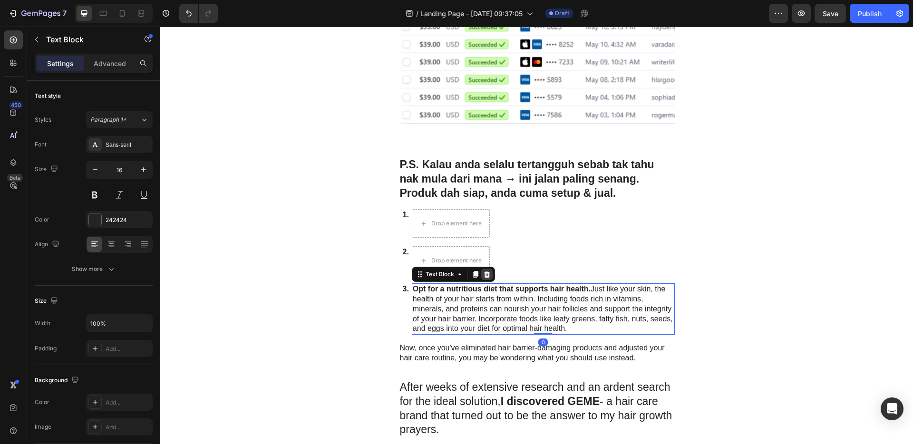
click at [484, 276] on icon at bounding box center [486, 274] width 6 height 7
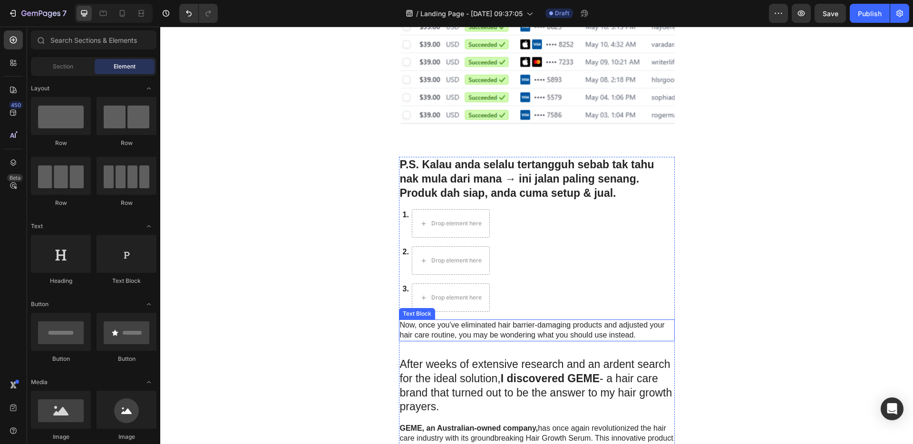
click at [525, 323] on p "Now, once you've eliminated hair barrier-damaging products and adjusted your ha…" at bounding box center [537, 330] width 274 height 20
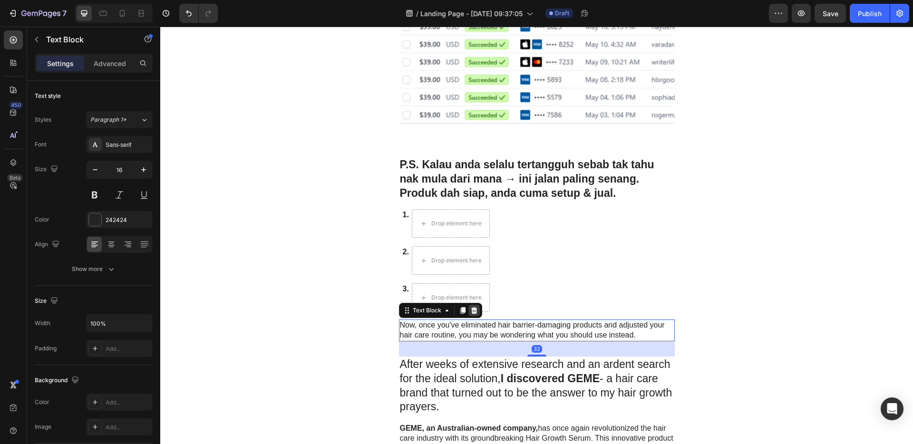
click at [471, 313] on icon at bounding box center [474, 310] width 6 height 7
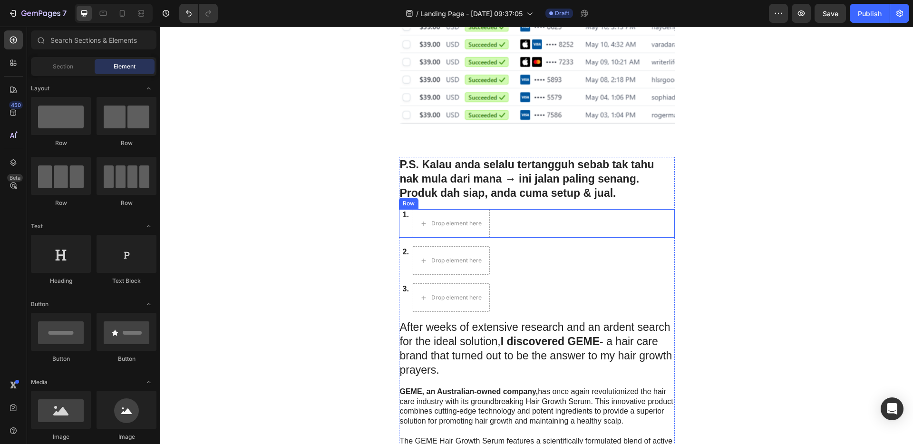
click at [526, 210] on div "1. Text Block Drop element here Row" at bounding box center [537, 223] width 276 height 29
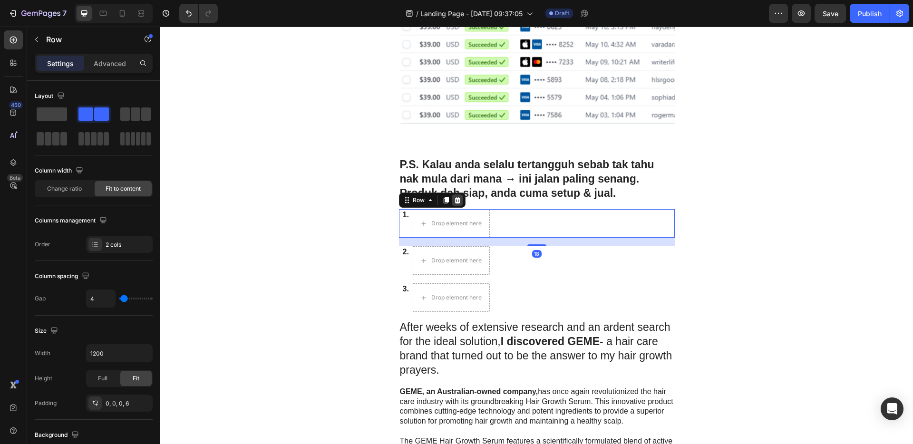
click at [454, 202] on icon at bounding box center [457, 200] width 6 height 7
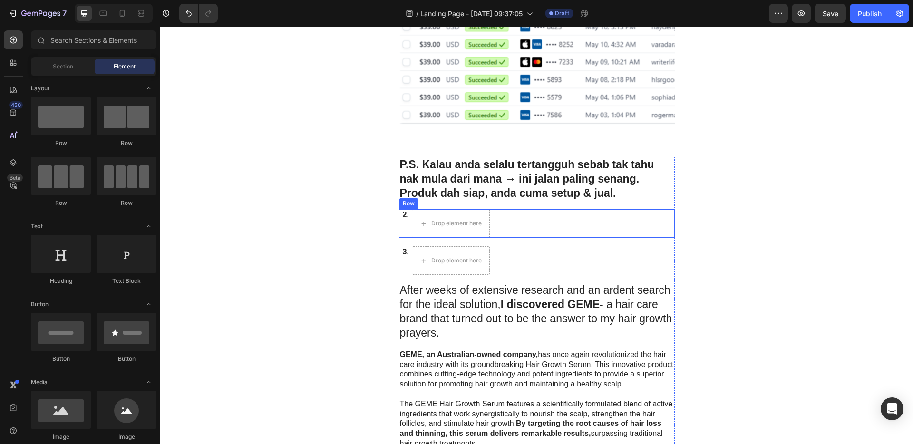
click at [538, 221] on div "2. Text Block Drop element here Row" at bounding box center [537, 223] width 276 height 29
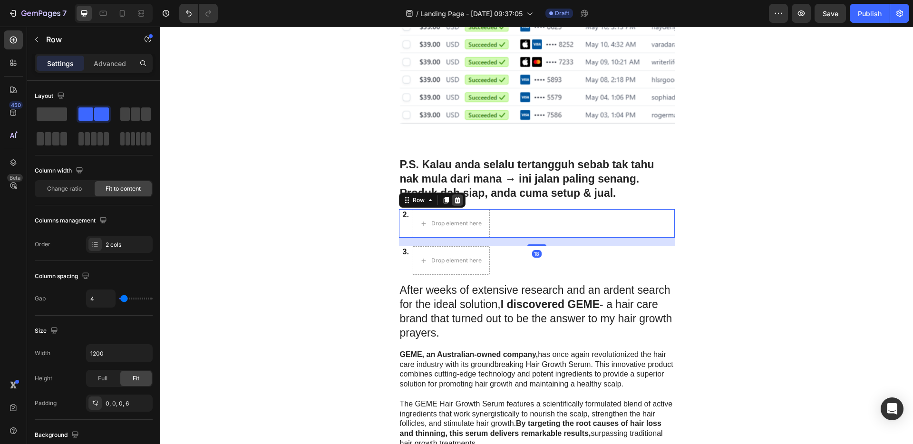
click at [454, 202] on icon at bounding box center [457, 200] width 6 height 7
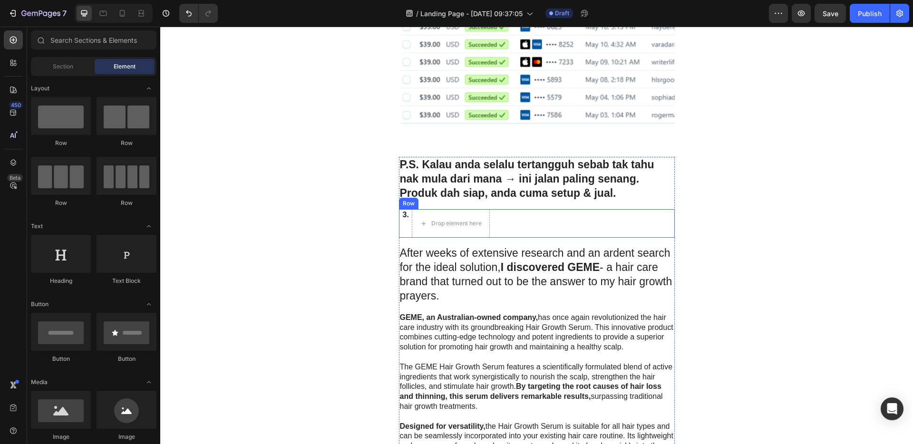
click at [549, 230] on div "3. Text Block Drop element here Row" at bounding box center [537, 223] width 276 height 29
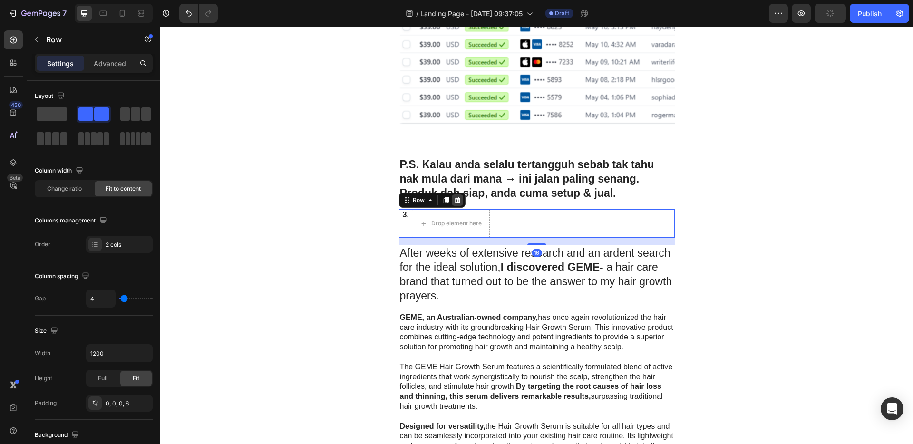
click at [453, 202] on icon at bounding box center [457, 200] width 8 height 8
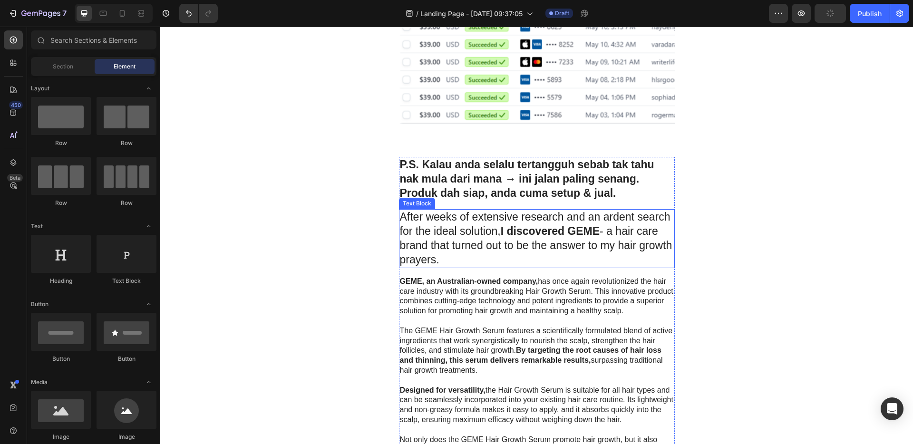
click at [502, 238] on p "After weeks of extensive research and an ardent search for the ideal solution, …" at bounding box center [537, 238] width 274 height 57
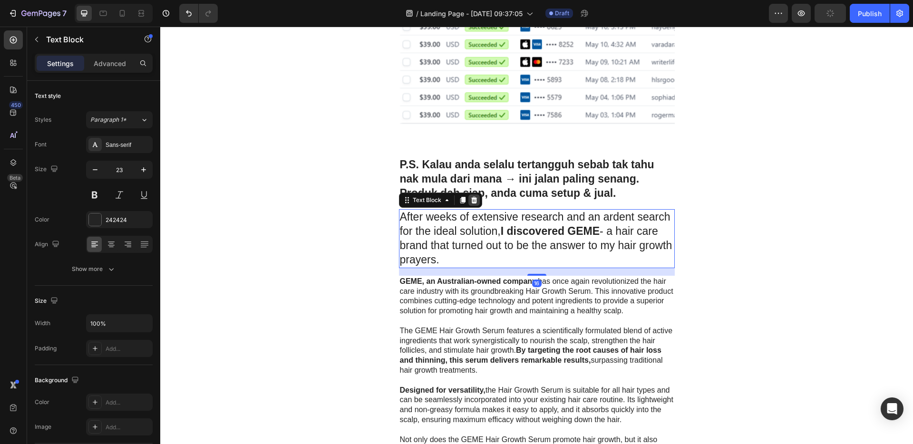
click at [471, 203] on icon at bounding box center [474, 200] width 6 height 7
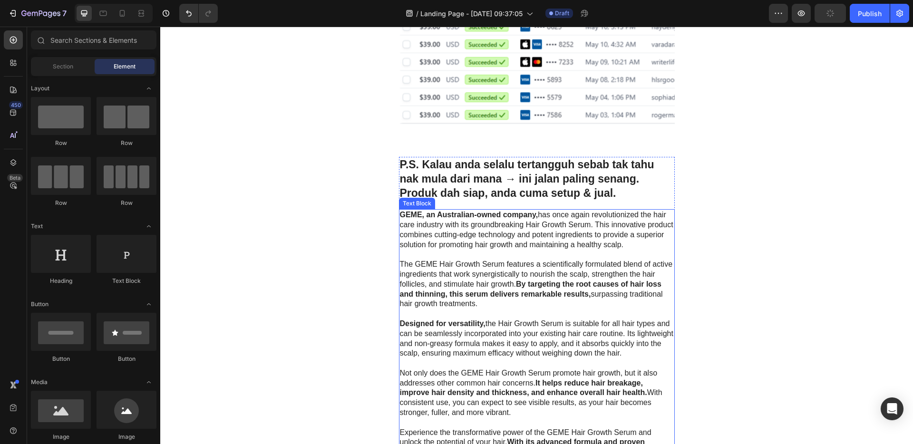
click at [484, 245] on p "GEME, an Australian-owned company, has once again revolutionized the hair care …" at bounding box center [537, 229] width 274 height 39
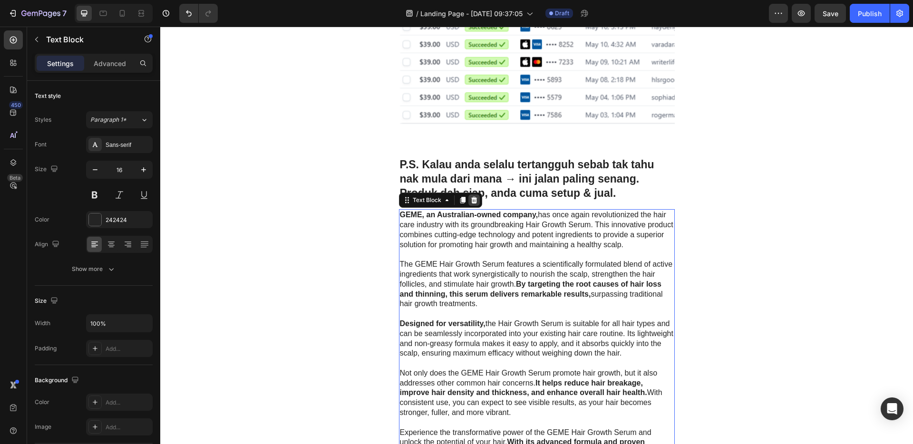
click at [471, 202] on icon at bounding box center [474, 200] width 8 height 8
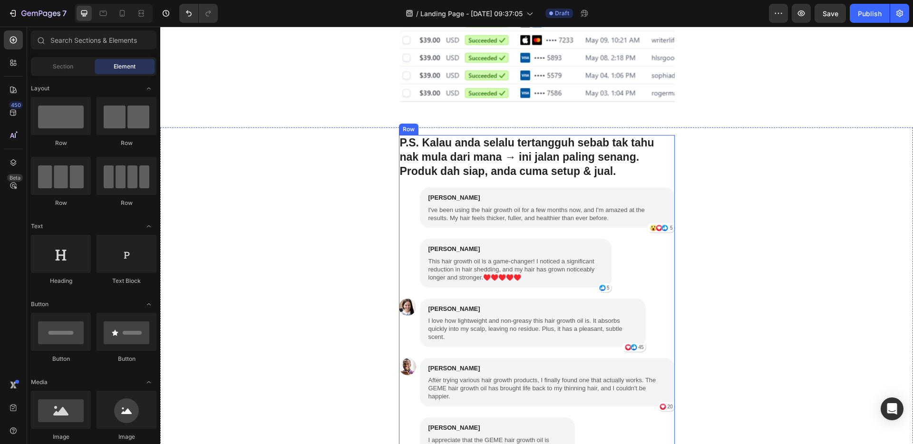
scroll to position [2858, 0]
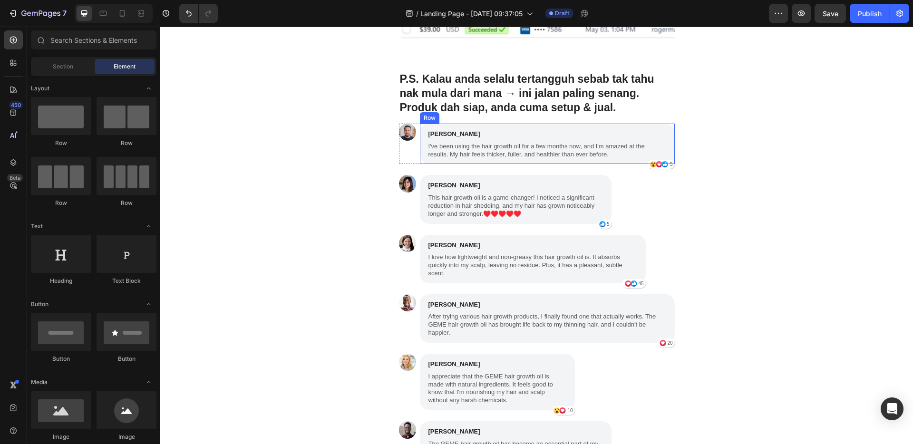
click at [665, 137] on div "James Smith Text Block I've been using the hair growth oil for a few months now…" at bounding box center [547, 144] width 255 height 40
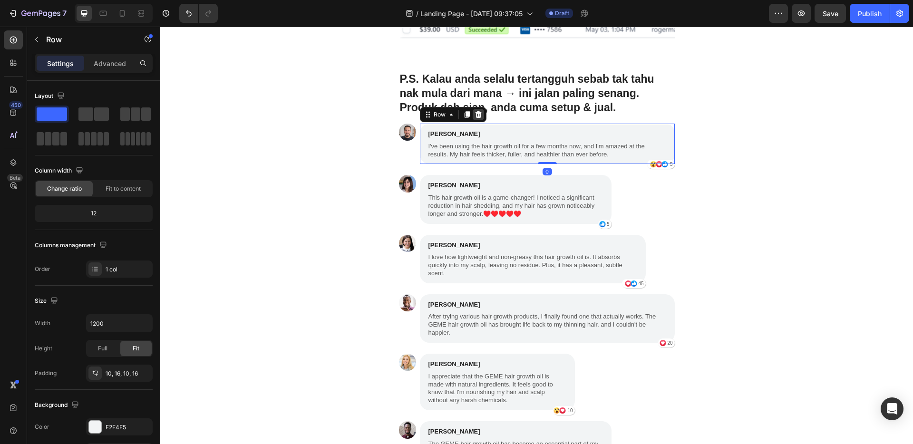
click at [475, 117] on icon at bounding box center [478, 114] width 6 height 7
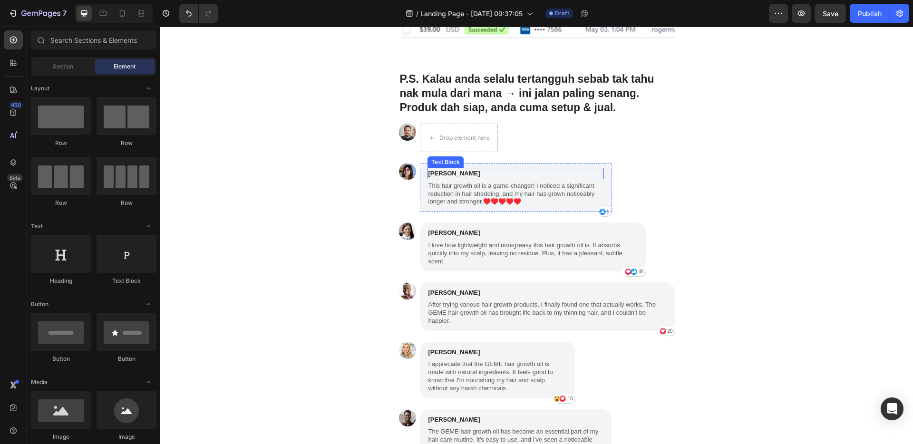
click at [547, 174] on p "Emily Johnson" at bounding box center [515, 174] width 174 height 10
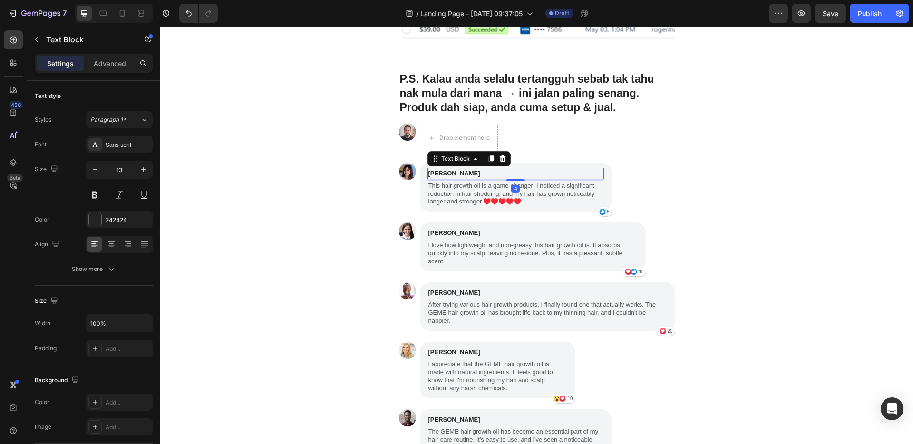
click at [499, 160] on icon at bounding box center [502, 158] width 6 height 7
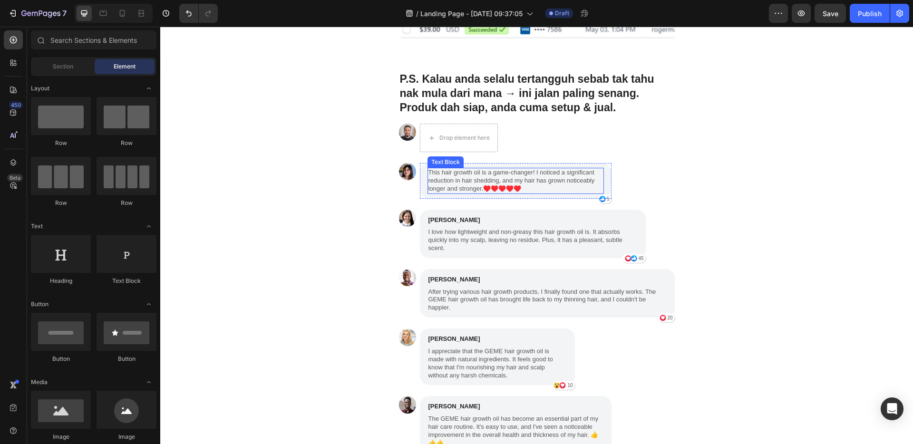
click at [558, 174] on p "This hair growth oil is a game-changer! I noticed a significant reduction in ha…" at bounding box center [515, 181] width 174 height 24
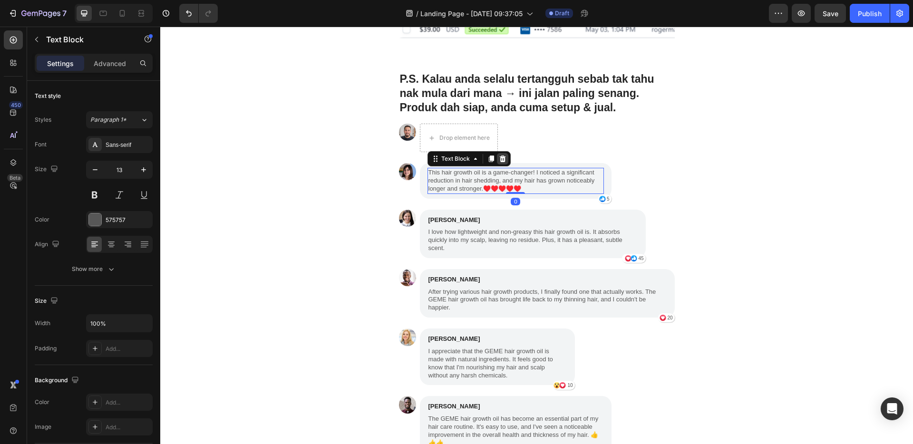
click at [502, 158] on div at bounding box center [502, 158] width 11 height 11
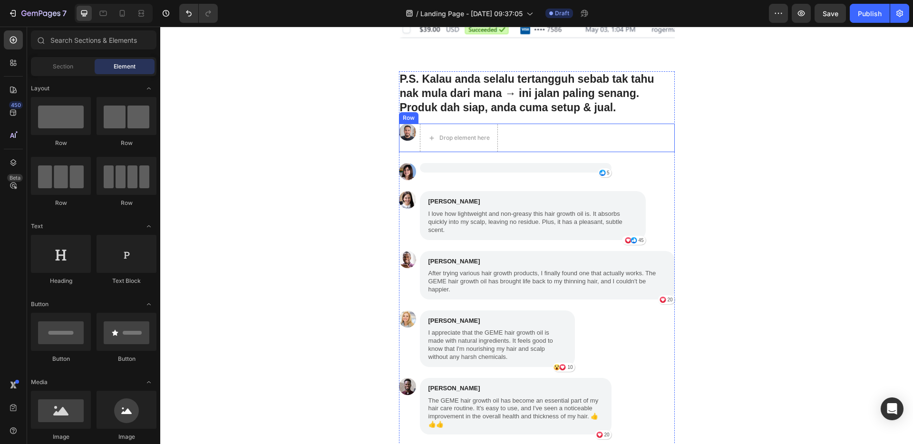
click at [518, 127] on div "Image Drop element here Row" at bounding box center [537, 138] width 276 height 29
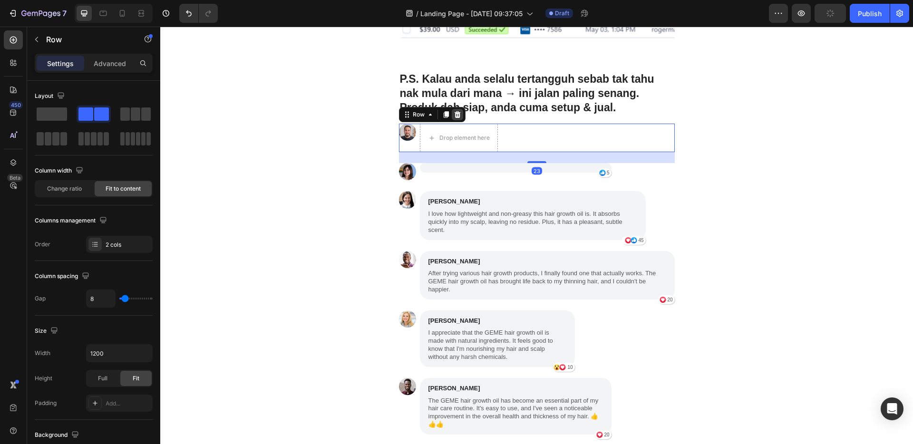
click at [456, 116] on icon at bounding box center [457, 115] width 8 height 8
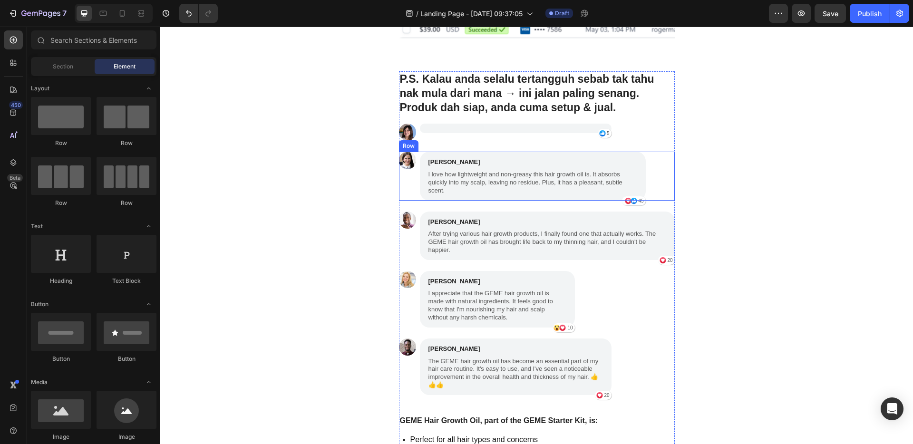
click at [651, 169] on div "Image Olivia Jones Text Block I love how lightweight and non-greasy this hair g…" at bounding box center [537, 176] width 276 height 48
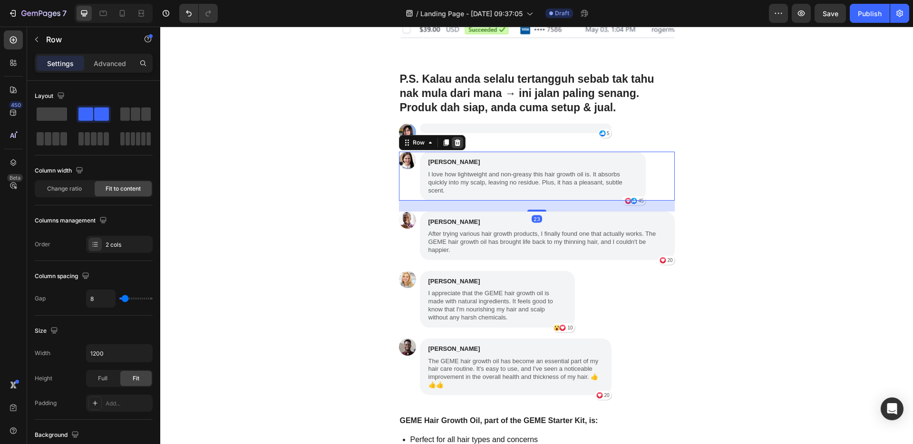
click at [454, 143] on icon at bounding box center [457, 142] width 6 height 7
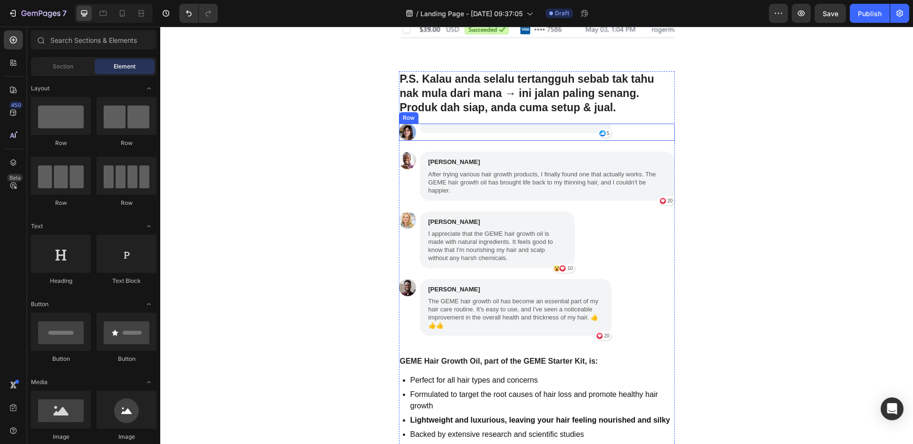
click at [643, 132] on div "Image Icon 5 Text Block Row Row Row" at bounding box center [537, 132] width 276 height 17
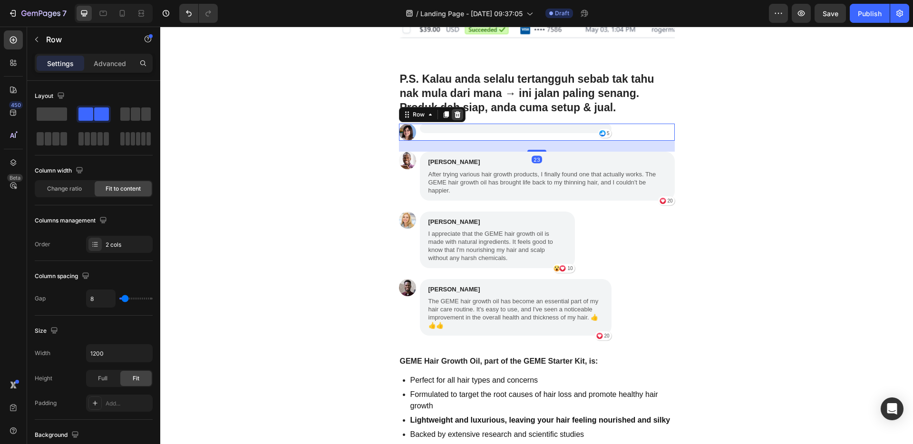
click at [454, 115] on icon at bounding box center [457, 114] width 6 height 7
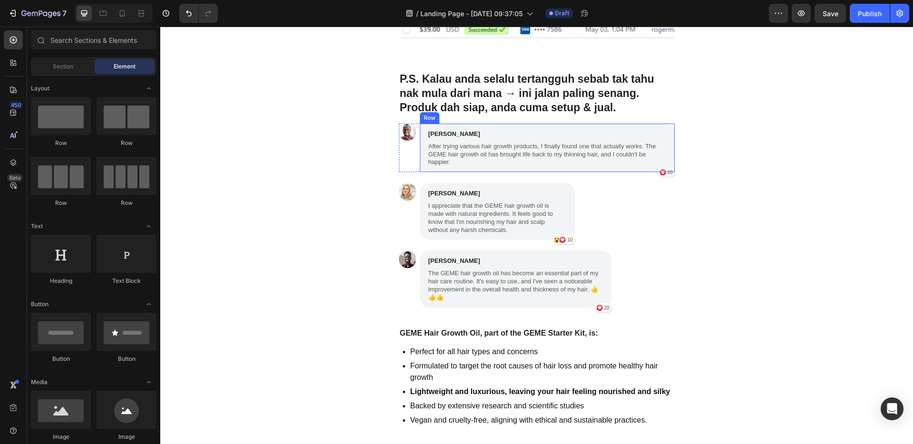
click at [666, 151] on div "Benjamin Brown Text Block After trying various hair growth products, I finally …" at bounding box center [547, 148] width 255 height 48
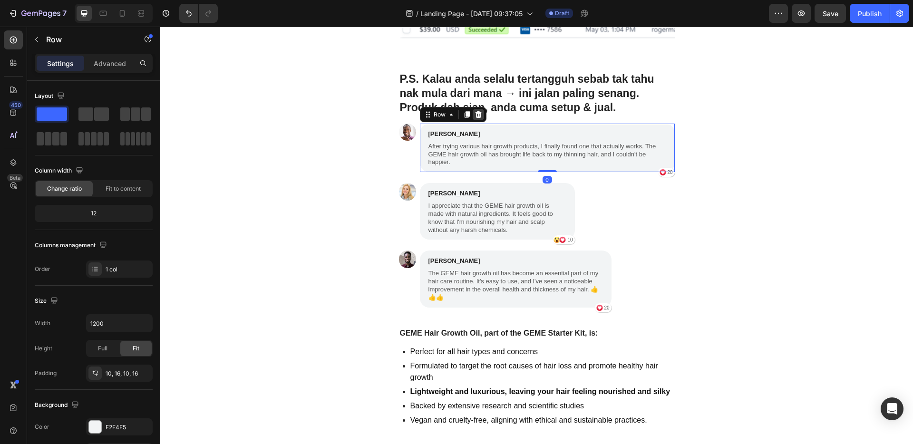
click at [478, 115] on div at bounding box center [477, 114] width 11 height 11
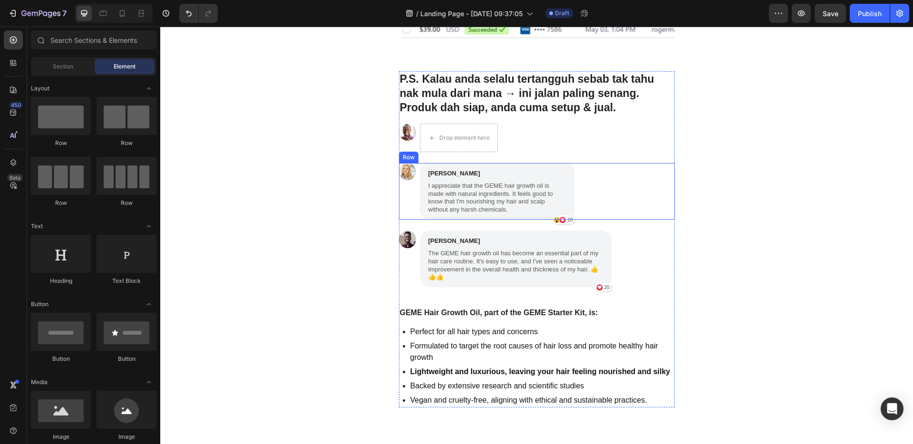
click at [577, 192] on div "Image Sophia Davis Text Block I appreciate that the GEME hair growth oil is mad…" at bounding box center [537, 191] width 276 height 57
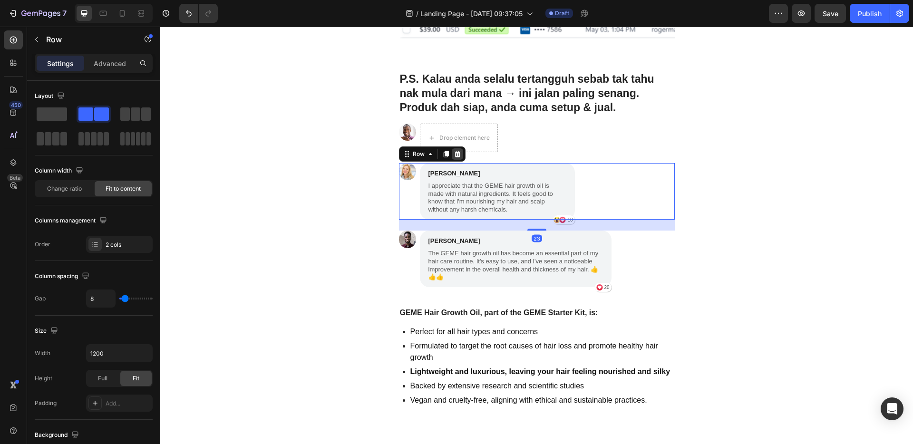
click at [455, 155] on icon at bounding box center [457, 154] width 6 height 7
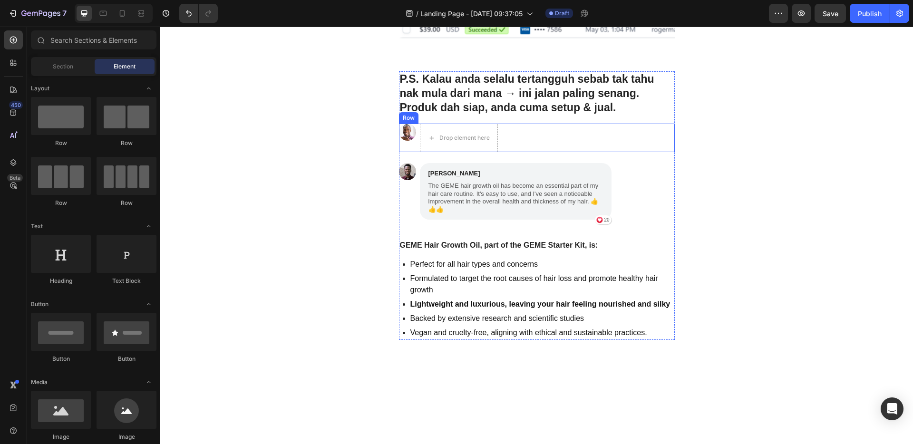
click at [537, 140] on div "Image Drop element here Row" at bounding box center [537, 138] width 276 height 29
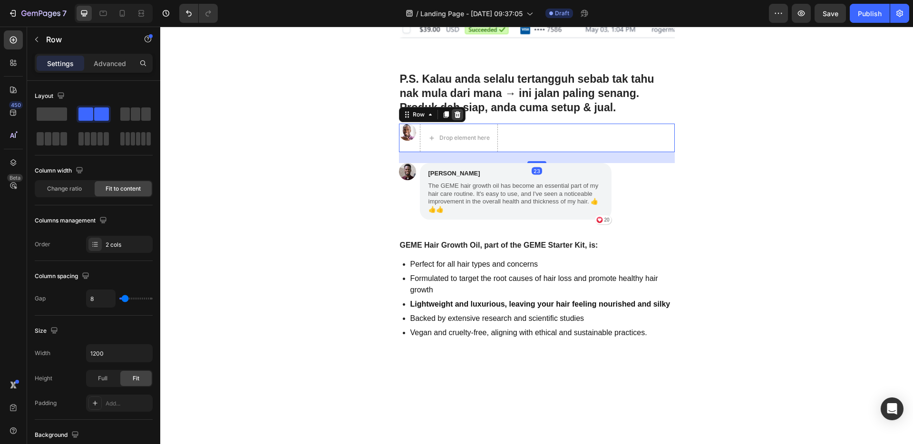
click at [454, 116] on icon at bounding box center [457, 114] width 6 height 7
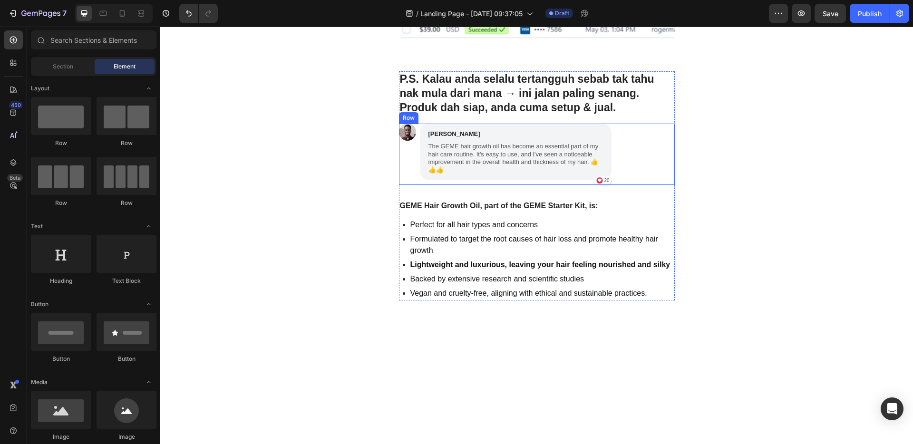
click at [616, 158] on div "Image Michael Miller Text Block The GEME hair growth oil has become an essentia…" at bounding box center [537, 154] width 276 height 61
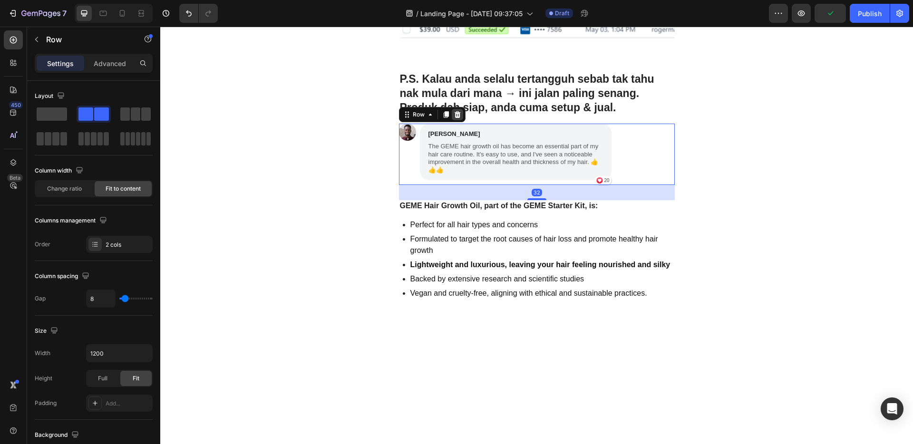
click at [454, 115] on icon at bounding box center [457, 114] width 6 height 7
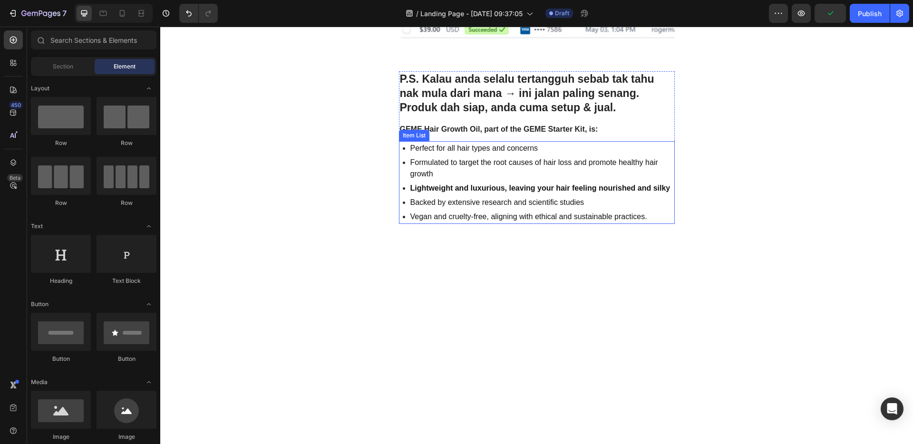
click at [489, 162] on p "Formulated to target the root causes of hair loss and promote healthy hair grow…" at bounding box center [541, 168] width 263 height 23
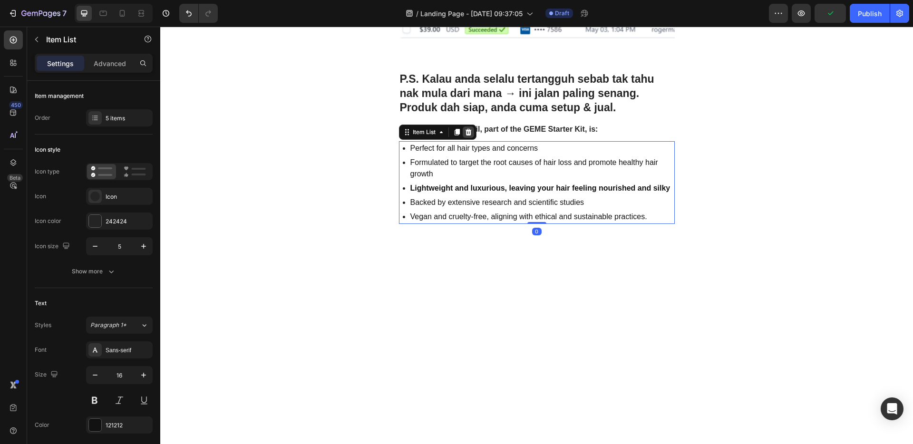
click at [468, 132] on icon at bounding box center [468, 132] width 8 height 8
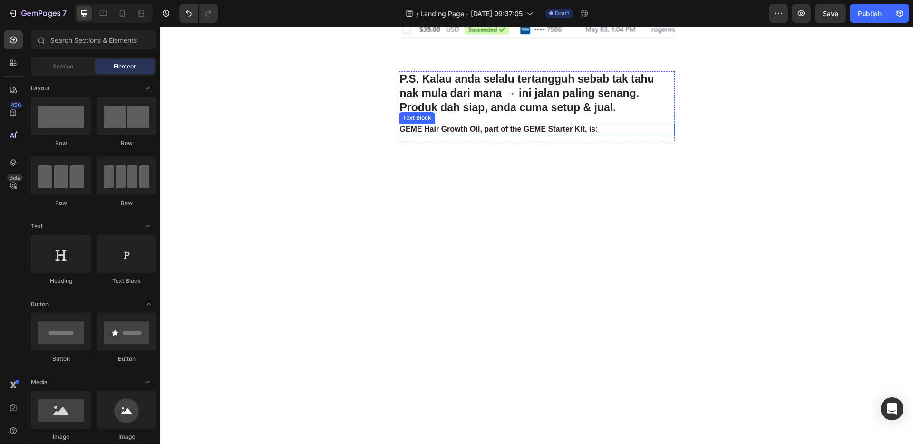
click at [570, 133] on strong "GEME Hair Growth Oil, part of the GEME Starter Kit, is:" at bounding box center [499, 129] width 198 height 8
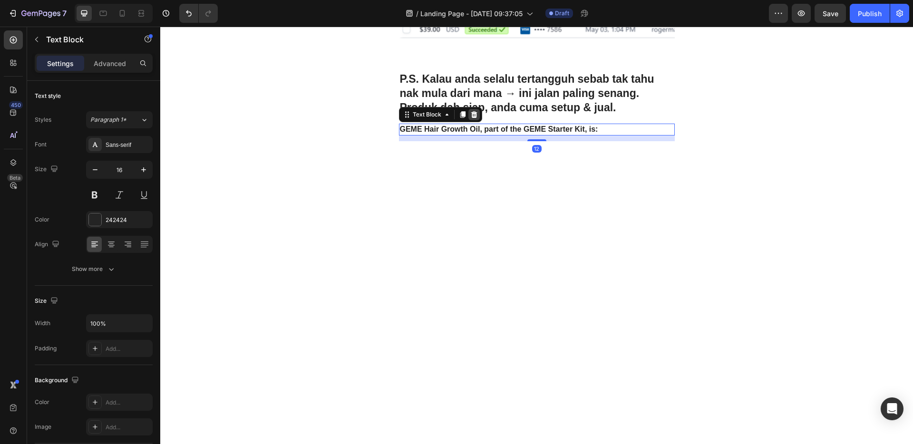
click at [471, 114] on icon at bounding box center [474, 115] width 8 height 8
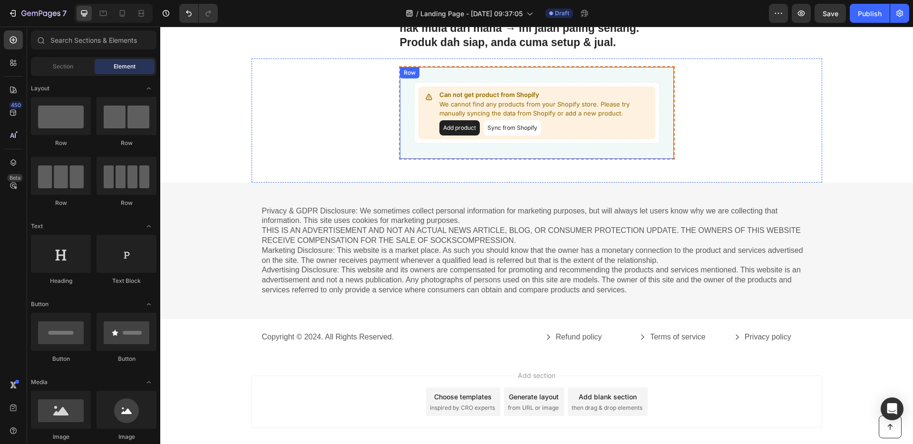
scroll to position [2854, 0]
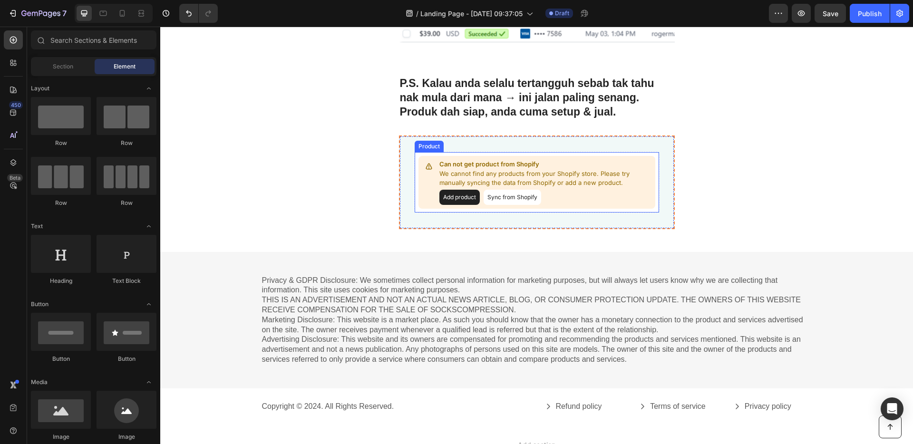
click at [506, 198] on button "Sync from Shopify" at bounding box center [512, 197] width 58 height 15
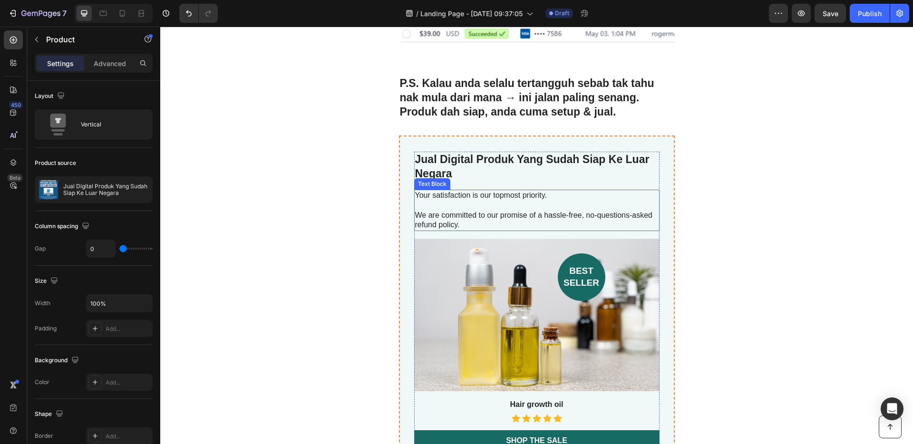
click at [514, 202] on p at bounding box center [536, 206] width 243 height 10
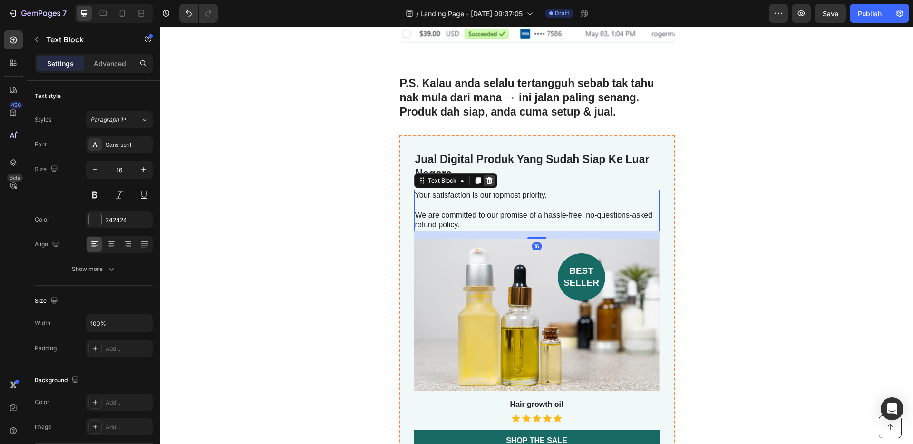
click at [485, 180] on icon at bounding box center [489, 181] width 8 height 8
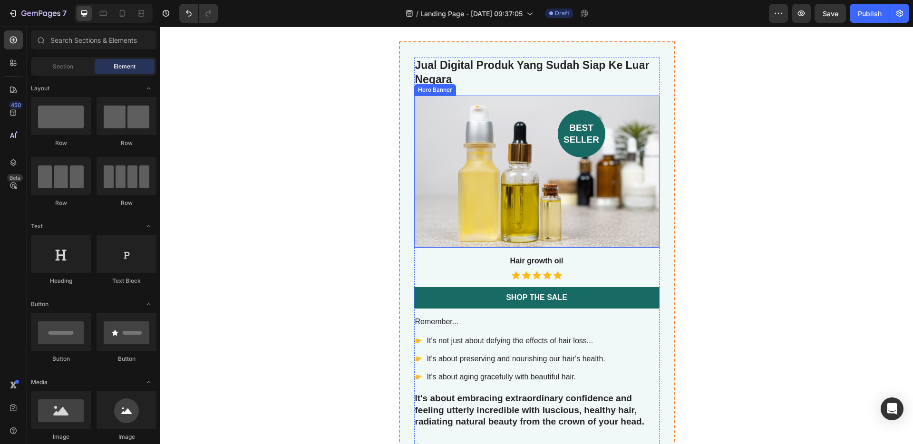
scroll to position [2950, 0]
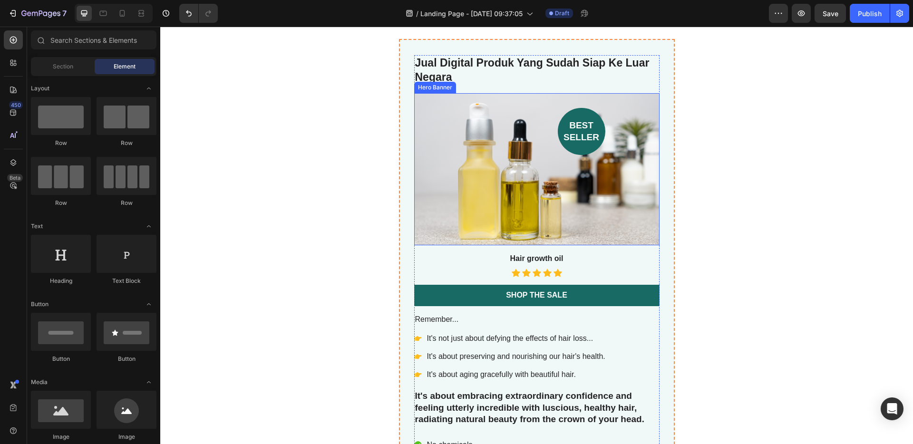
click at [514, 185] on div "Background Image" at bounding box center [536, 169] width 245 height 153
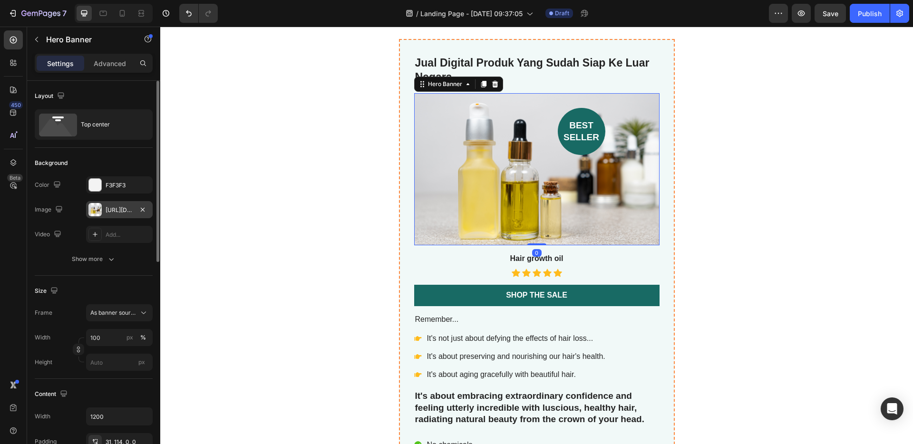
click at [124, 213] on div "https://cdn.shopify.com/s/files/1/0774/6030/8216/files/gempages_581859448700535…" at bounding box center [120, 210] width 28 height 9
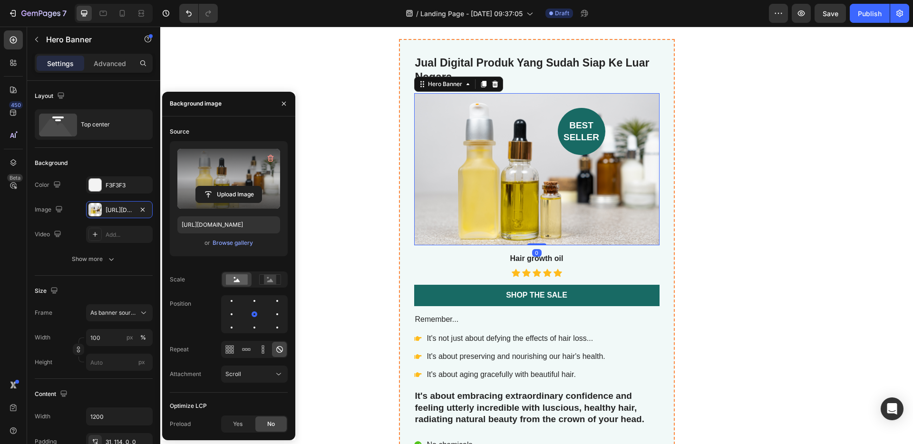
click at [221, 181] on label at bounding box center [228, 179] width 103 height 60
click at [221, 186] on input "file" at bounding box center [229, 194] width 66 height 16
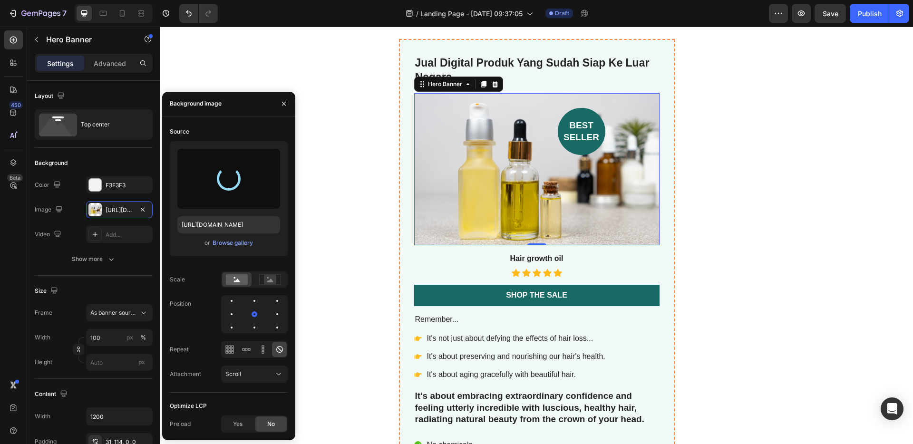
type input "https://cdn.shopify.com/s/files/1/0774/6030/8216/files/gempages_581859448700535…"
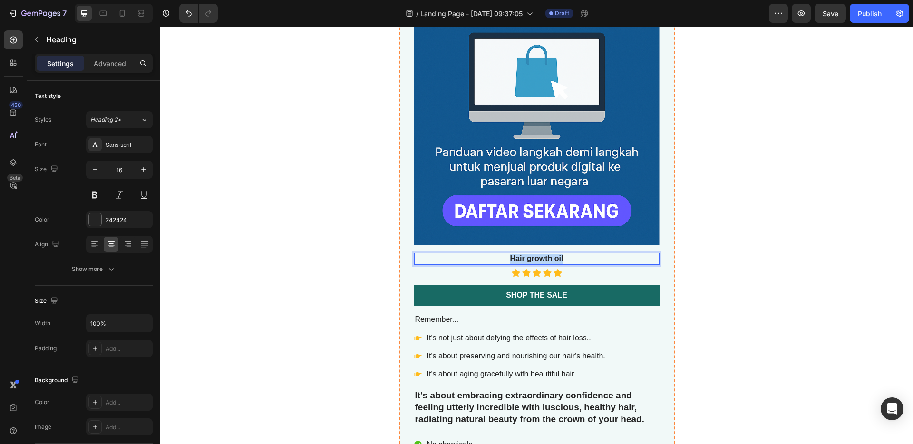
drag, startPoint x: 561, startPoint y: 259, endPoint x: 505, endPoint y: 259, distance: 56.6
click at [504, 259] on p "Hair growth oil" at bounding box center [536, 259] width 243 height 10
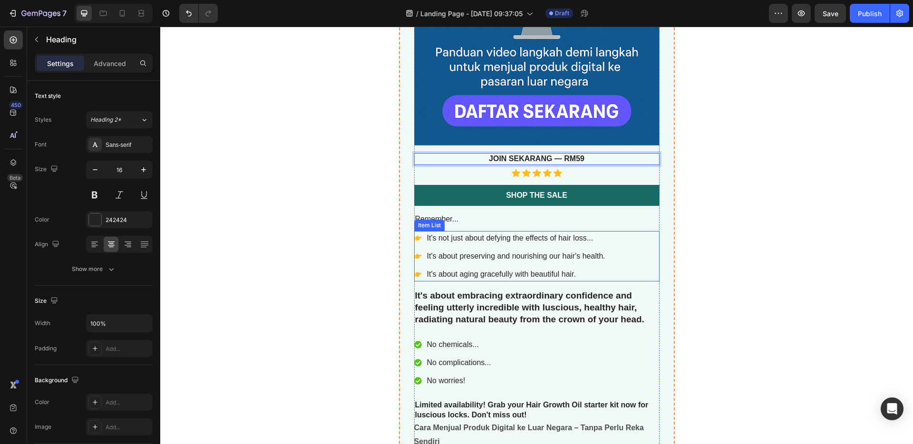
scroll to position [3036, 0]
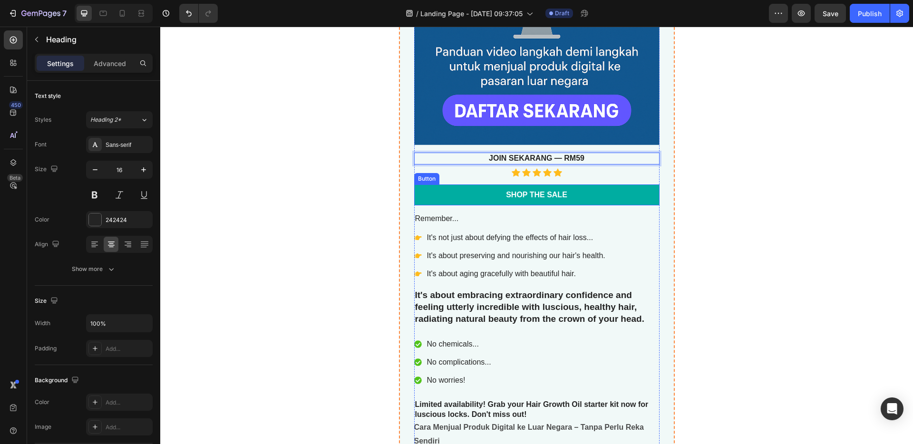
click at [583, 194] on link "Shop the Sale" at bounding box center [536, 194] width 245 height 21
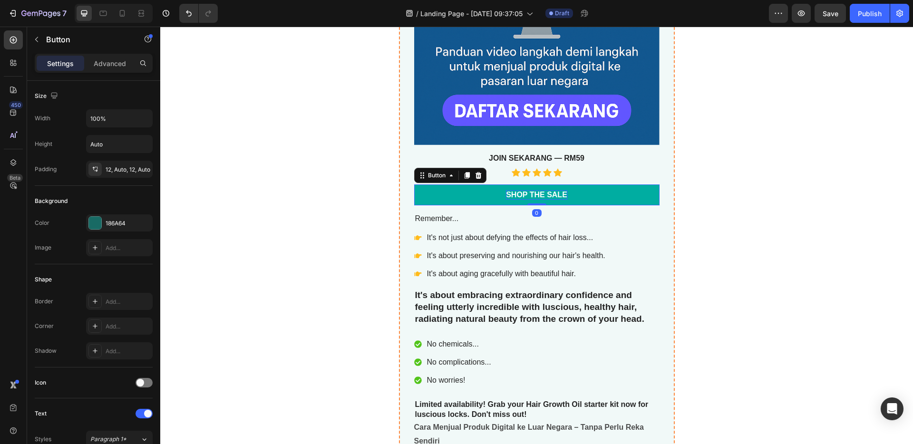
click at [554, 194] on div "Shop the Sale" at bounding box center [536, 195] width 61 height 10
click at [563, 195] on link "Shop the Sale" at bounding box center [536, 194] width 245 height 21
click at [561, 194] on p "Shop the Sale" at bounding box center [536, 195] width 61 height 10
drag, startPoint x: 561, startPoint y: 194, endPoint x: 504, endPoint y: 194, distance: 57.0
click at [506, 194] on p "Shop the Sale" at bounding box center [536, 195] width 61 height 10
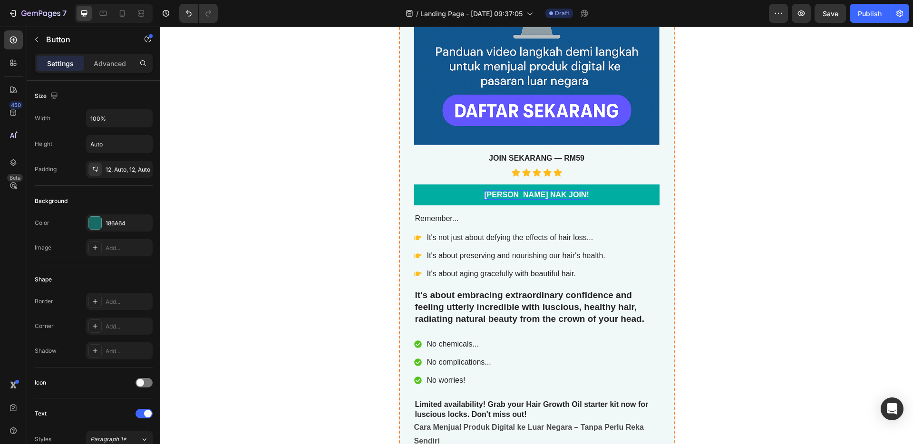
click at [603, 199] on link "SAYA NAK JOIN!" at bounding box center [536, 194] width 245 height 21
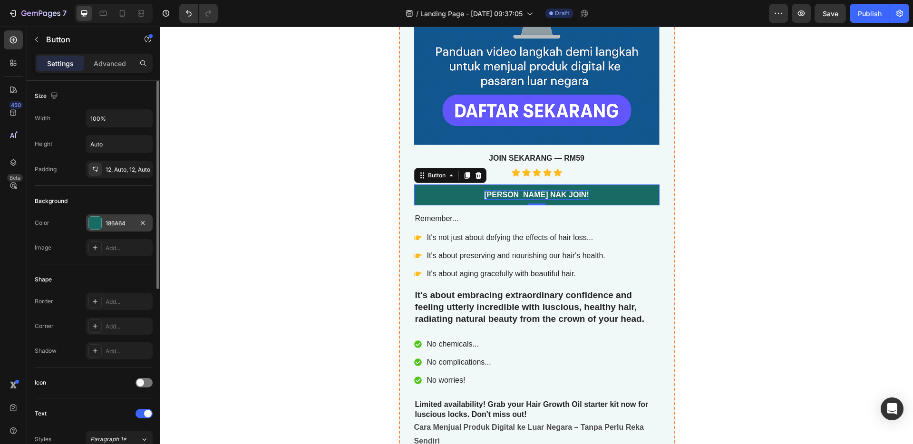
click at [106, 218] on div "186A64" at bounding box center [119, 222] width 67 height 17
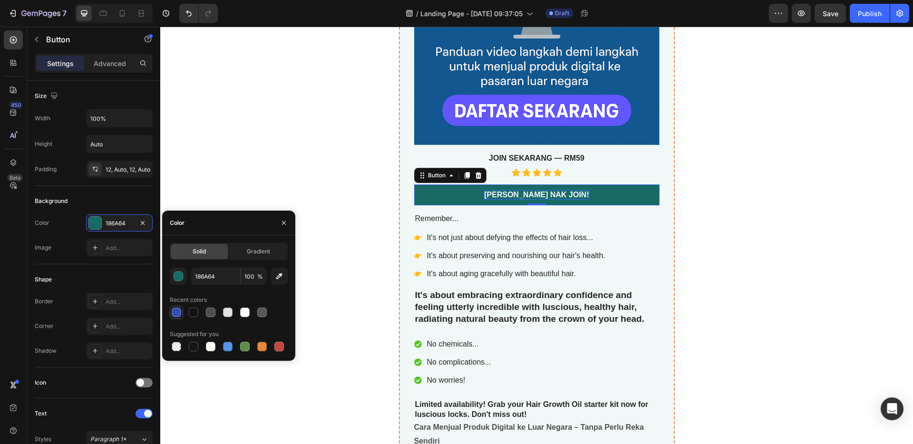
click at [179, 318] on div at bounding box center [176, 312] width 13 height 13
type input "334FB4"
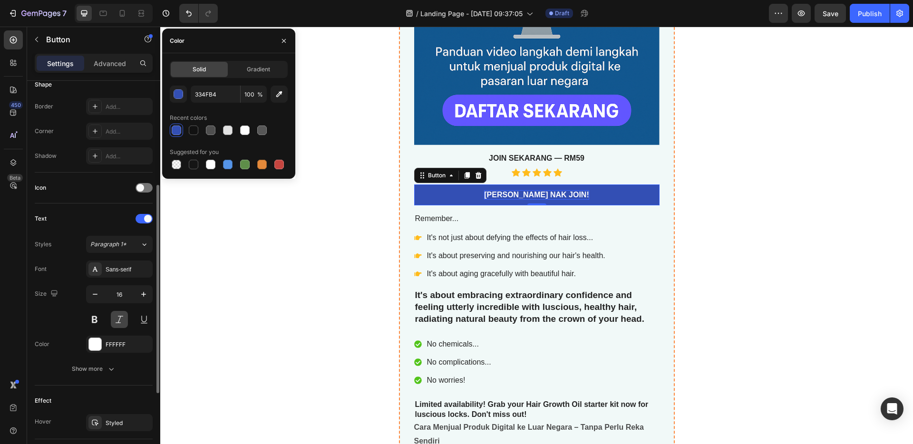
scroll to position [341, 0]
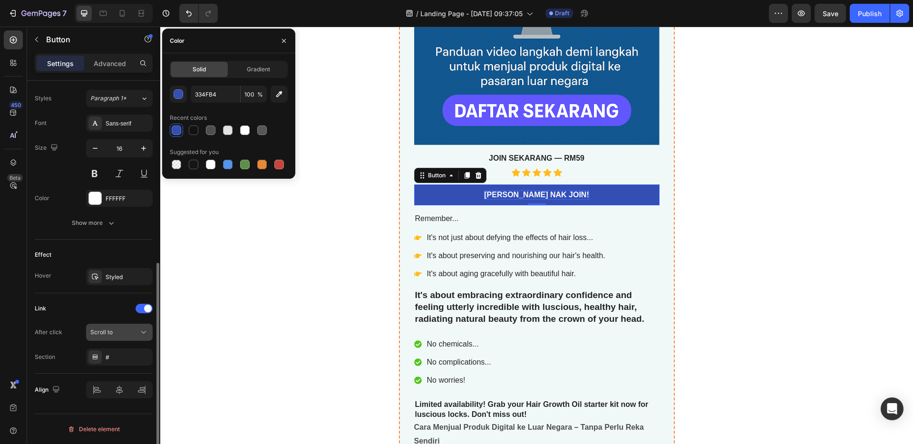
click at [117, 334] on div "Scroll to" at bounding box center [114, 332] width 48 height 9
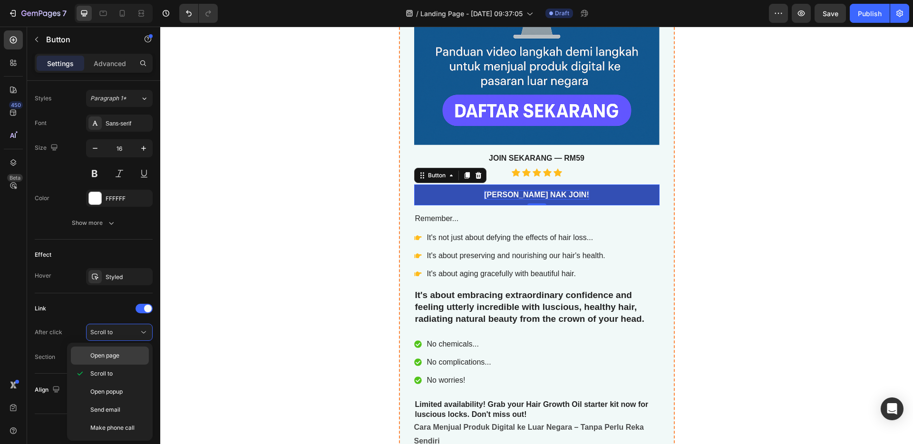
click at [114, 355] on span "Open page" at bounding box center [104, 355] width 29 height 9
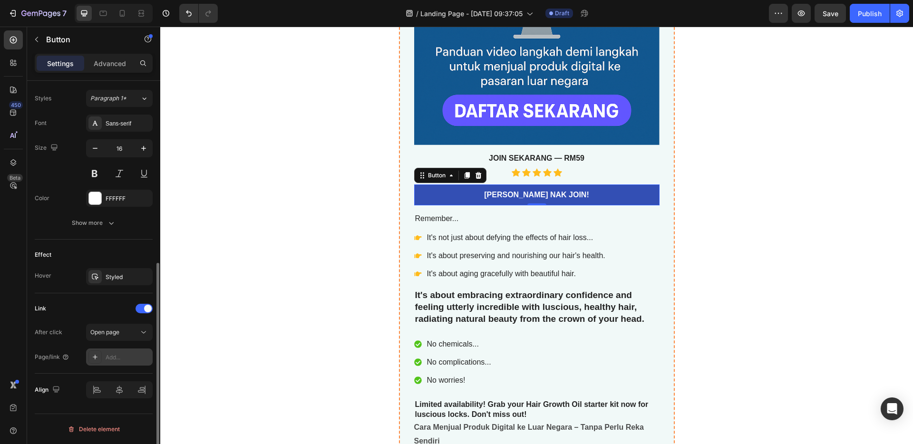
click at [125, 358] on div "Add..." at bounding box center [128, 357] width 45 height 9
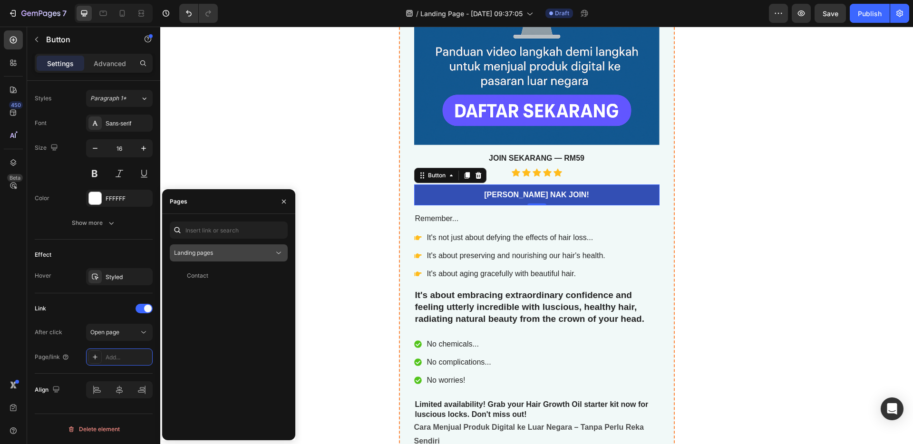
click at [228, 254] on div "Landing pages" at bounding box center [224, 253] width 100 height 9
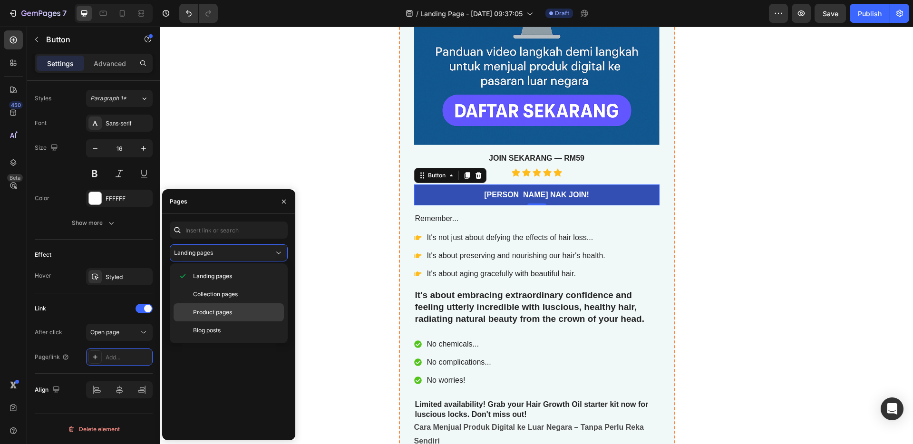
click at [211, 321] on div "Product pages" at bounding box center [228, 330] width 110 height 18
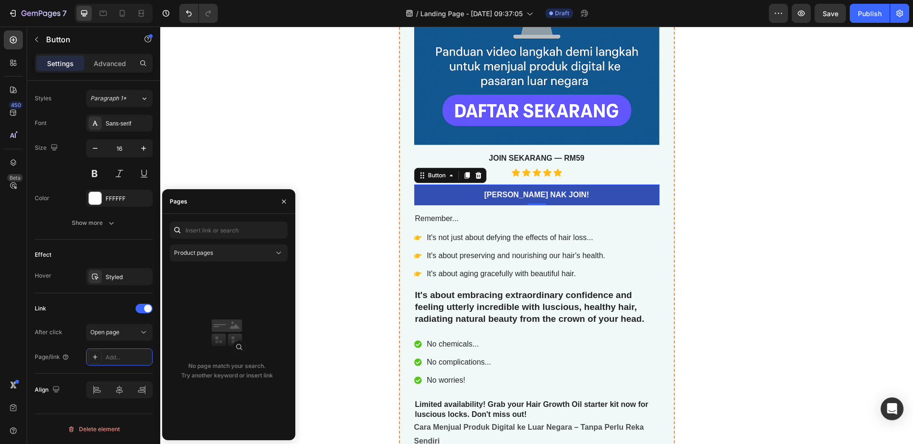
click at [222, 280] on div "No page match your search. Try another keyword or insert link" at bounding box center [227, 349] width 114 height 165
click at [350, 275] on div "Jual Digital Produk Yang Sudah Siap Ke Luar Negara Product Title best seller He…" at bounding box center [536, 173] width 570 height 901
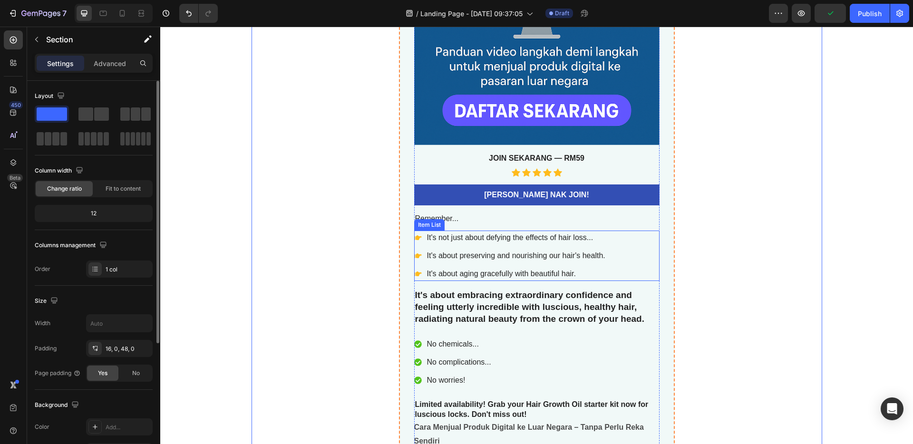
click at [498, 250] on p "It's about preserving and nourishing our hair's health." at bounding box center [516, 255] width 178 height 11
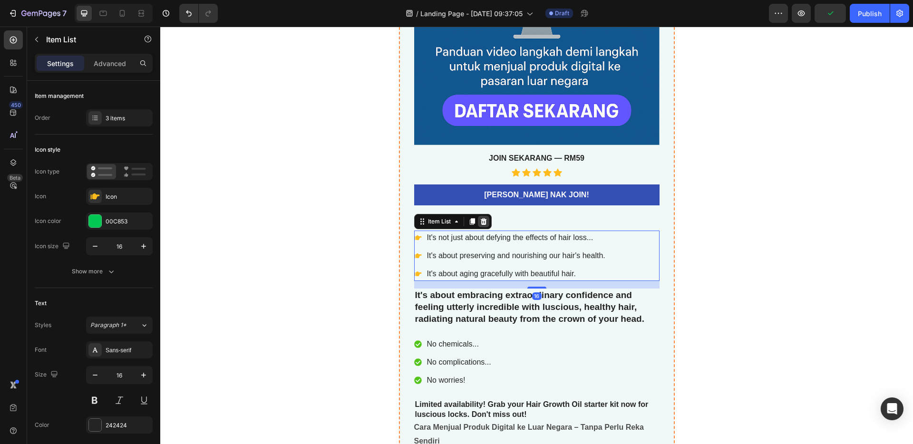
click at [481, 220] on icon at bounding box center [483, 221] width 6 height 7
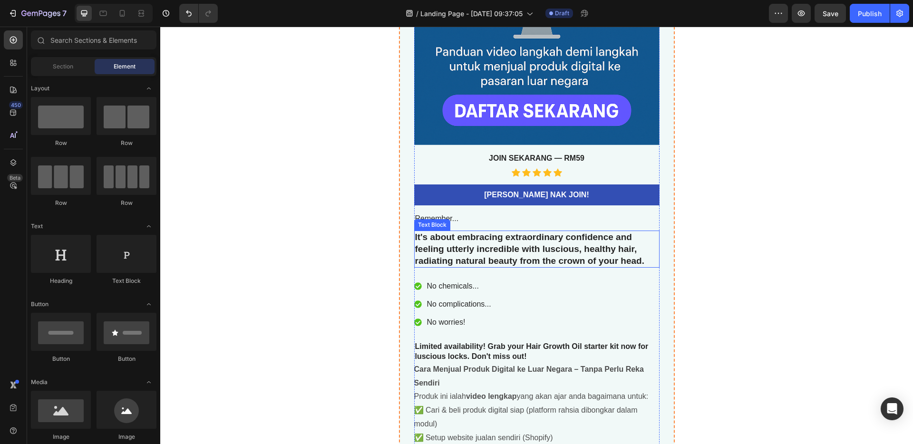
click at [502, 261] on p "It's about embracing extraordinary confidence and feeling utterly incredible wi…" at bounding box center [536, 248] width 243 height 35
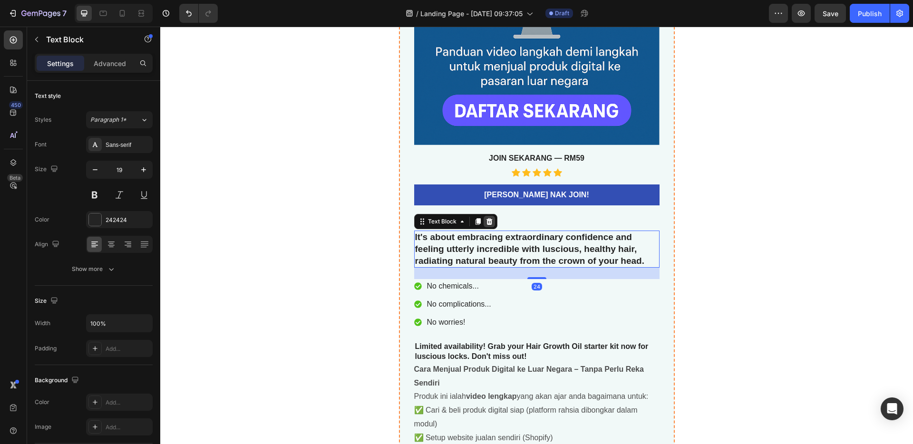
click at [486, 224] on icon at bounding box center [489, 221] width 6 height 7
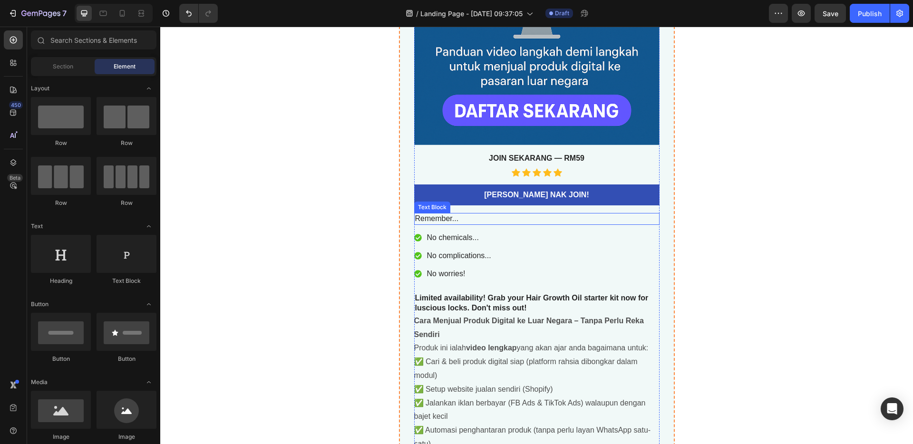
click at [488, 214] on p "Remember..." at bounding box center [536, 219] width 243 height 10
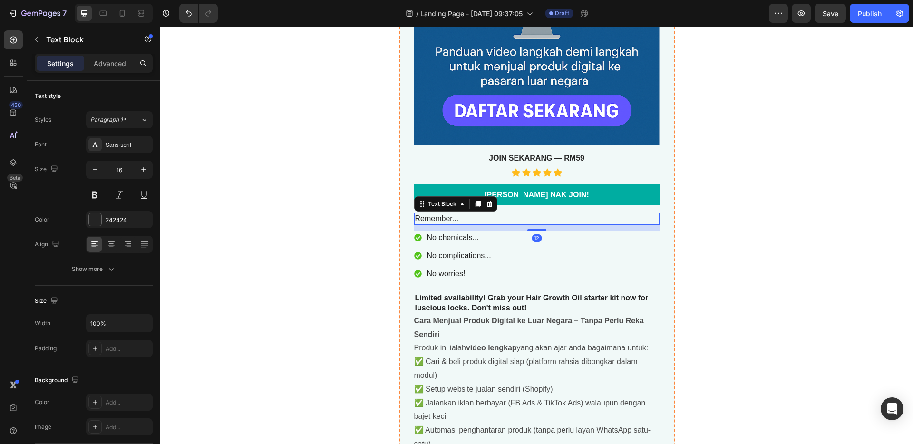
click at [485, 203] on icon at bounding box center [489, 204] width 8 height 8
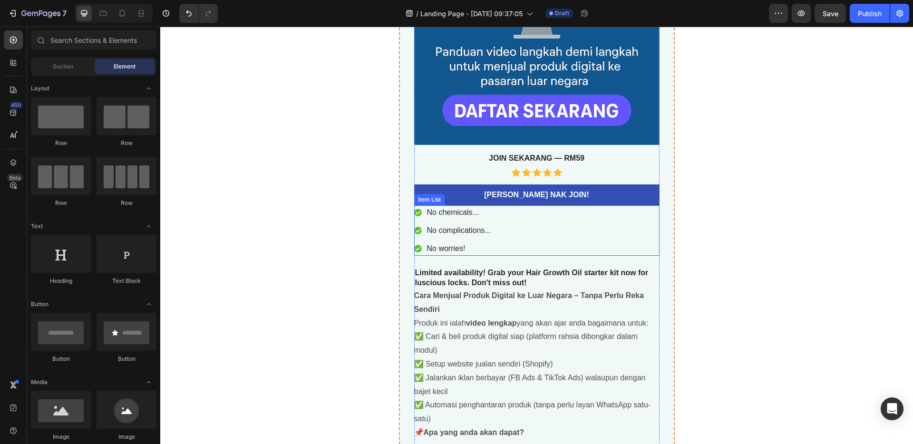
click at [500, 231] on div "No chemicals... No complications... No worries!" at bounding box center [536, 230] width 245 height 50
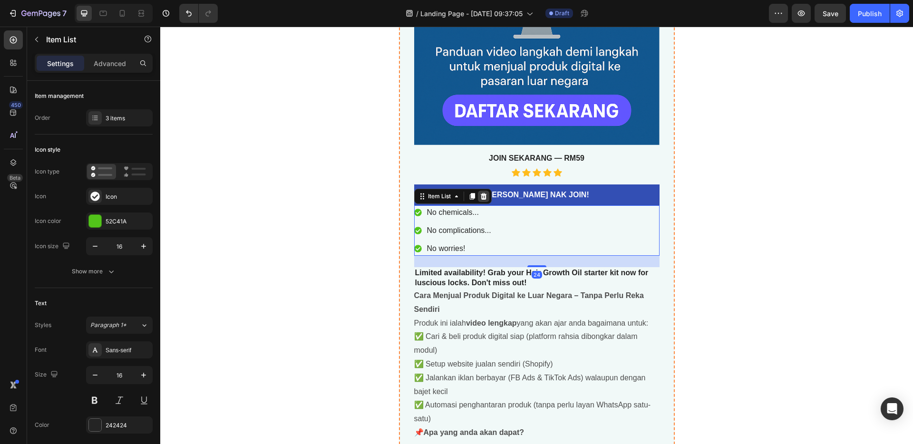
click at [482, 198] on icon at bounding box center [483, 196] width 6 height 7
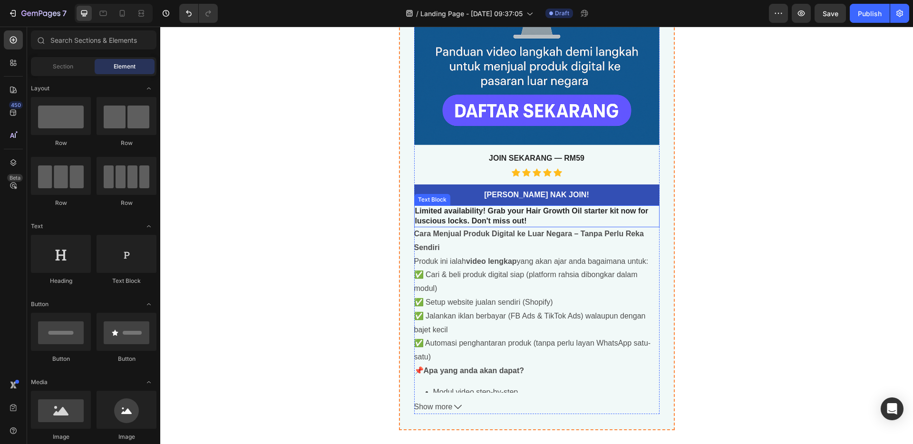
click at [530, 221] on p "Limited availability! Grab your Hair Growth Oil starter kit now for luscious lo…" at bounding box center [536, 216] width 243 height 20
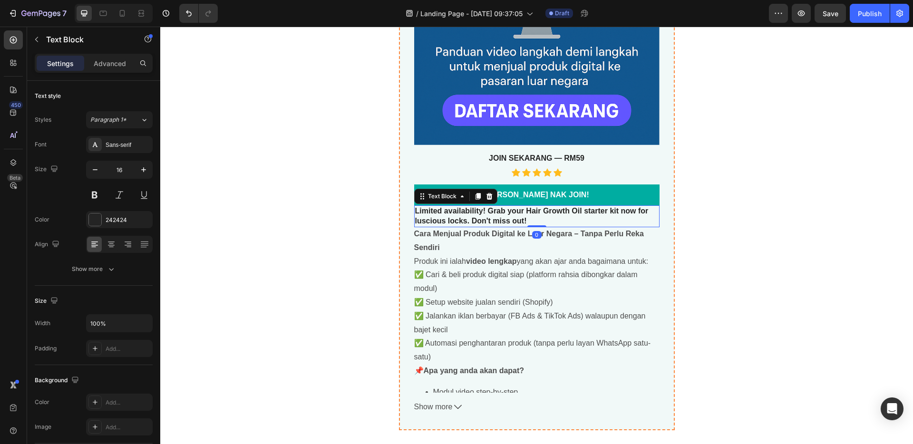
click at [486, 199] on icon at bounding box center [489, 196] width 6 height 7
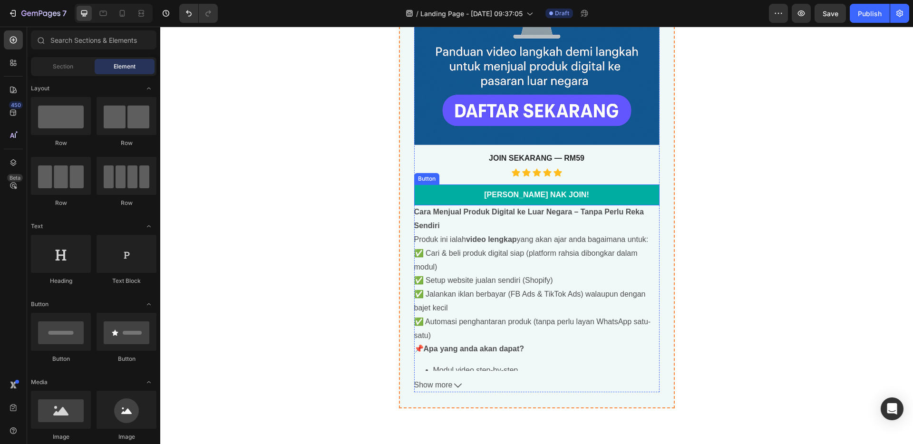
click at [497, 199] on button "SAYA NAK JOIN!" at bounding box center [536, 194] width 245 height 21
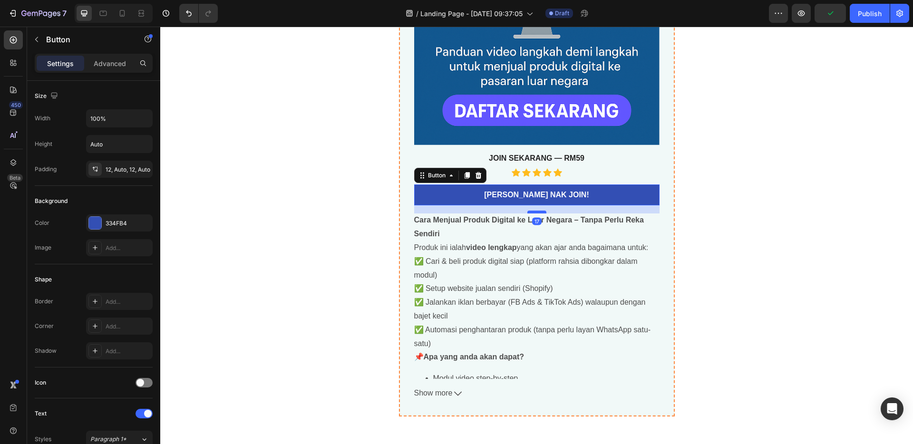
drag, startPoint x: 534, startPoint y: 204, endPoint x: 534, endPoint y: 212, distance: 8.1
click at [534, 212] on div at bounding box center [536, 212] width 19 height 3
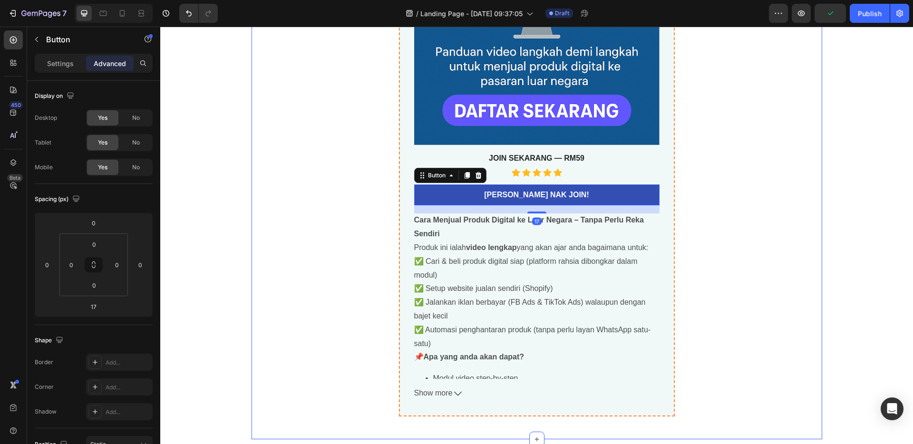
click at [361, 222] on div "Jual Digital Produk Yang Sudah Siap Ke Luar Negara Product Title best seller He…" at bounding box center [536, 69] width 570 height 693
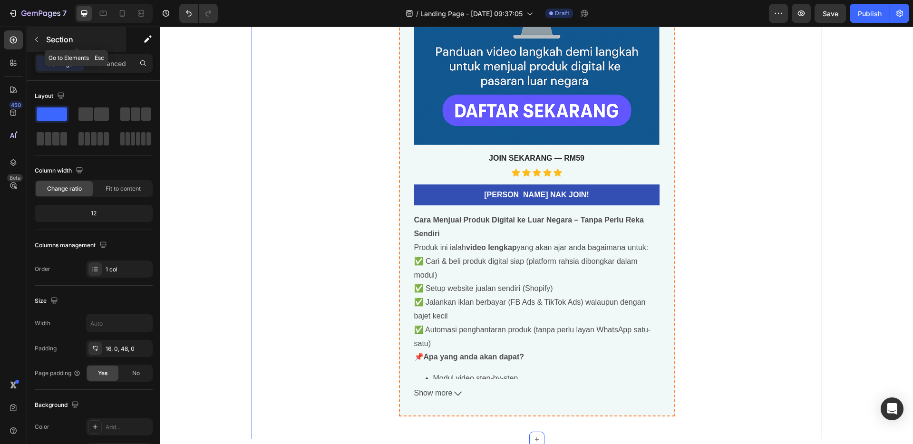
click at [47, 42] on p "Section" at bounding box center [85, 39] width 78 height 11
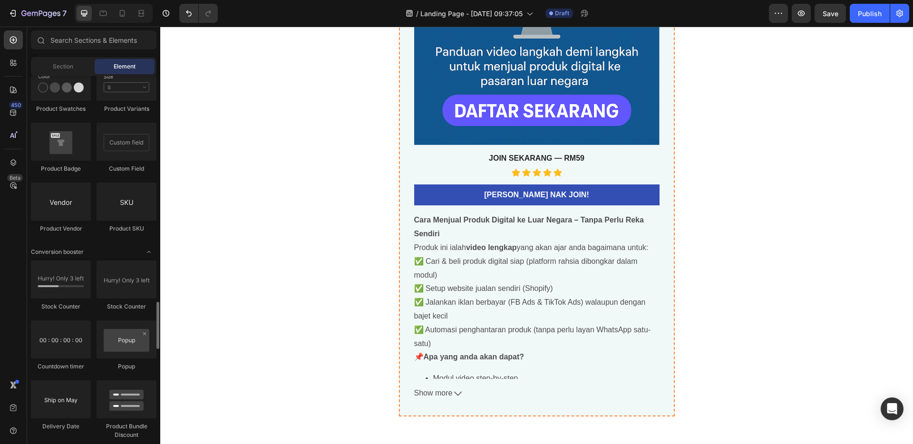
scroll to position [1807, 0]
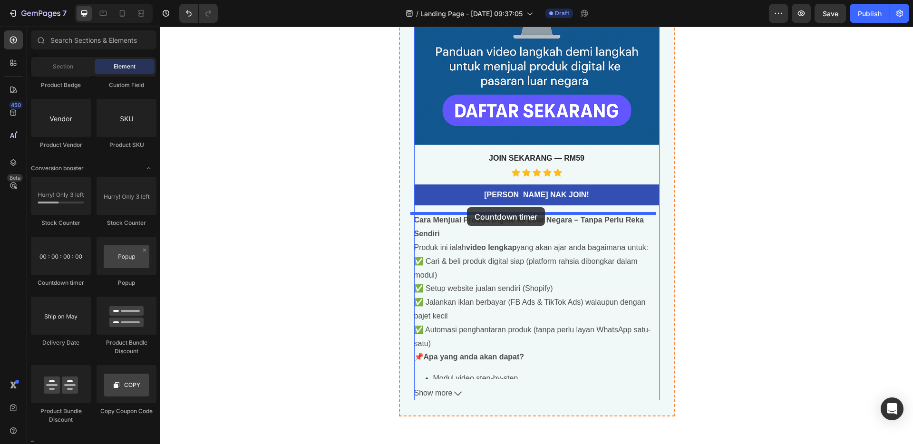
drag, startPoint x: 222, startPoint y: 287, endPoint x: 467, endPoint y: 207, distance: 256.9
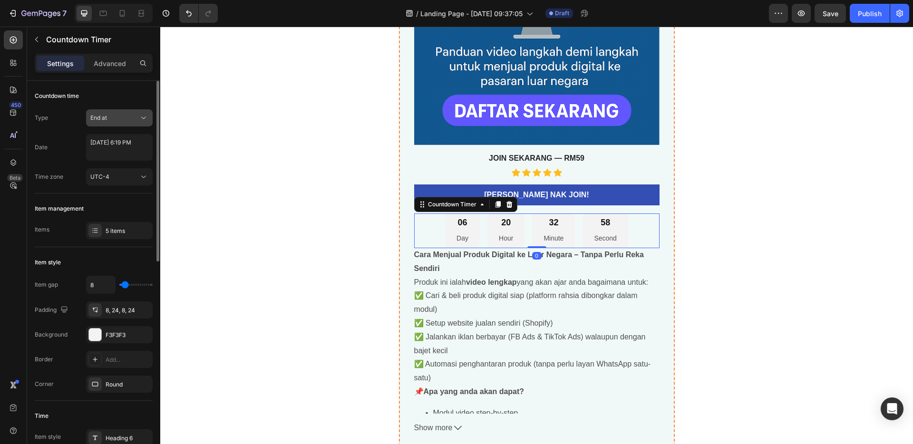
click at [127, 119] on div "End at" at bounding box center [114, 118] width 48 height 9
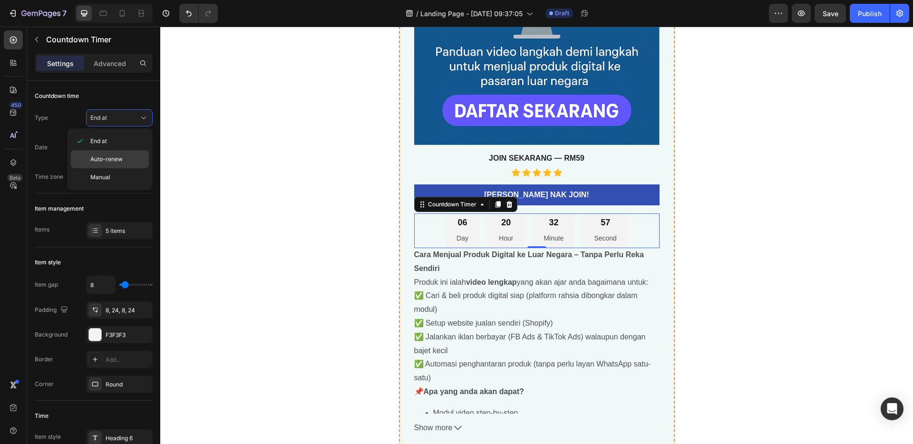
click at [113, 157] on span "Auto-renew" at bounding box center [106, 159] width 32 height 9
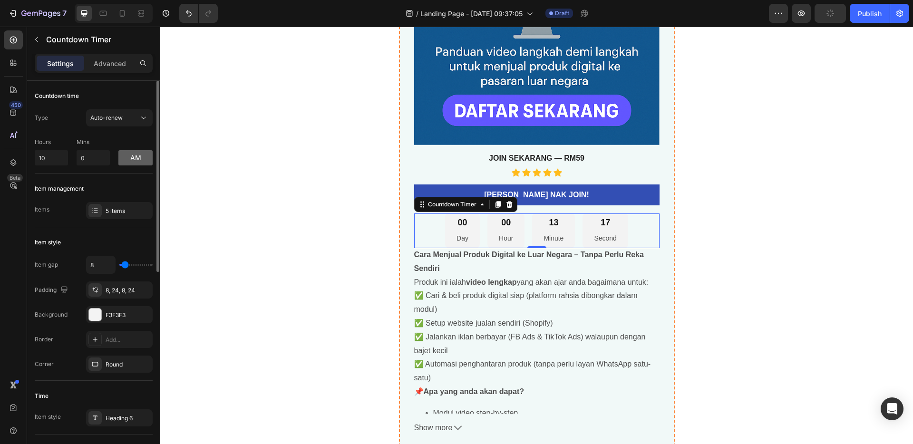
click at [136, 157] on button "am" at bounding box center [135, 157] width 34 height 15
click at [56, 159] on input "10" at bounding box center [51, 157] width 33 height 15
drag, startPoint x: 56, startPoint y: 159, endPoint x: 32, endPoint y: 158, distance: 23.3
type input "3"
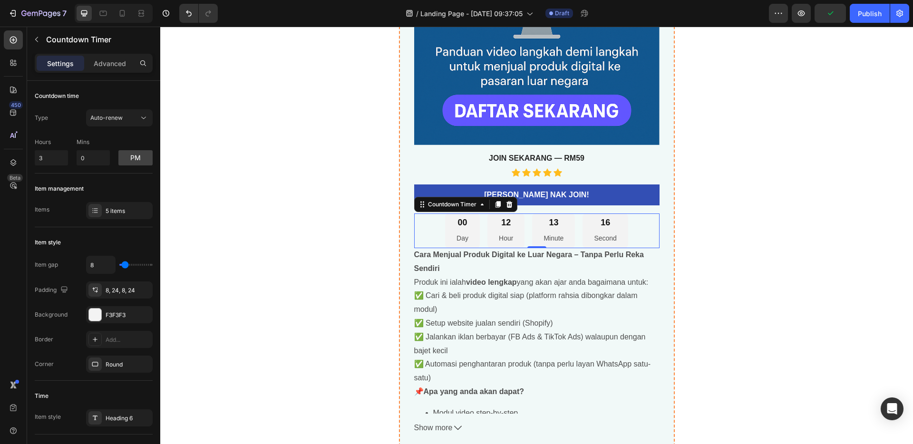
click at [288, 156] on div "Jual Digital Produk Yang Sudah Siap Ke Luar Negara Product Title best seller He…" at bounding box center [536, 87] width 570 height 728
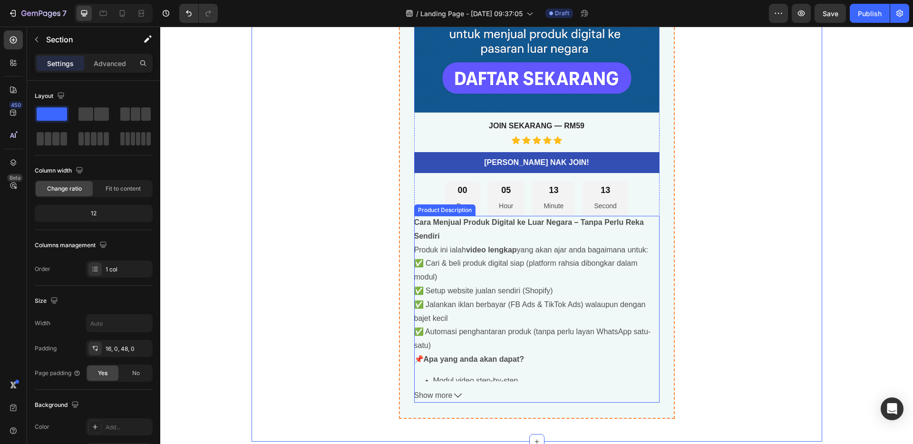
scroll to position [3127, 0]
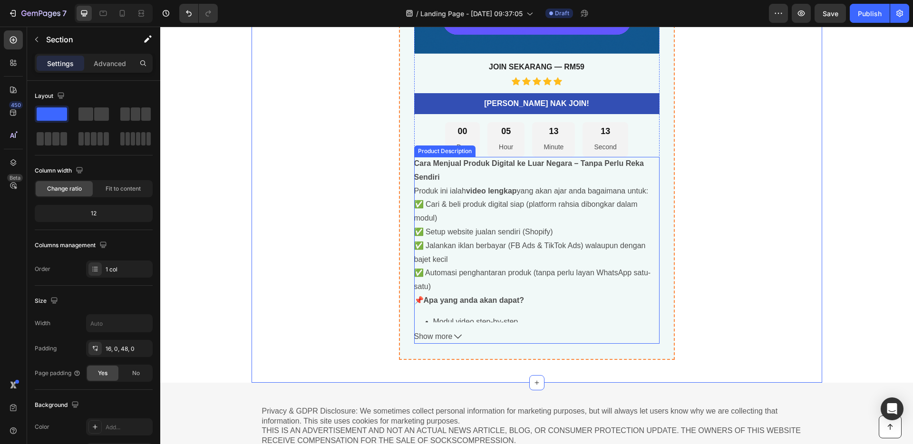
click at [615, 150] on div "12 Second" at bounding box center [604, 139] width 45 height 35
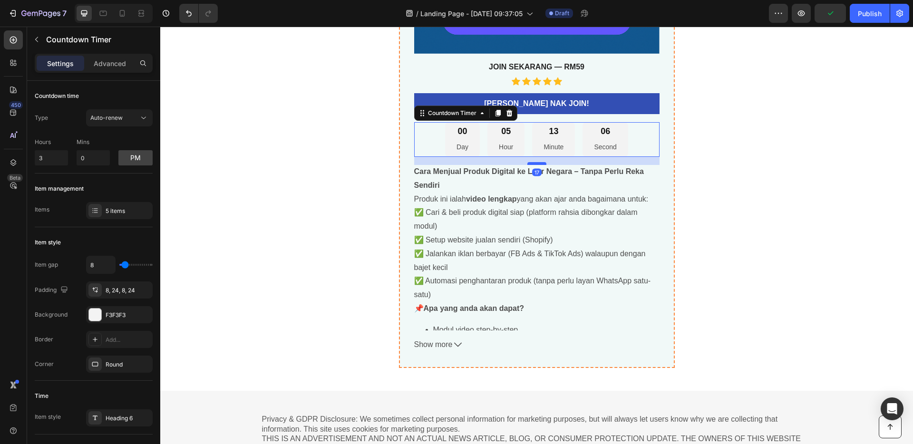
drag, startPoint x: 535, startPoint y: 156, endPoint x: 538, endPoint y: 164, distance: 8.4
click at [538, 164] on div at bounding box center [536, 163] width 19 height 3
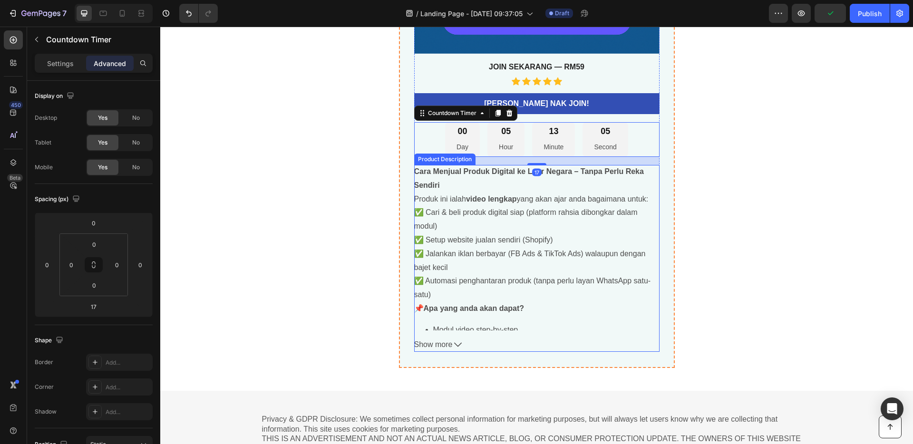
click at [749, 207] on div "Jual Digital Produk Yang Sudah Siap Ke Luar Negara Product Title best seller He…" at bounding box center [536, 0] width 570 height 736
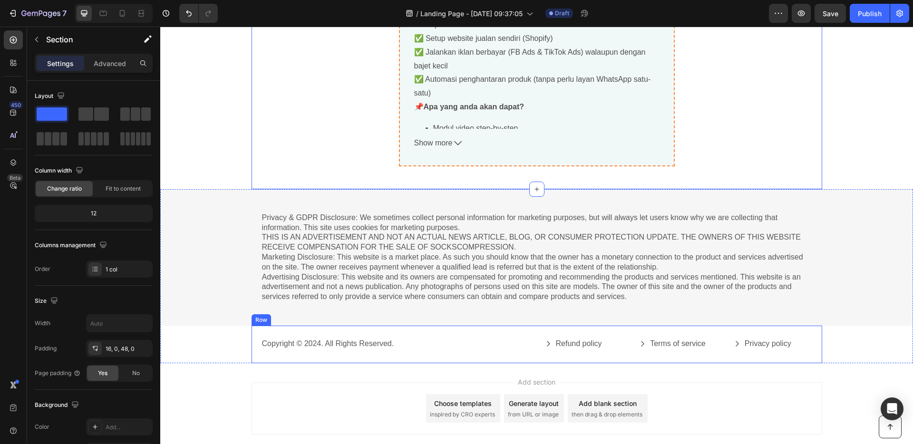
scroll to position [3317, 0]
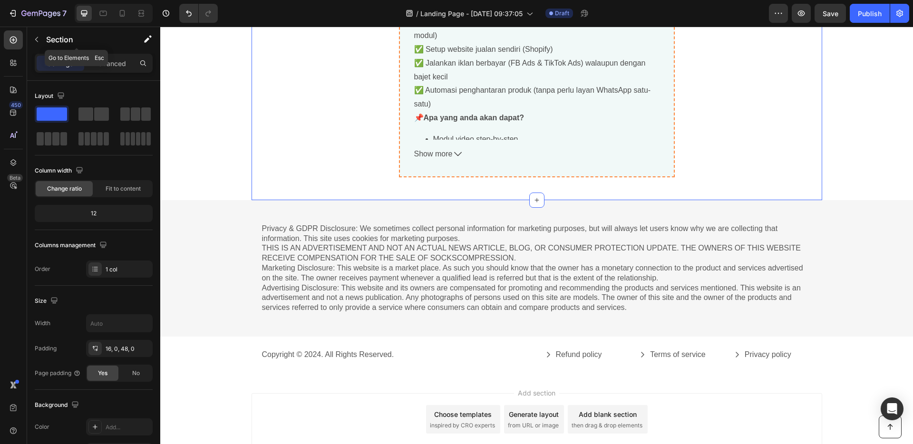
click at [30, 40] on button "button" at bounding box center [36, 39] width 15 height 15
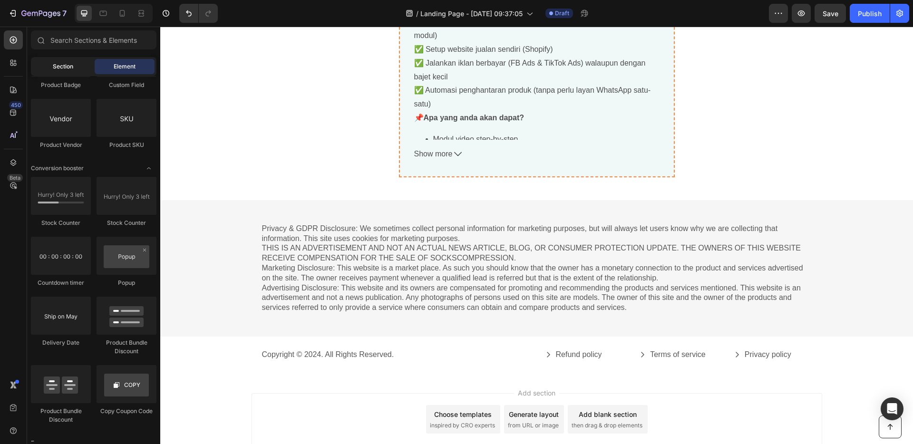
click at [67, 62] on span "Section" at bounding box center [63, 66] width 20 height 9
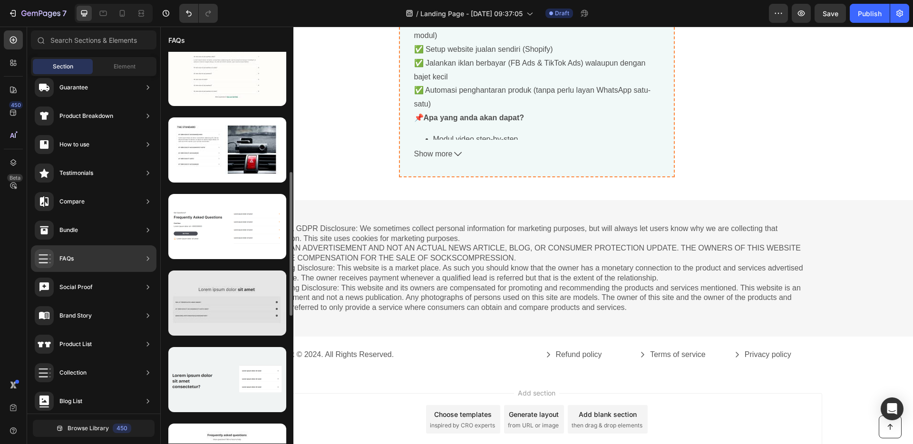
scroll to position [519, 0]
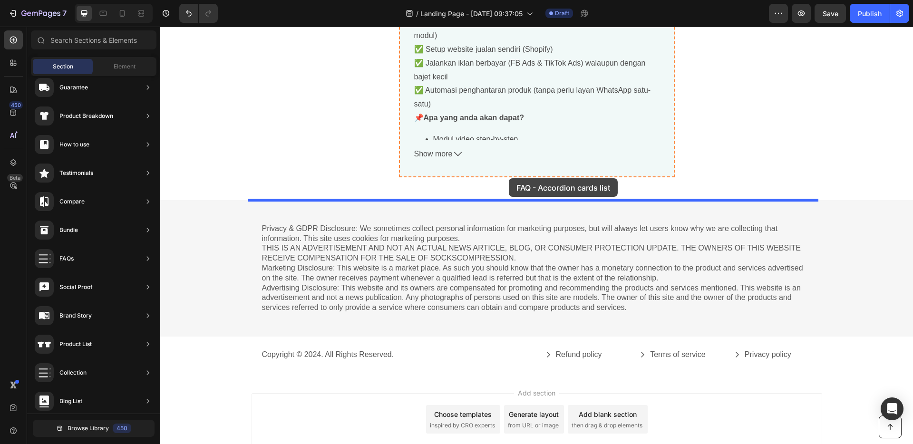
drag, startPoint x: 394, startPoint y: 352, endPoint x: 507, endPoint y: 181, distance: 204.7
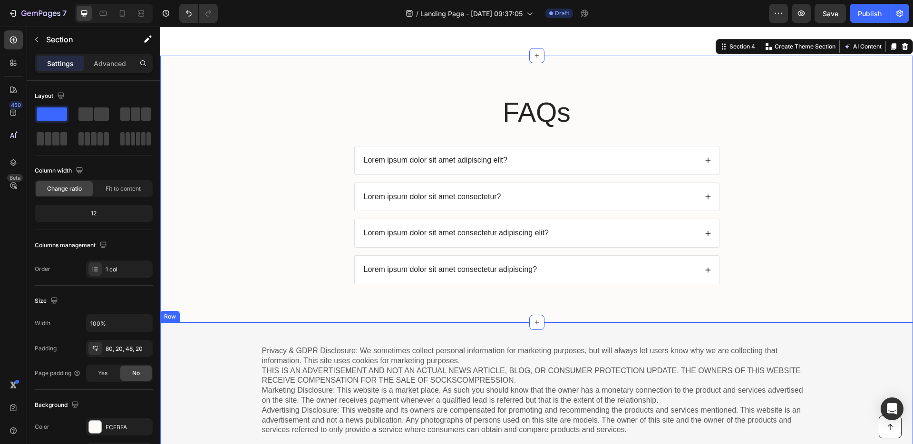
scroll to position [3491, 0]
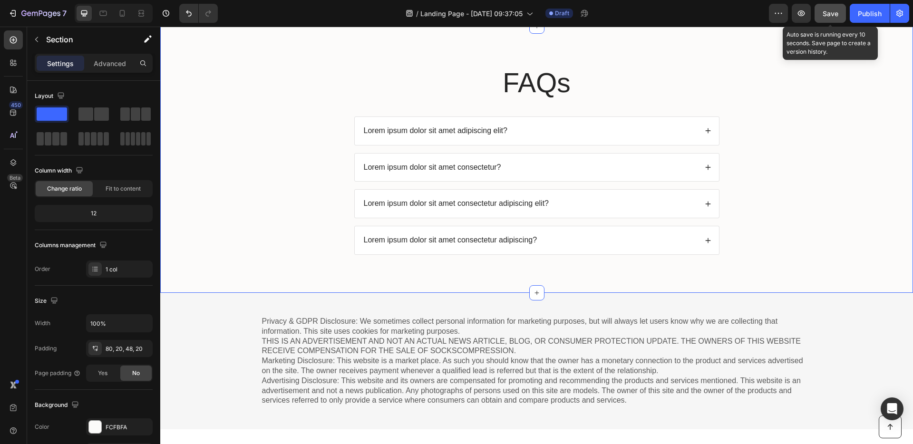
click at [828, 15] on span "Save" at bounding box center [830, 14] width 16 height 8
click at [462, 131] on p "Lorem ipsum dolor sit amet adipiscing elit?" at bounding box center [436, 131] width 144 height 10
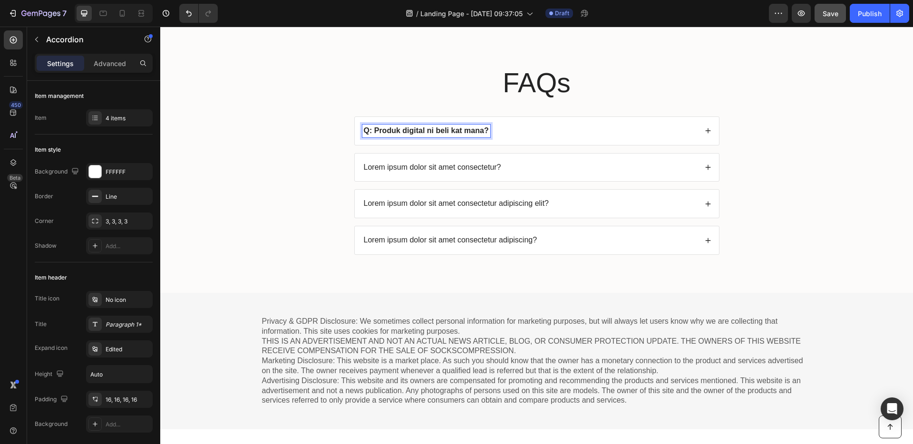
click at [526, 129] on div "Q: Produk digital ni beli kat mana?" at bounding box center [529, 131] width 335 height 13
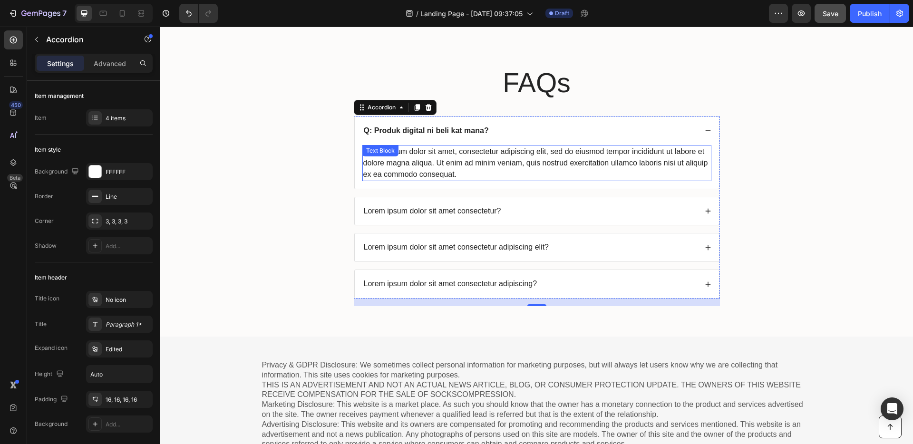
click at [435, 163] on div "Lorem ipsum dolor sit amet, consectetur adipiscing elit, sed do eiusmod tempor …" at bounding box center [536, 163] width 349 height 36
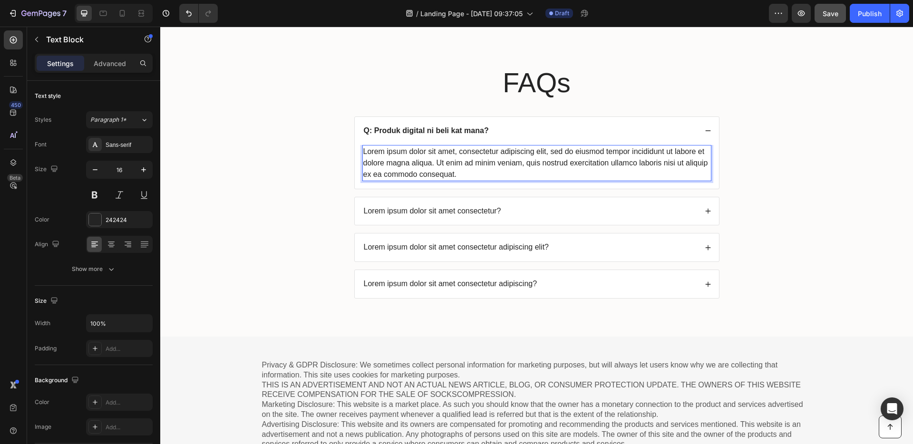
click at [435, 165] on div "Lorem ipsum dolor sit amet, consectetur adipiscing elit, sed do eiusmod tempor …" at bounding box center [536, 163] width 349 height 36
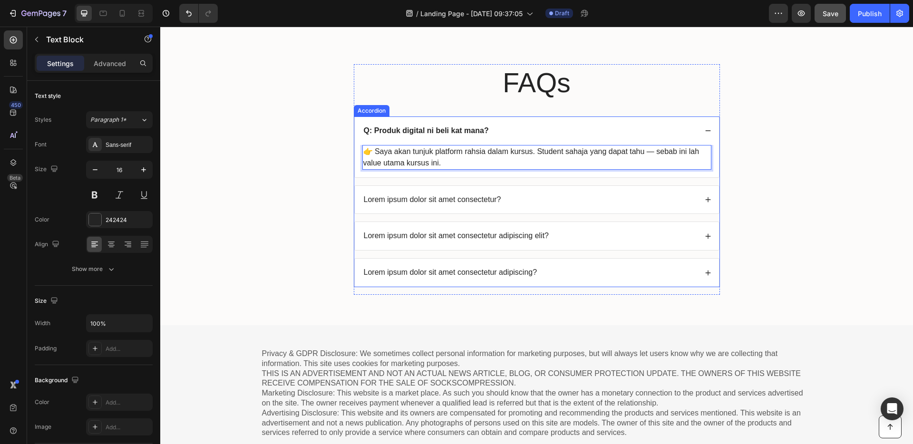
click at [471, 198] on p "Lorem ipsum dolor sit amet consectetur?" at bounding box center [432, 200] width 137 height 10
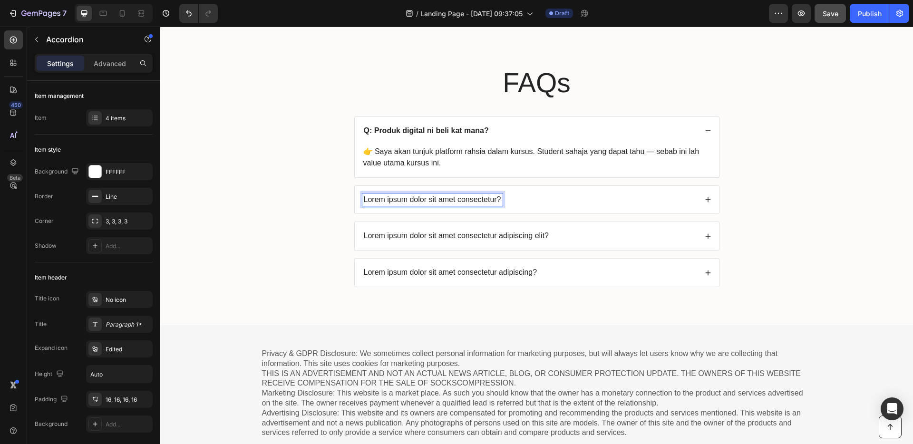
click at [475, 201] on p "Lorem ipsum dolor sit amet consectetur?" at bounding box center [432, 200] width 137 height 10
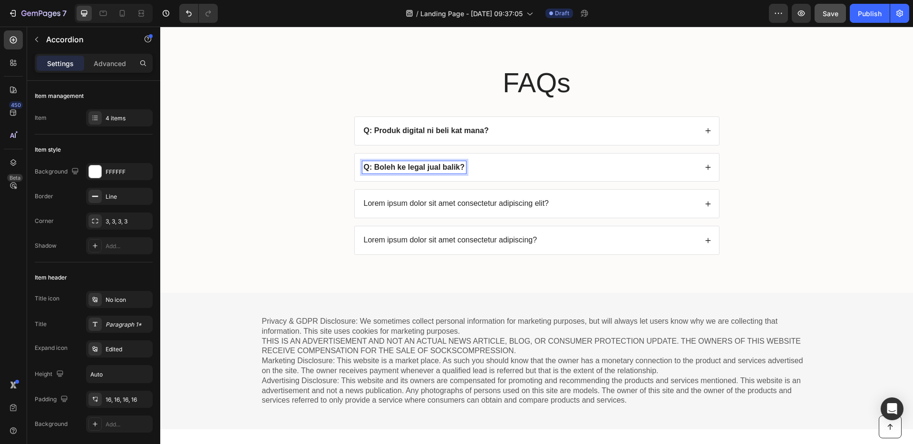
click at [479, 174] on div "Q: Boleh ke legal jual balik?" at bounding box center [529, 167] width 335 height 13
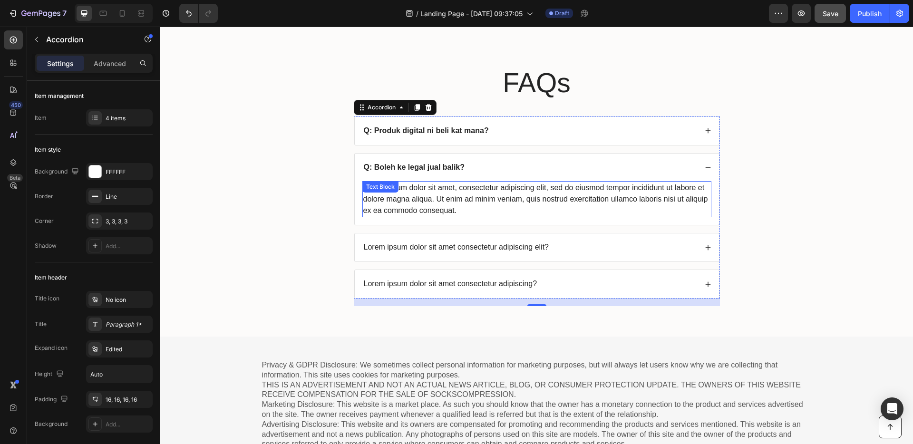
click at [504, 211] on div "Lorem ipsum dolor sit amet, consectetur adipiscing elit, sed do eiusmod tempor …" at bounding box center [536, 199] width 349 height 36
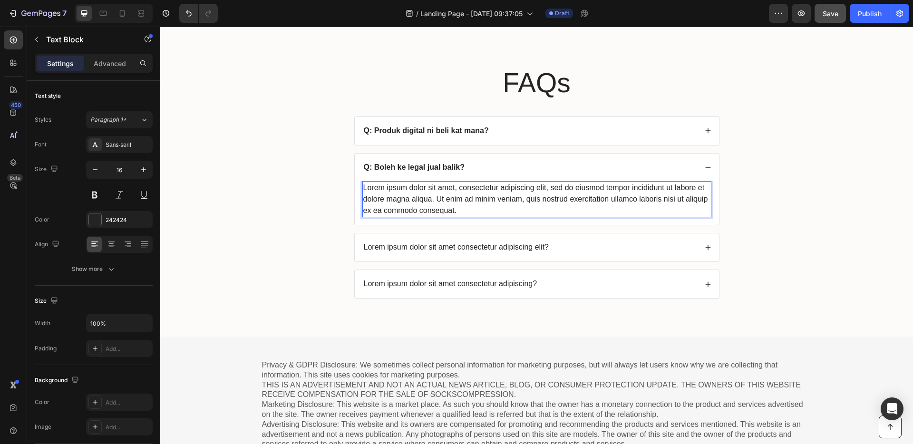
click at [504, 211] on div "Lorem ipsum dolor sit amet, consectetur adipiscing elit, sed do eiusmod tempor …" at bounding box center [536, 199] width 349 height 36
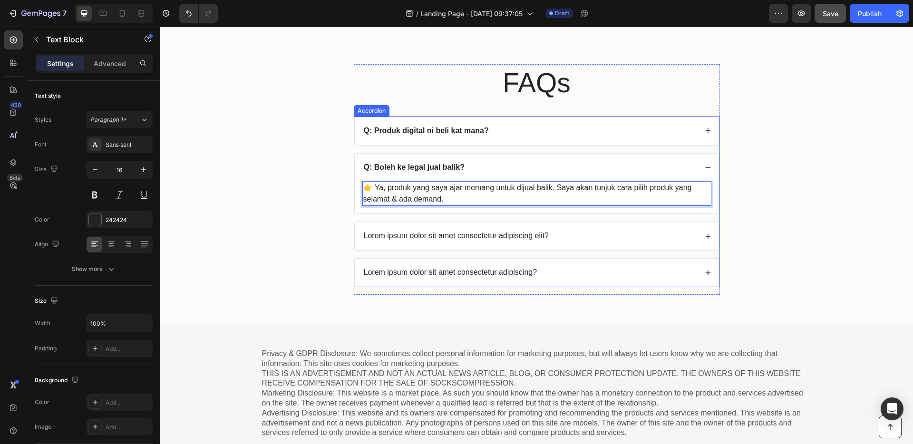
click at [502, 239] on p "Lorem ipsum dolor sit amet consectetur adipiscing elit?" at bounding box center [456, 236] width 185 height 10
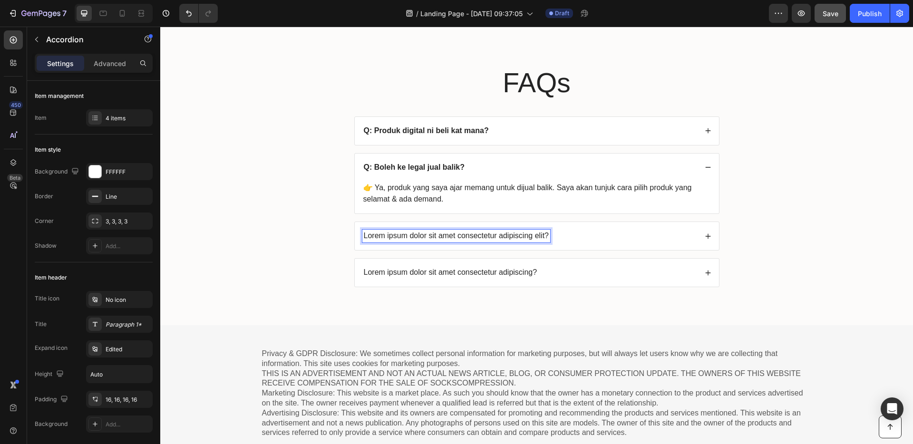
click at [476, 236] on p "Lorem ipsum dolor sit amet consectetur adipiscing elit?" at bounding box center [456, 236] width 185 height 10
click at [496, 237] on div "Q: Modal perlu banyak ke?" at bounding box center [529, 236] width 335 height 13
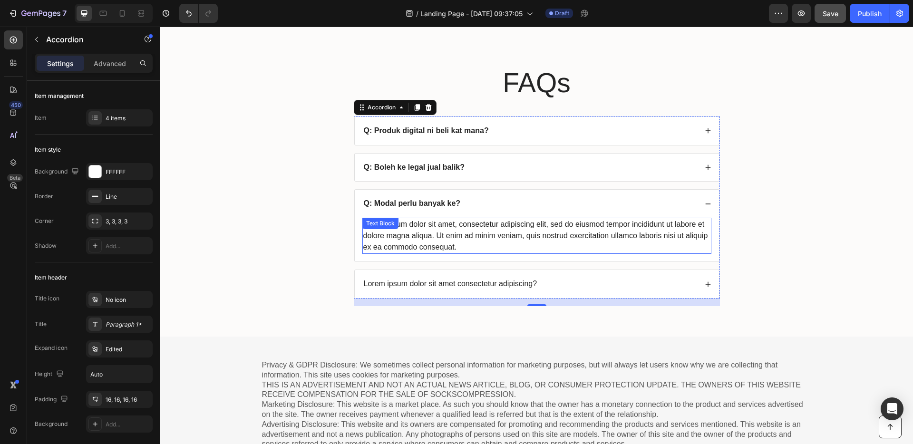
click at [523, 233] on div "Lorem ipsum dolor sit amet, consectetur adipiscing elit, sed do eiusmod tempor …" at bounding box center [536, 236] width 349 height 36
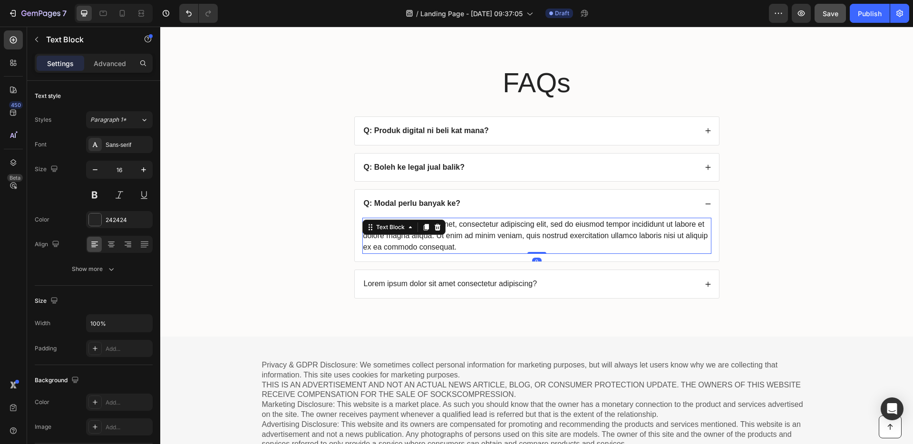
click at [522, 232] on div "Lorem ipsum dolor sit amet, consectetur adipiscing elit, sed do eiusmod tempor …" at bounding box center [536, 236] width 349 height 36
click at [509, 246] on p "Lorem ipsum dolor sit amet, consectetur adipiscing elit, sed do eiusmod tempor …" at bounding box center [536, 236] width 347 height 34
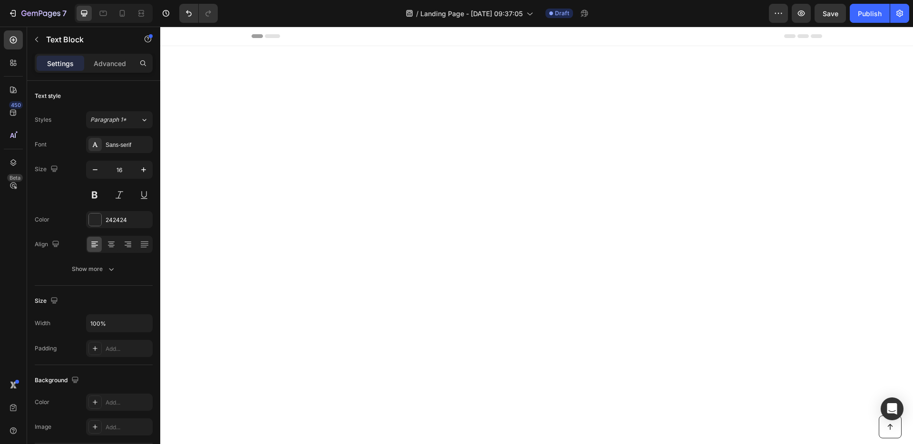
scroll to position [3491, 0]
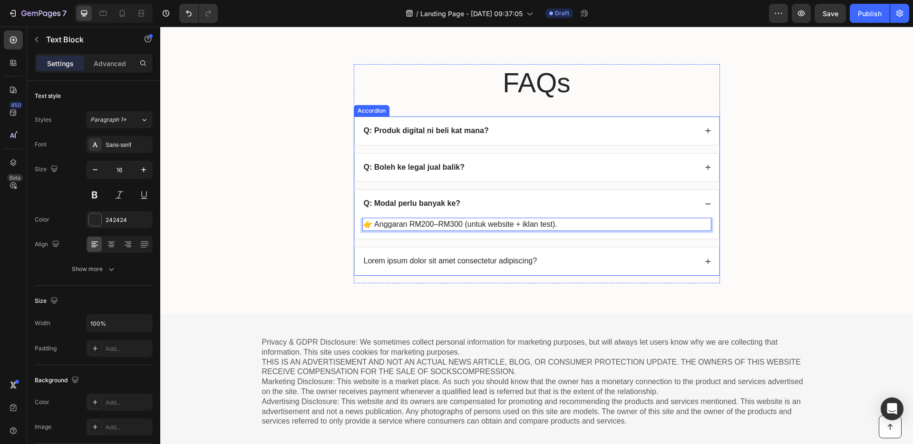
click at [514, 259] on p "Lorem ipsum dolor sit amet consectetur adipiscing?" at bounding box center [450, 261] width 173 height 10
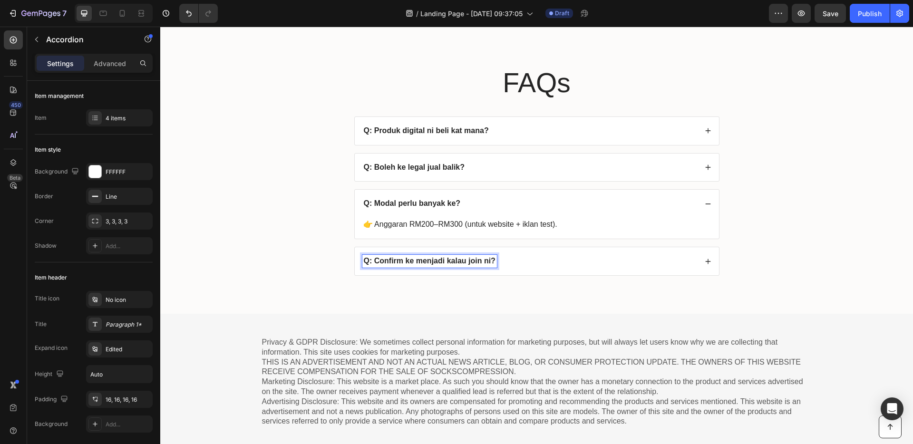
click at [582, 265] on div "Q: Confirm ke menjadi kalau join ni?" at bounding box center [529, 261] width 335 height 13
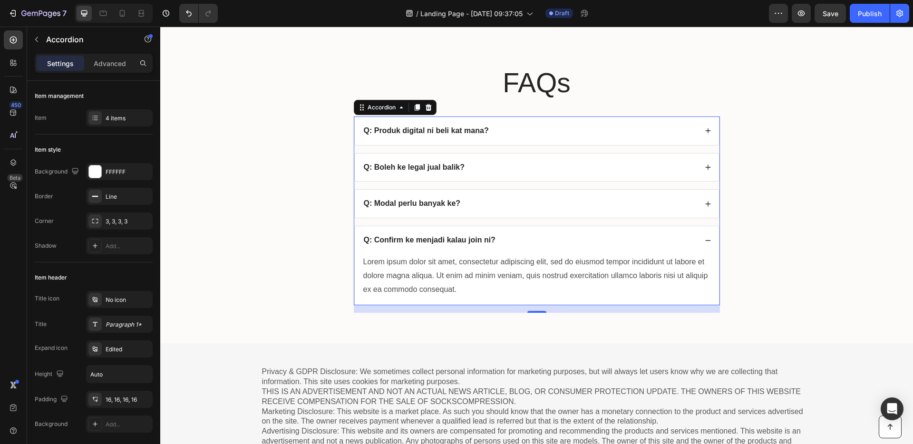
click at [465, 275] on div "Lorem ipsum dolor sit amet, consectetur adipiscing elit, sed do eiusmod tempor …" at bounding box center [536, 275] width 349 height 43
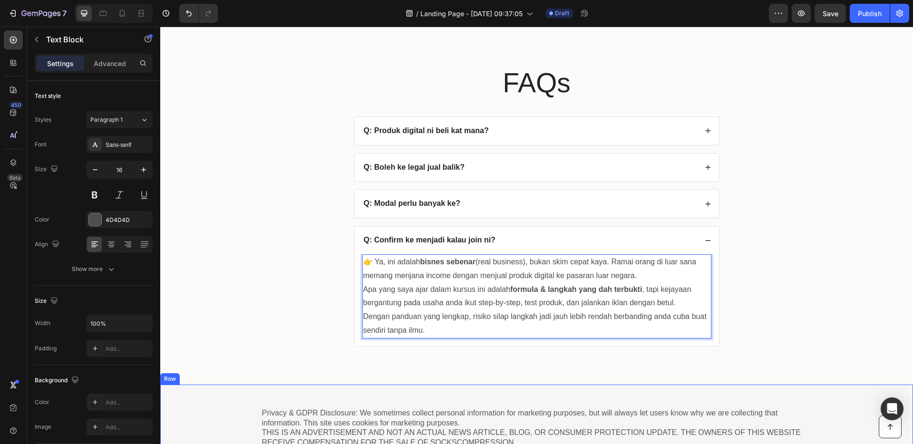
scroll to position [3575, 0]
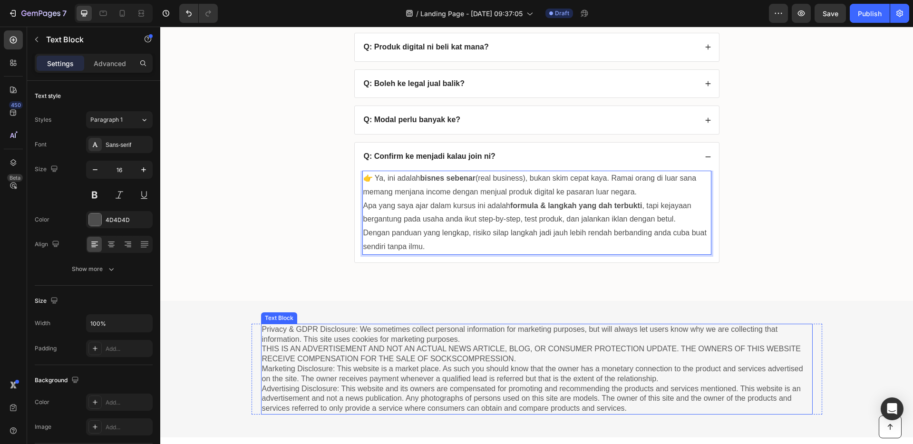
click at [515, 359] on p "Privacy & GDPR Disclosure: We sometimes collect personal information for market…" at bounding box center [536, 369] width 549 height 89
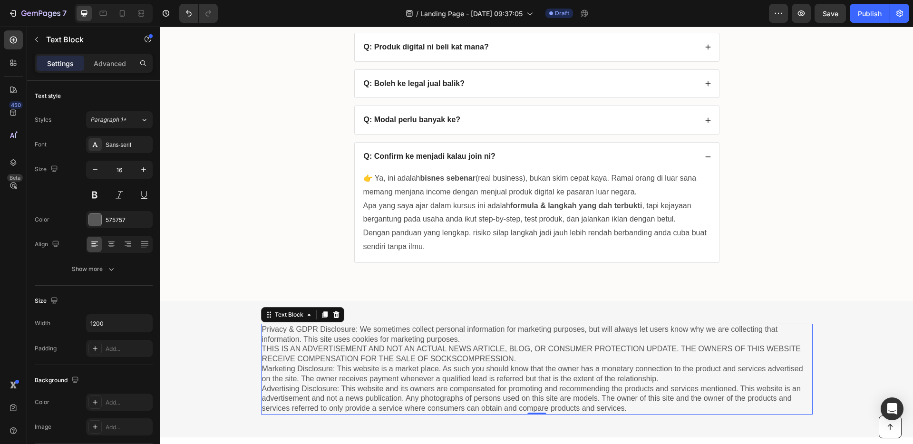
click at [461, 375] on p "Privacy & GDPR Disclosure: We sometimes collect personal information for market…" at bounding box center [536, 369] width 549 height 89
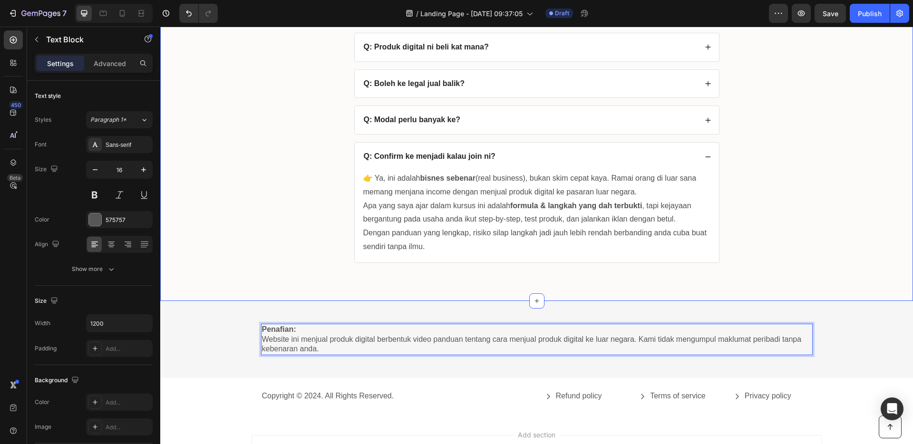
click at [349, 271] on div "FAQs Heading Q: Produk digital ni beli kat mana? Q: Boleh ke legal jual balik? …" at bounding box center [536, 130] width 733 height 298
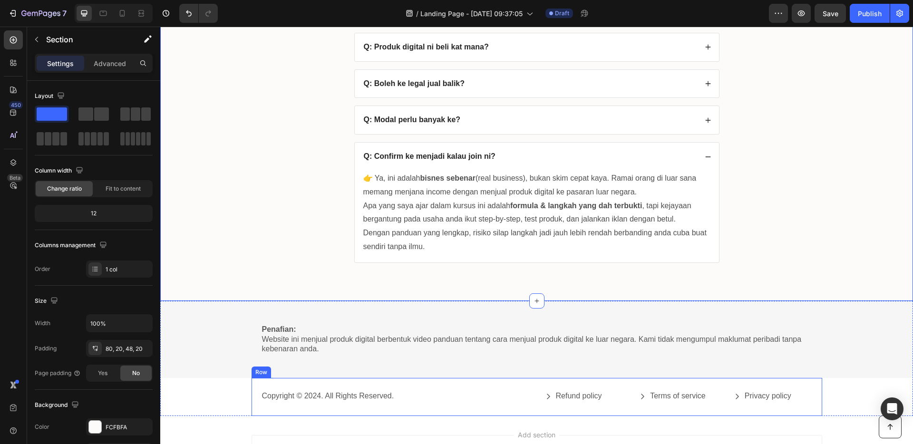
click at [455, 386] on div "Copyright © 2024. All Rights Reserved. Text Block Refund policy Button Terms of…" at bounding box center [536, 397] width 570 height 38
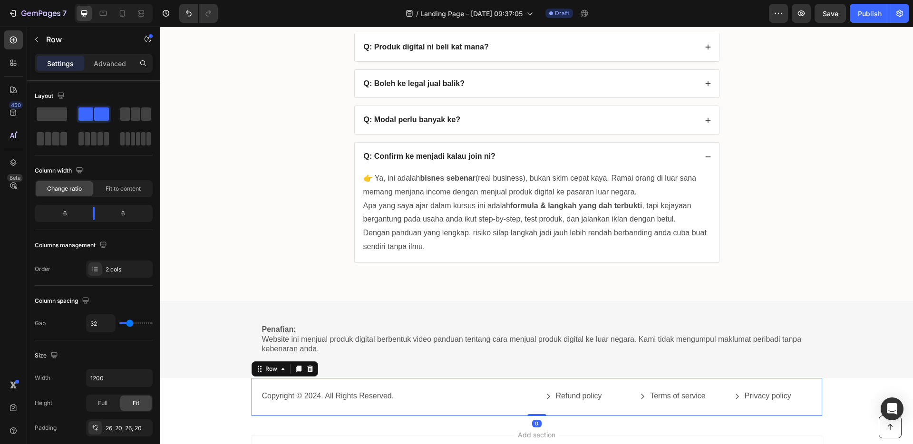
click at [307, 373] on div at bounding box center [309, 368] width 11 height 11
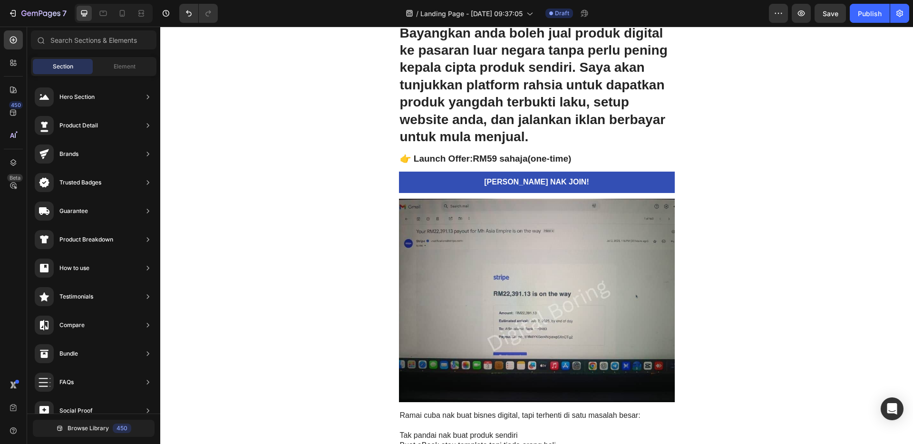
scroll to position [0, 0]
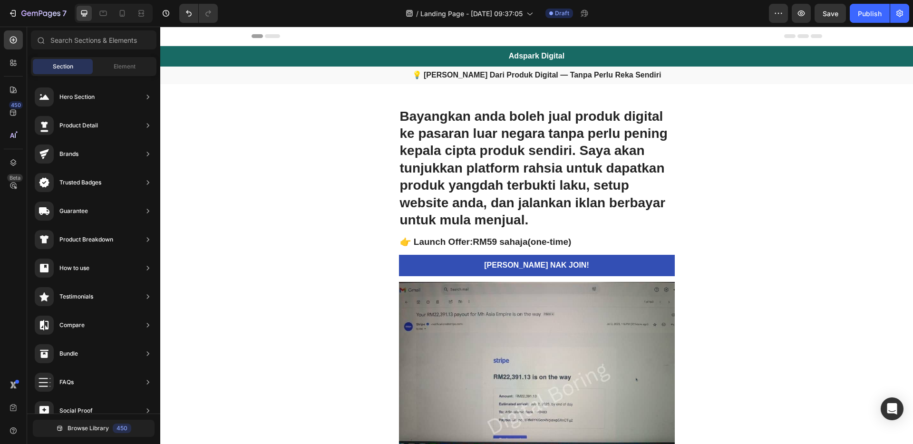
drag, startPoint x: 907, startPoint y: 430, endPoint x: 794, endPoint y: 36, distance: 410.5
click at [191, 35] on span "Header" at bounding box center [188, 36] width 21 height 10
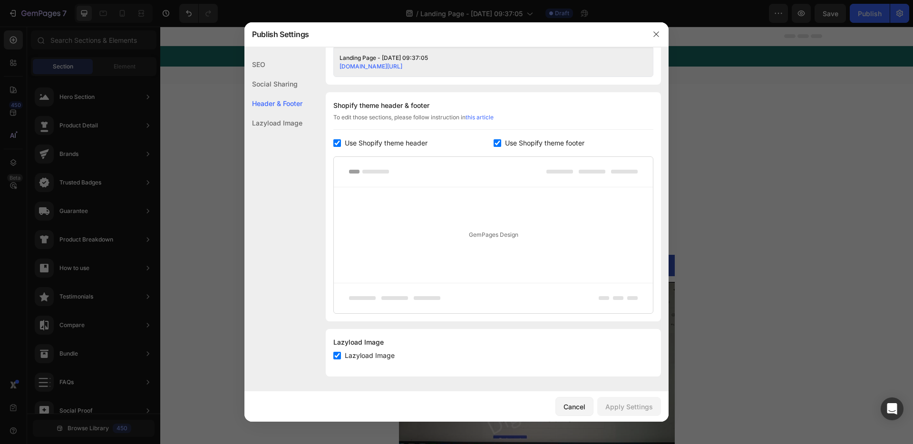
click at [355, 147] on span "Use Shopify theme header" at bounding box center [386, 142] width 83 height 11
checkbox input "false"
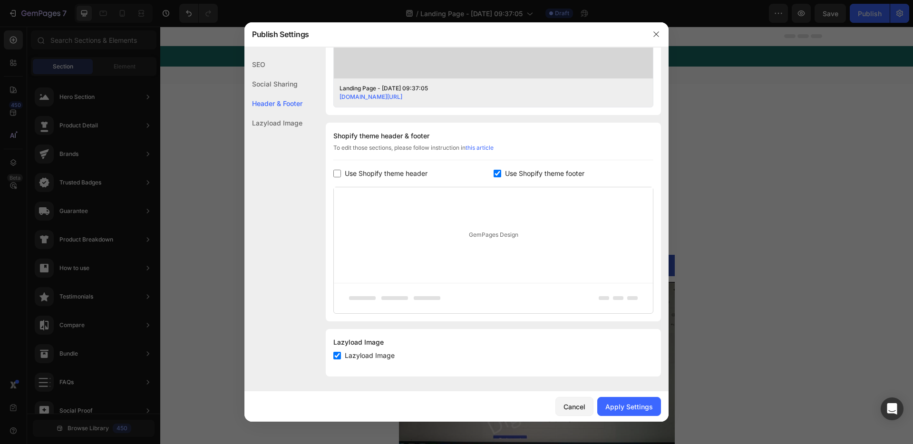
click at [505, 168] on span "Use Shopify theme footer" at bounding box center [544, 173] width 79 height 11
checkbox input "false"
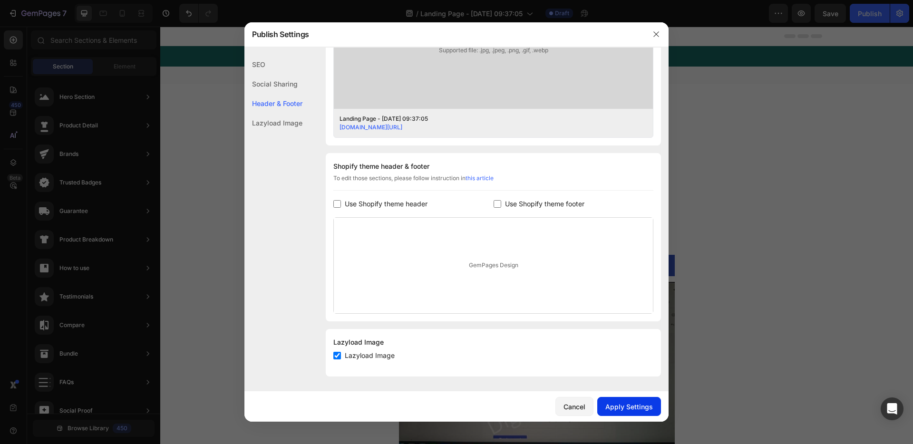
click at [626, 409] on div "Apply Settings" at bounding box center [629, 407] width 48 height 10
click at [653, 36] on icon "button" at bounding box center [656, 34] width 8 height 8
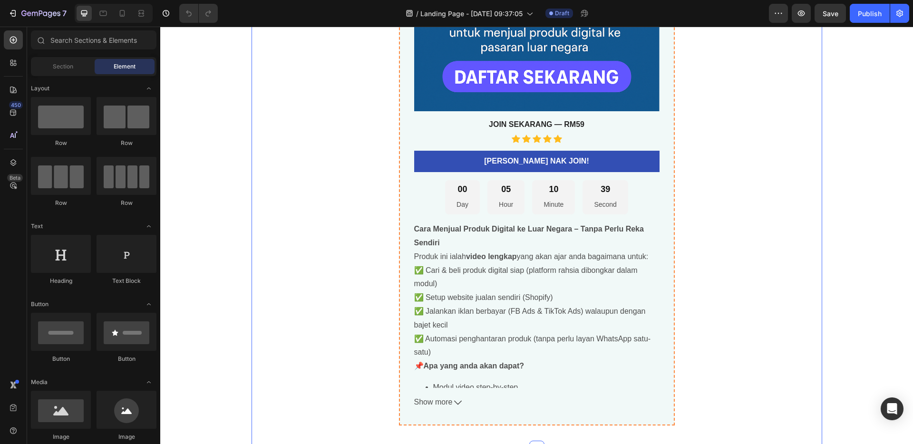
scroll to position [3211, 0]
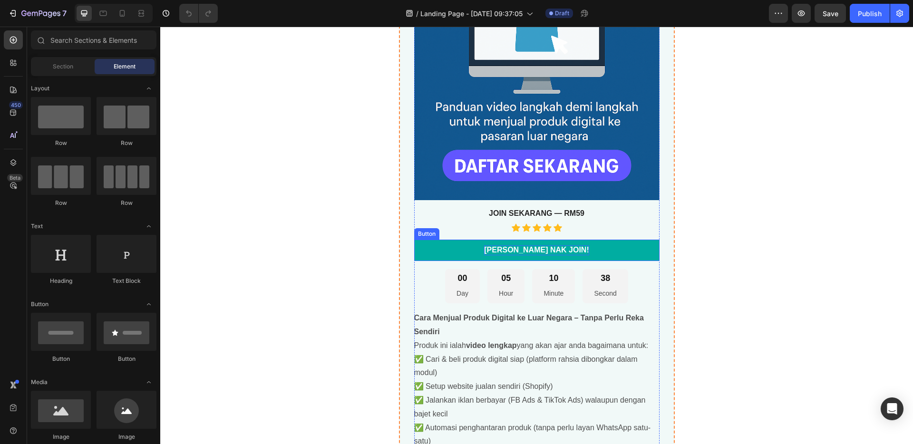
click at [558, 254] on p "SAYA NAK JOIN!" at bounding box center [536, 250] width 105 height 10
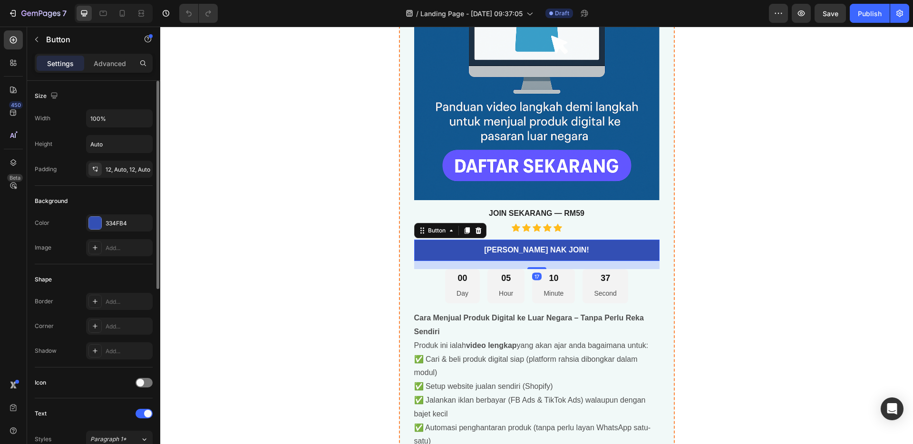
scroll to position [337, 0]
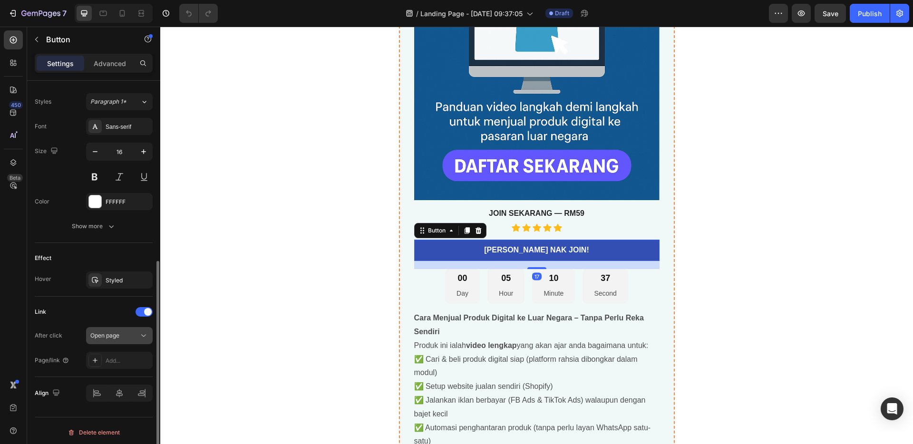
click at [111, 336] on span "Open page" at bounding box center [104, 335] width 29 height 7
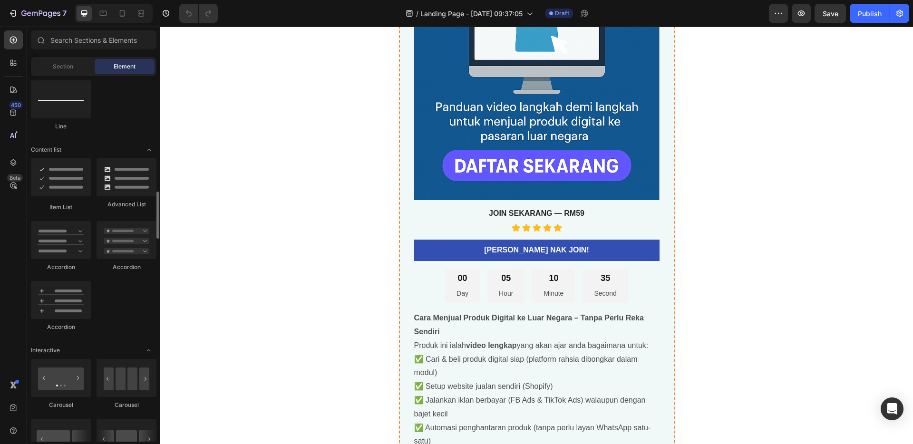
scroll to position [1491, 0]
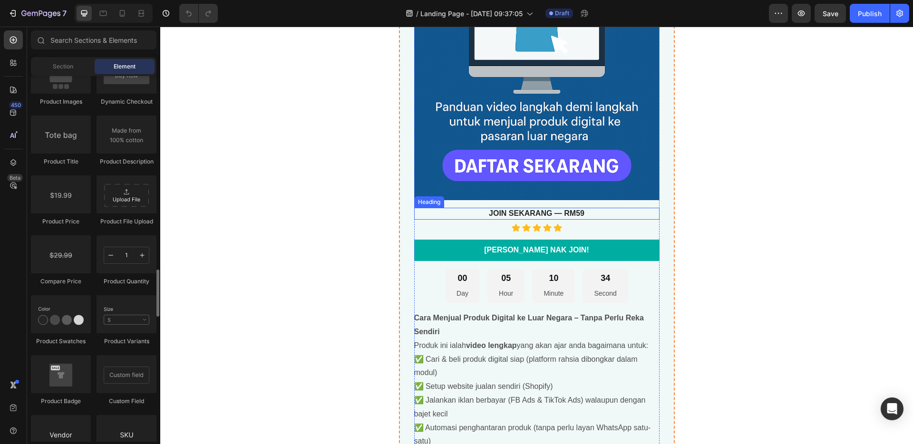
click at [573, 254] on button "SAYA NAK JOIN!" at bounding box center [536, 250] width 245 height 21
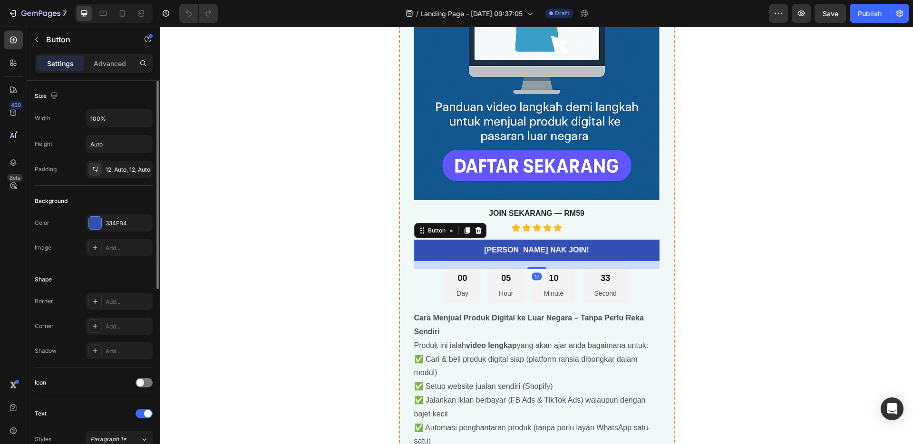
scroll to position [341, 0]
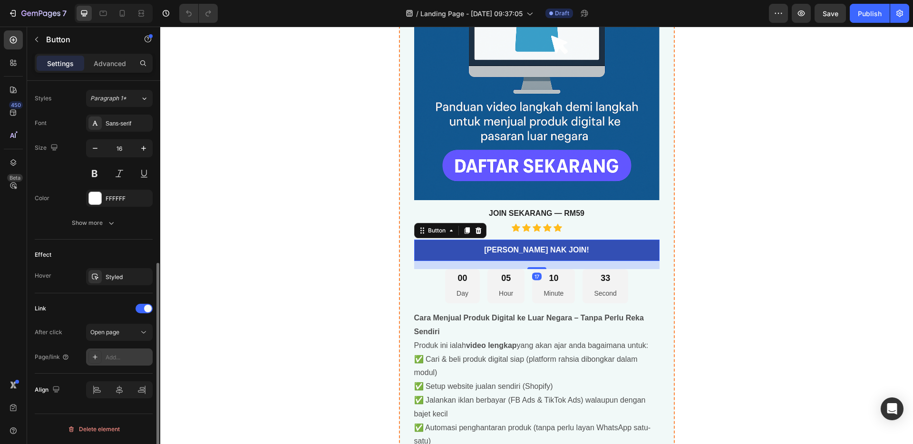
click at [124, 353] on div "Add..." at bounding box center [128, 357] width 45 height 9
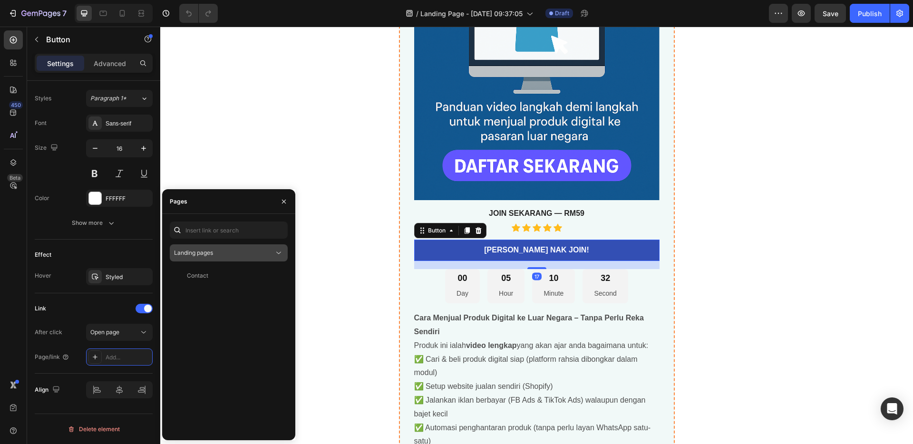
click at [243, 253] on div "Landing pages" at bounding box center [224, 253] width 100 height 9
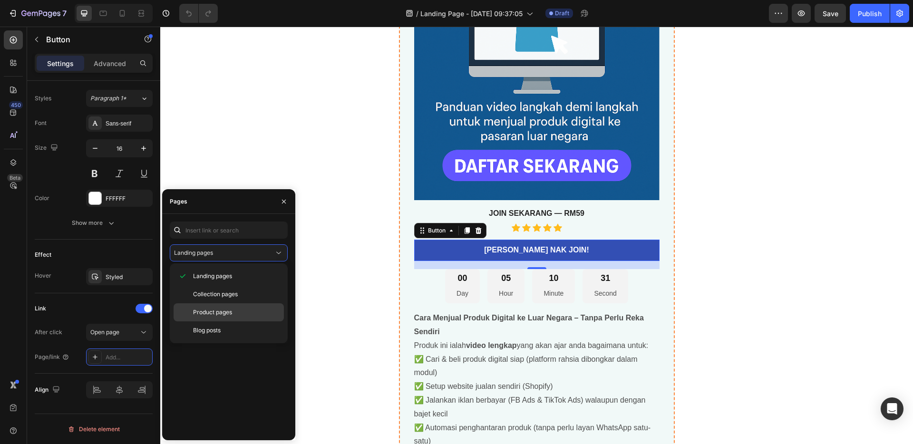
click at [221, 321] on div "Product pages" at bounding box center [228, 330] width 110 height 18
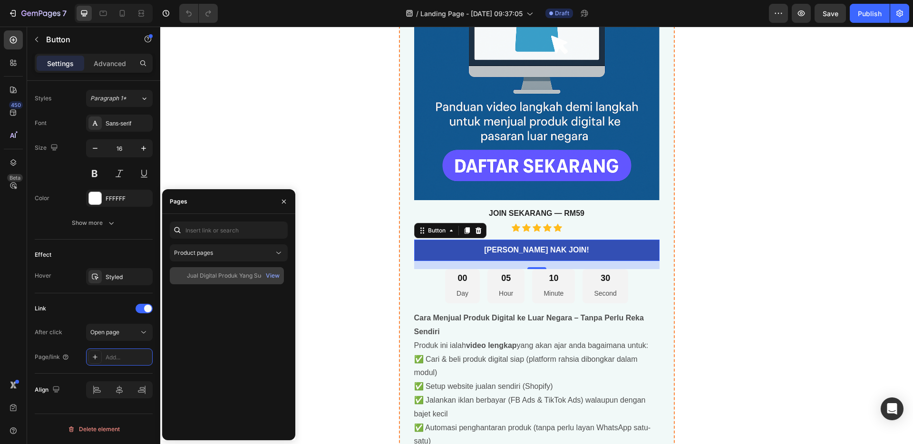
click at [231, 276] on div "Jual Digital Produk Yang Sudah Siap Ke Luar Negara" at bounding box center [232, 275] width 91 height 9
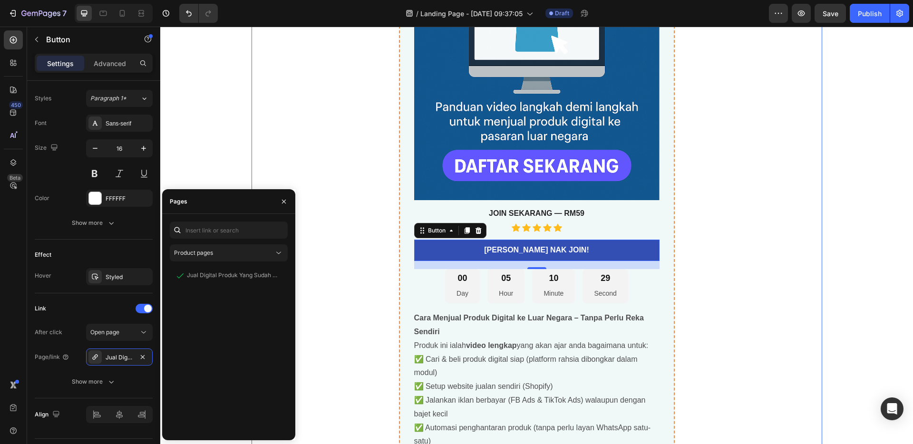
click at [355, 222] on div "Jual Digital Produk Yang Sudah Siap Ke Luar Negara Product Title best seller He…" at bounding box center [536, 146] width 570 height 736
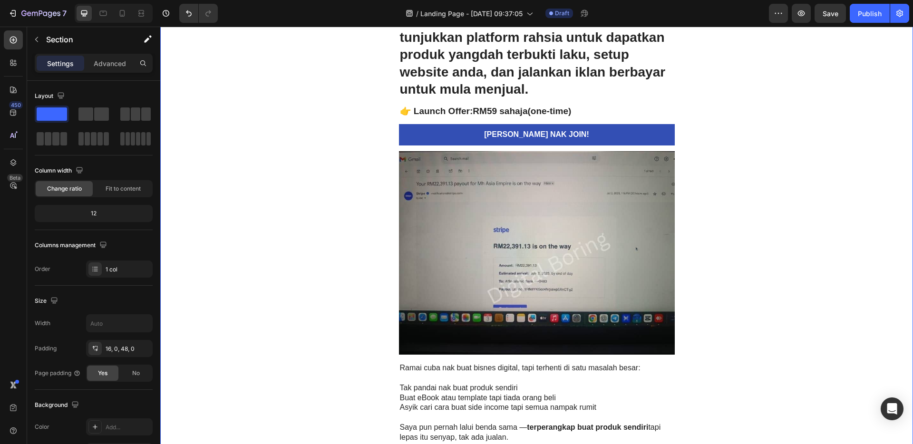
scroll to position [120, 0]
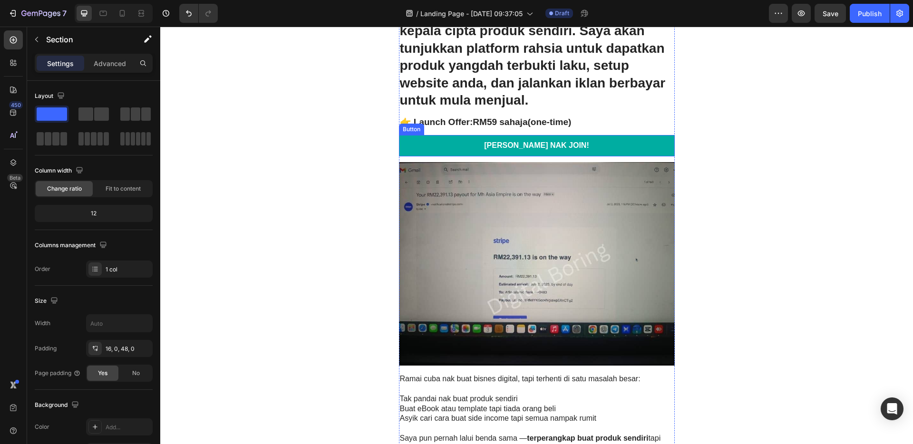
click at [621, 139] on button "SAYA NAK JOIN!" at bounding box center [537, 145] width 276 height 21
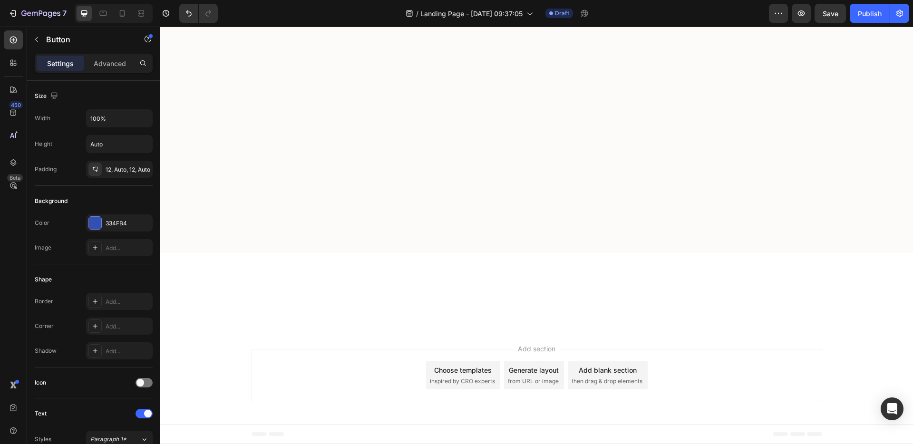
scroll to position [2596, 0]
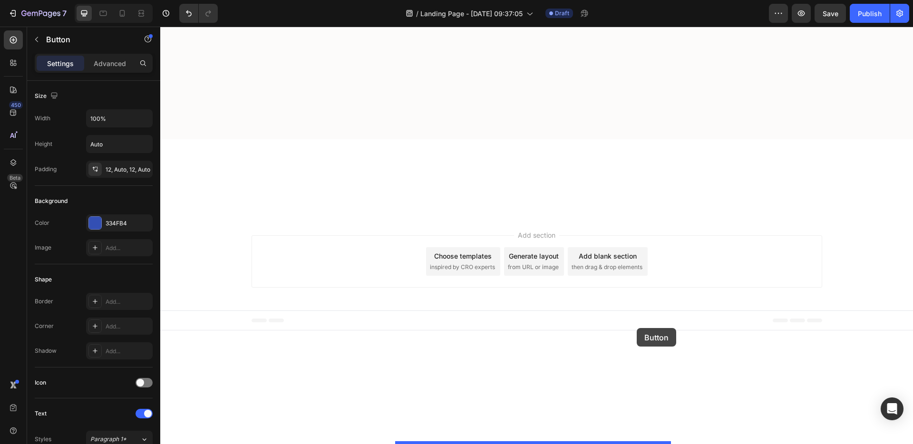
drag, startPoint x: 597, startPoint y: 83, endPoint x: 636, endPoint y: 328, distance: 248.3
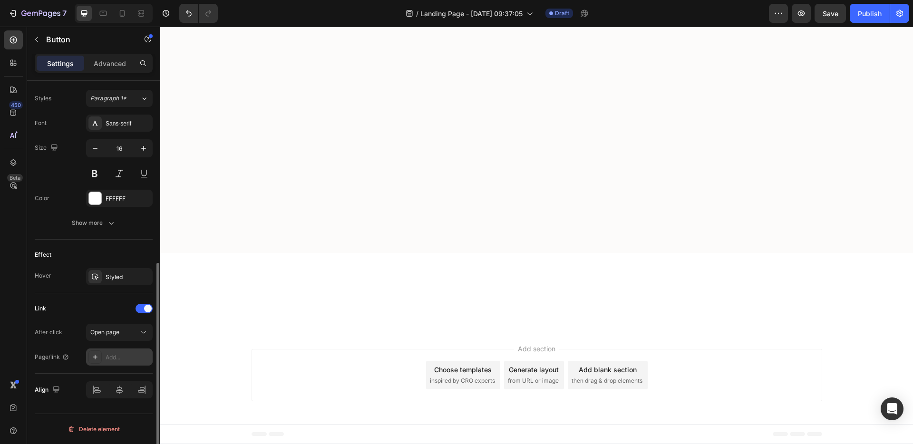
click at [133, 357] on div "Add..." at bounding box center [128, 357] width 45 height 9
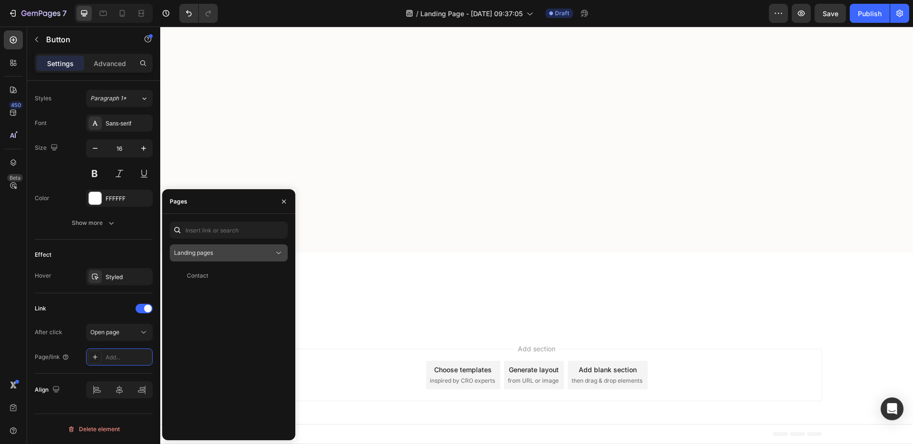
click at [229, 250] on div "Landing pages" at bounding box center [224, 253] width 100 height 9
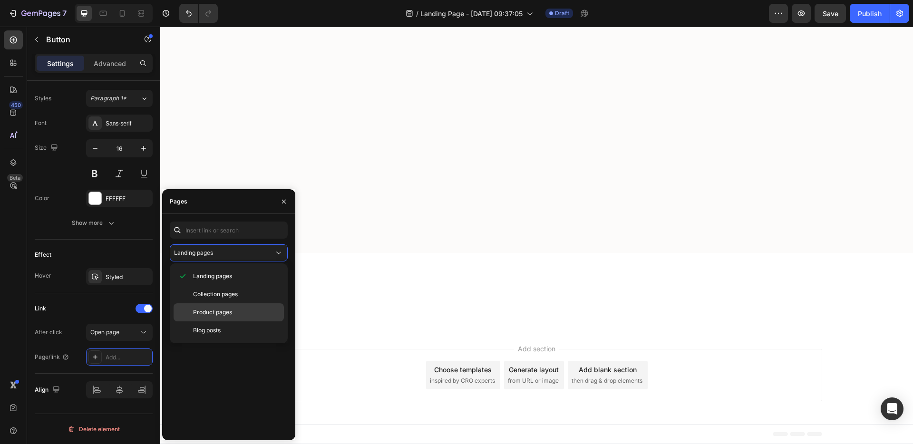
click at [221, 321] on div "Product pages" at bounding box center [228, 330] width 110 height 18
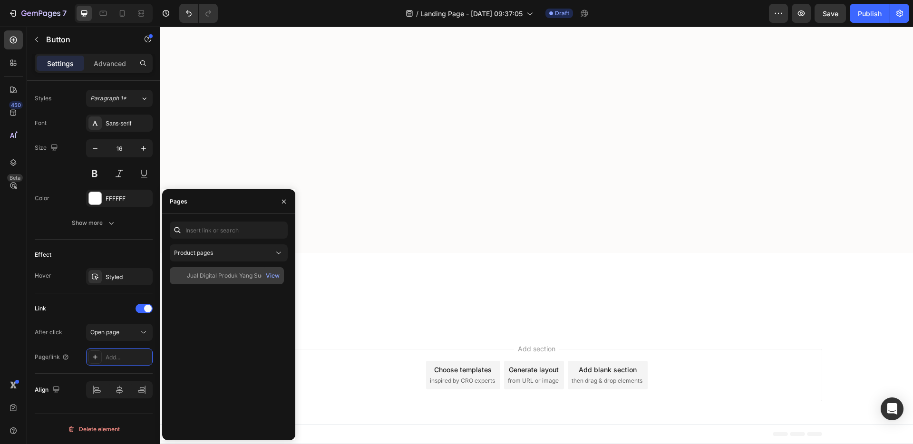
click at [218, 277] on div "Jual Digital Produk Yang Sudah Siap Ke Luar Negara" at bounding box center [232, 275] width 91 height 9
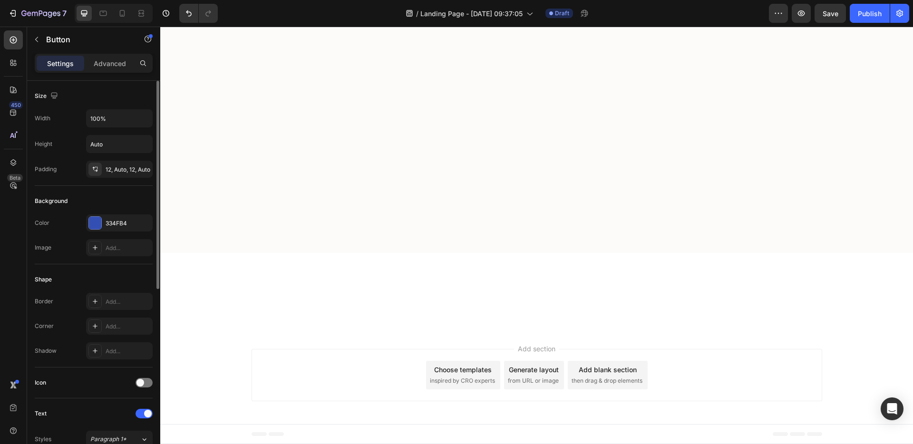
scroll to position [341, 0]
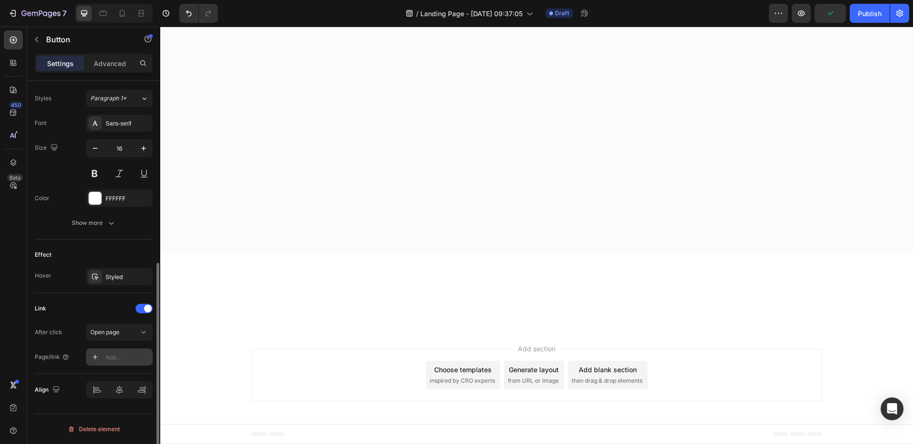
click at [130, 360] on div "Add..." at bounding box center [128, 357] width 45 height 9
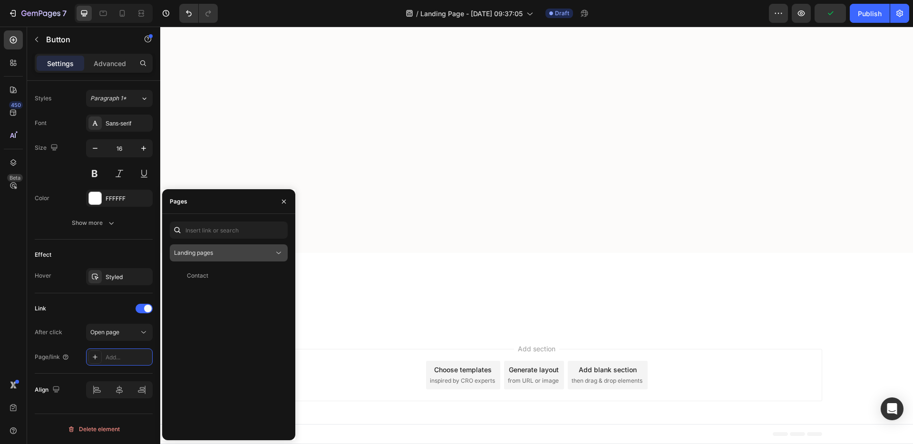
click at [218, 259] on button "Landing pages" at bounding box center [229, 252] width 118 height 17
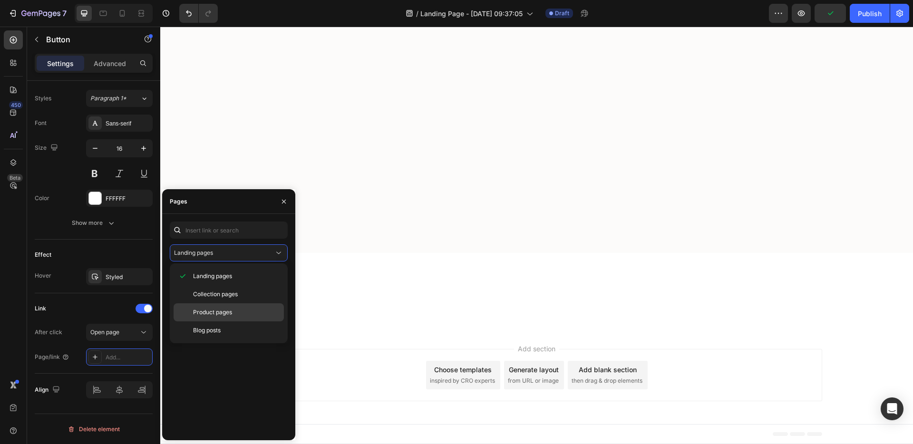
click at [216, 312] on span "Product pages" at bounding box center [212, 312] width 39 height 9
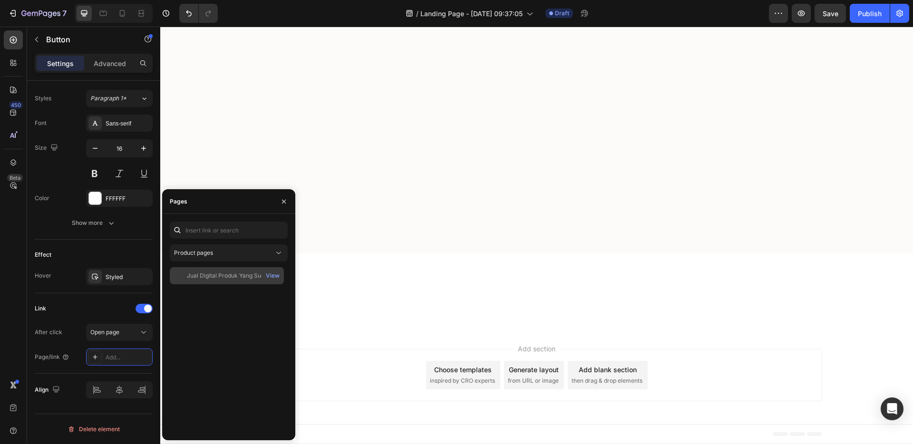
click at [217, 278] on div "Jual Digital Produk Yang Sudah Siap Ke Luar Negara" at bounding box center [232, 275] width 91 height 9
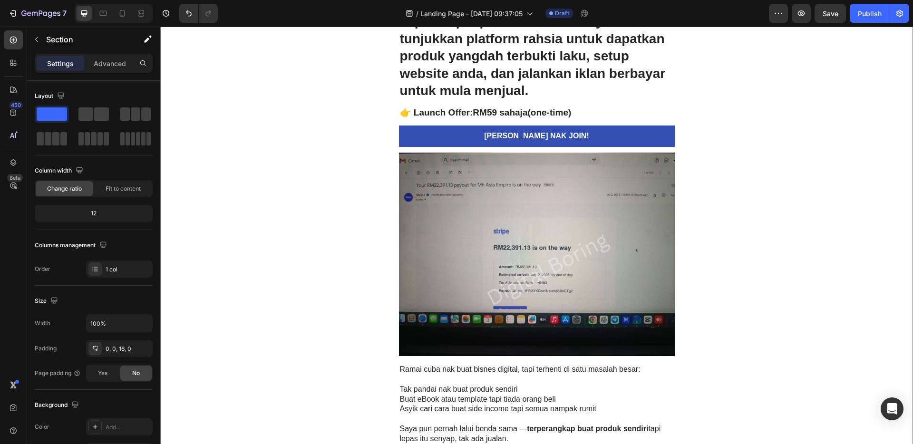
scroll to position [0, 0]
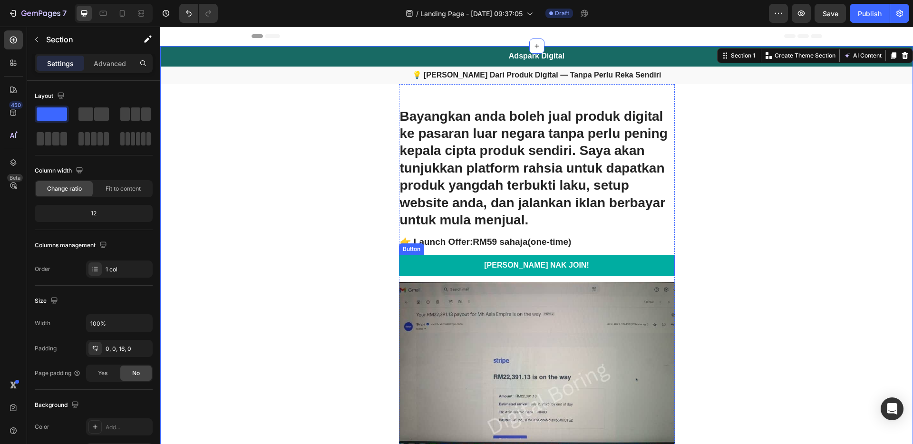
click at [464, 259] on button "SAYA NAK JOIN!" at bounding box center [537, 265] width 276 height 21
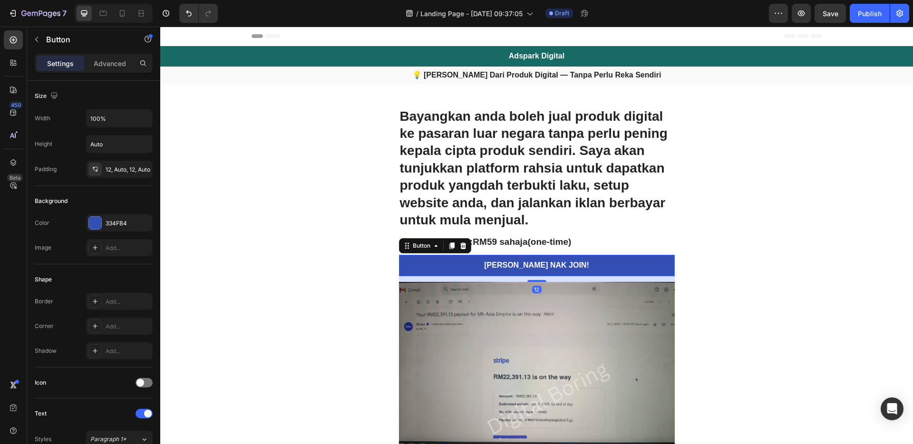
scroll to position [341, 0]
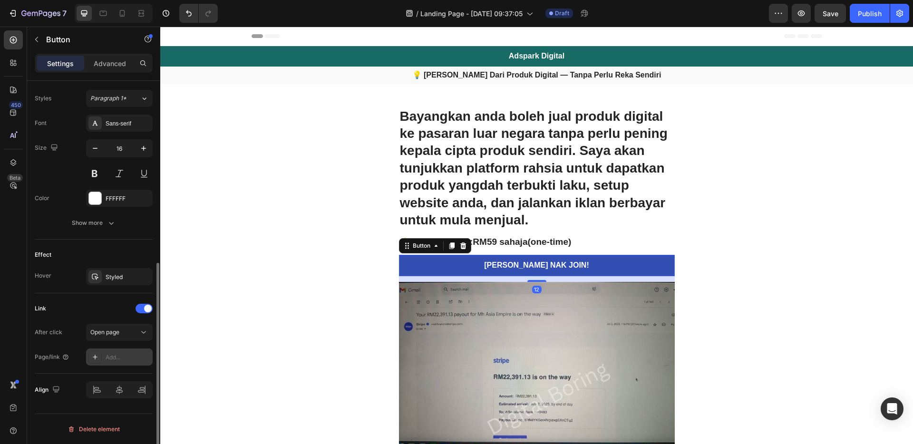
click at [125, 355] on div "Add..." at bounding box center [128, 357] width 45 height 9
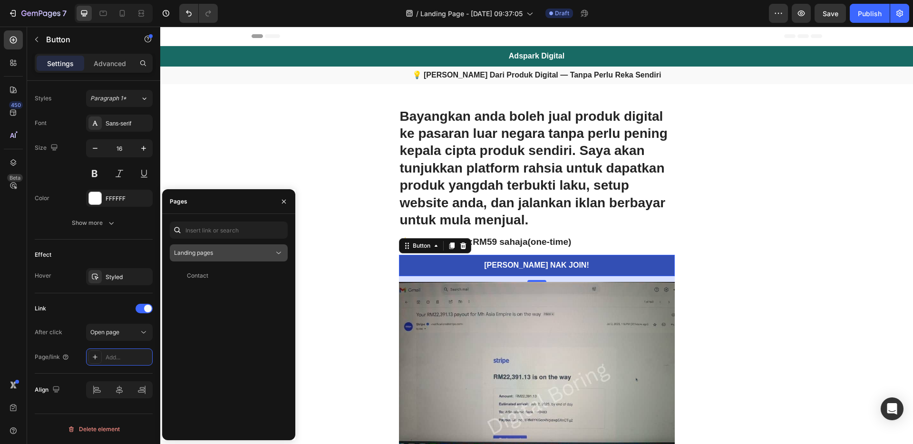
click at [221, 251] on div "Landing pages" at bounding box center [224, 253] width 100 height 9
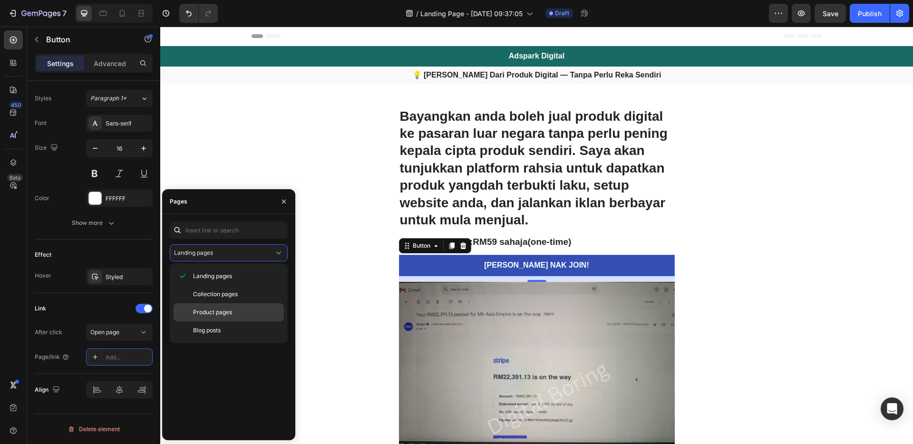
click at [223, 321] on div "Product pages" at bounding box center [228, 330] width 110 height 18
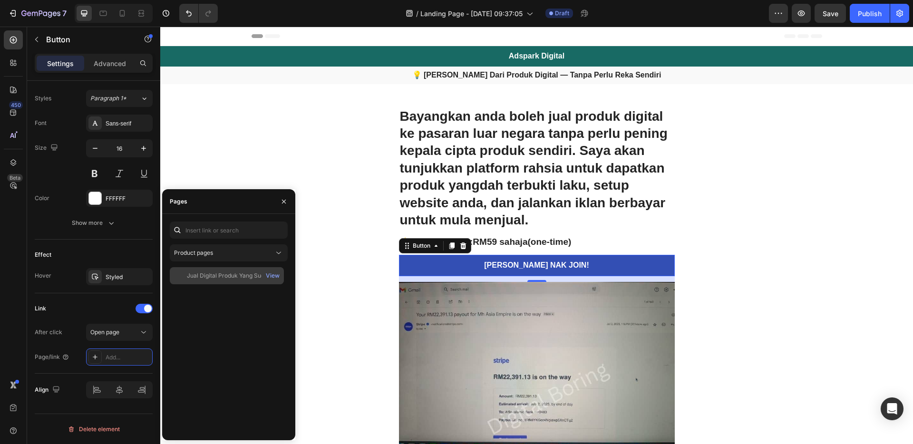
click at [227, 282] on div "Jual Digital Produk Yang Sudah Siap Ke Luar Negara View" at bounding box center [227, 275] width 114 height 17
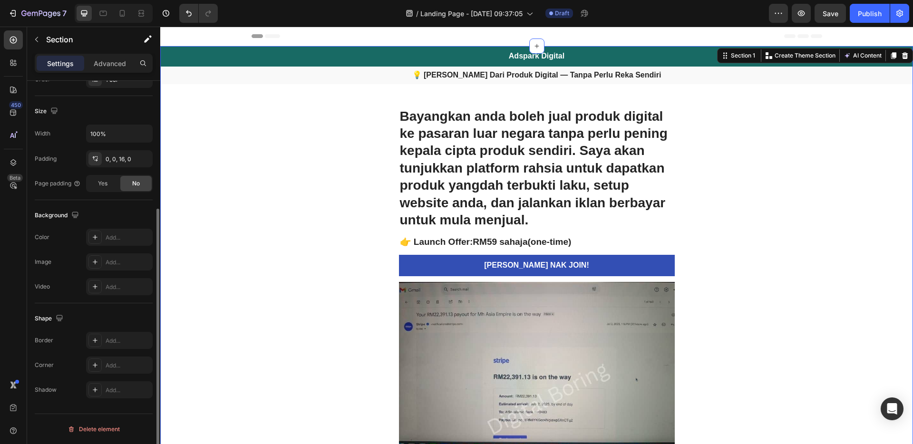
scroll to position [0, 0]
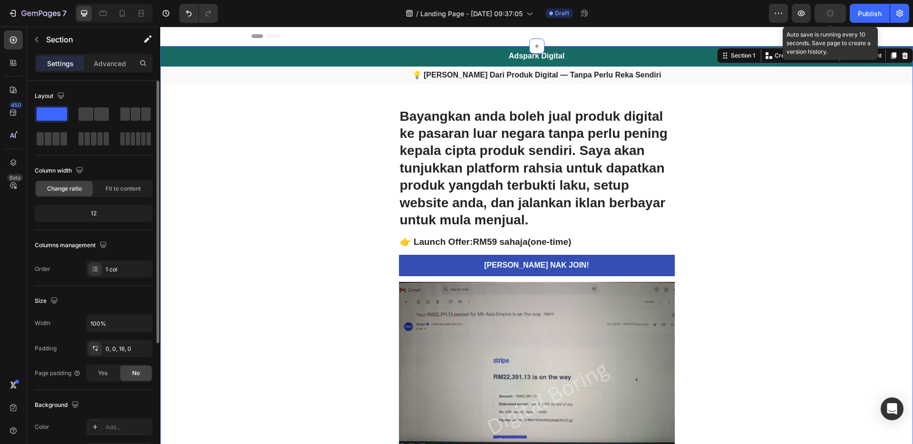
click at [831, 10] on icon "button" at bounding box center [830, 13] width 9 height 9
click at [833, 16] on icon "button" at bounding box center [830, 14] width 10 height 10
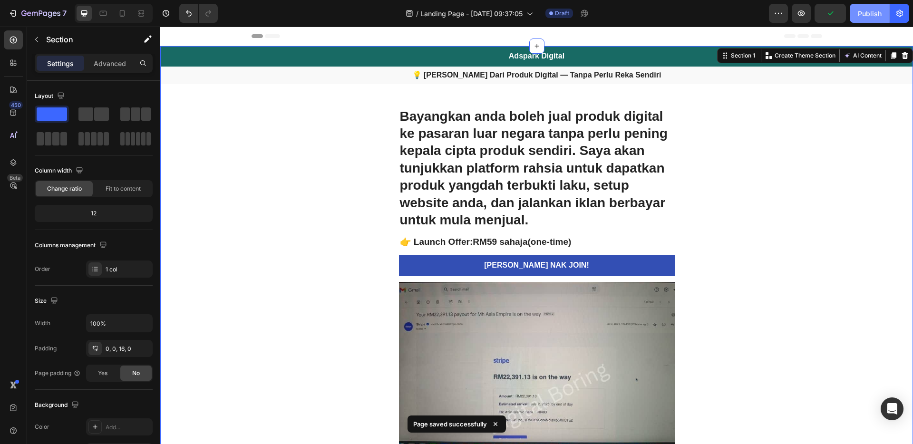
click at [883, 10] on button "Publish" at bounding box center [869, 13] width 40 height 19
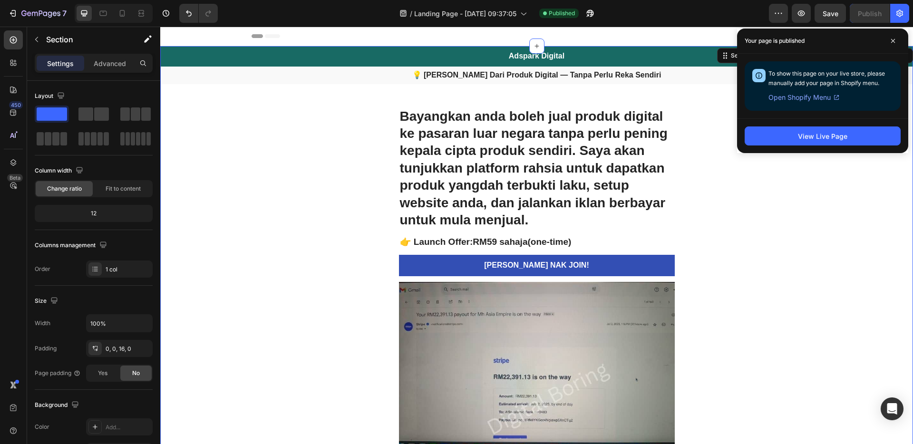
click at [825, 146] on div "View Live Page" at bounding box center [822, 135] width 171 height 35
click at [824, 143] on button "View Live Page" at bounding box center [822, 135] width 156 height 19
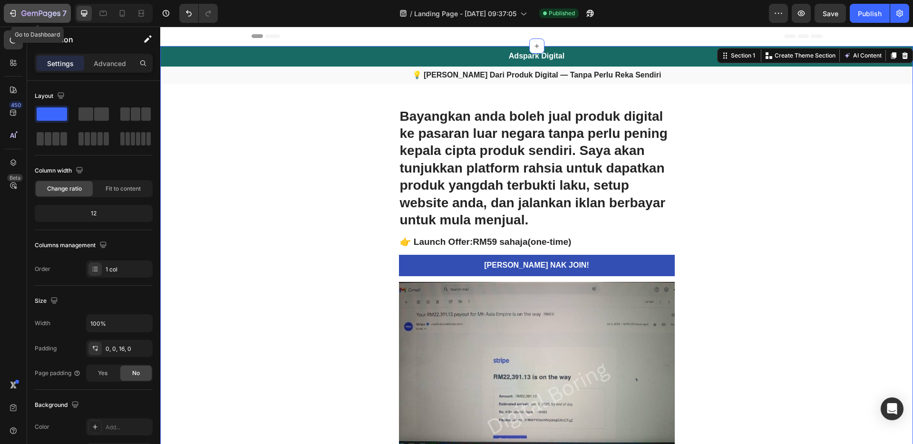
click at [42, 13] on icon "button" at bounding box center [40, 14] width 39 height 8
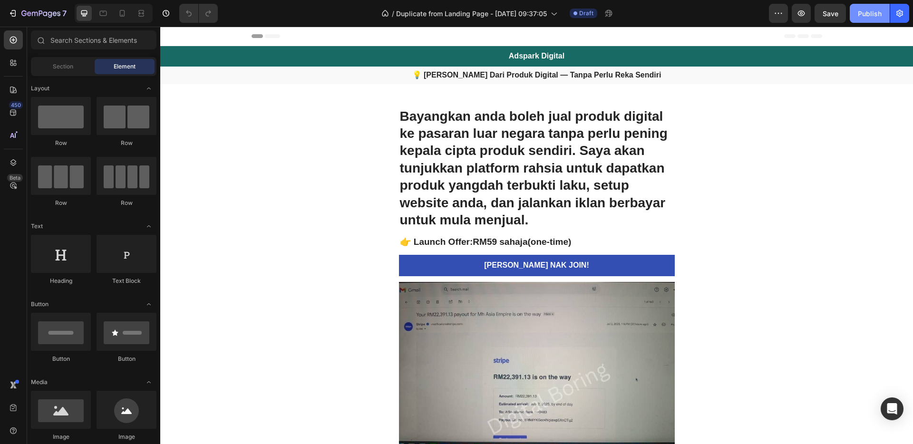
click at [862, 15] on div "Publish" at bounding box center [869, 14] width 24 height 10
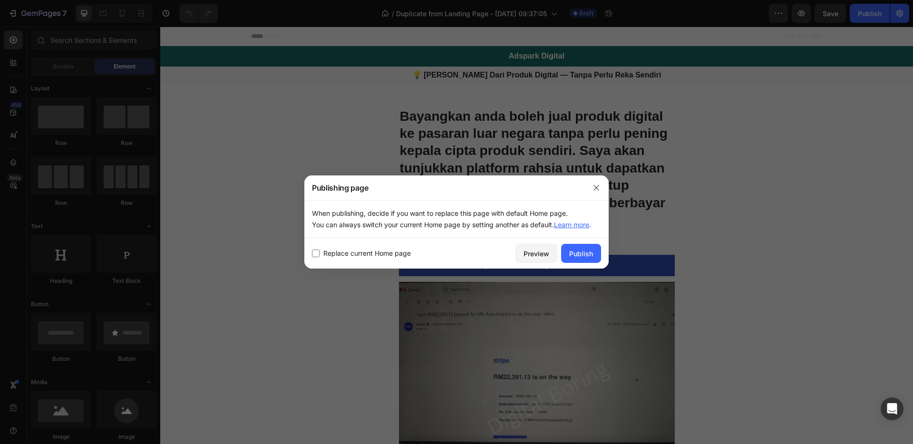
click at [374, 245] on div "Replace current Home page Preview Publish" at bounding box center [456, 253] width 304 height 30
click at [372, 253] on span "Replace current Home page" at bounding box center [366, 253] width 87 height 11
checkbox input "true"
click at [578, 258] on div "Publish" at bounding box center [581, 254] width 24 height 10
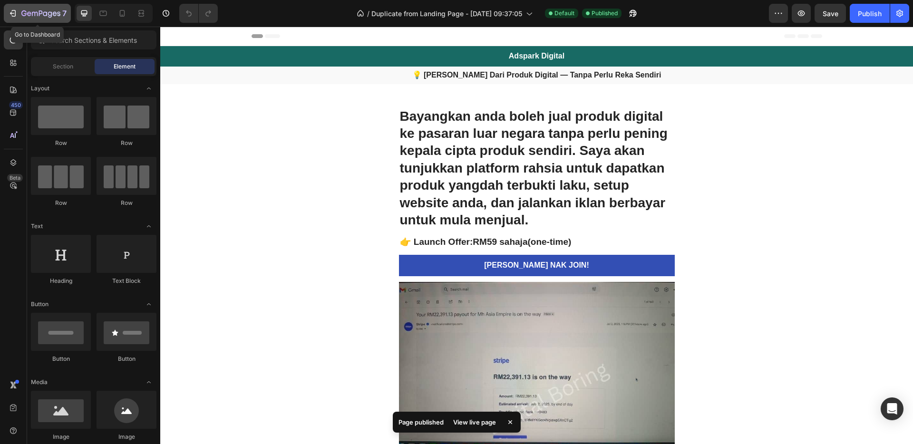
click at [19, 8] on div "7" at bounding box center [37, 13] width 58 height 11
